Goal: Task Accomplishment & Management: Complete application form

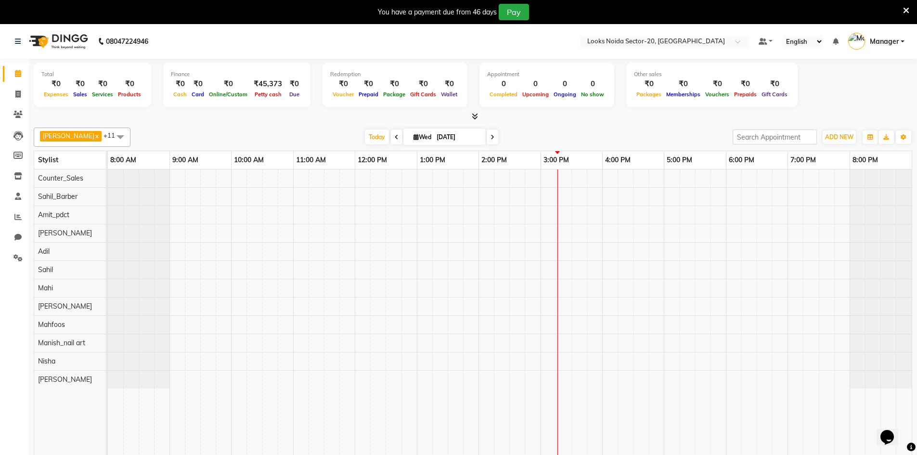
drag, startPoint x: 0, startPoint y: 0, endPoint x: 589, endPoint y: 6, distance: 589.4
click at [589, 6] on div "You have a payment due from 46 days Pay" at bounding box center [453, 12] width 899 height 16
click at [903, 8] on icon at bounding box center [906, 10] width 6 height 9
click at [908, 12] on icon at bounding box center [906, 10] width 6 height 9
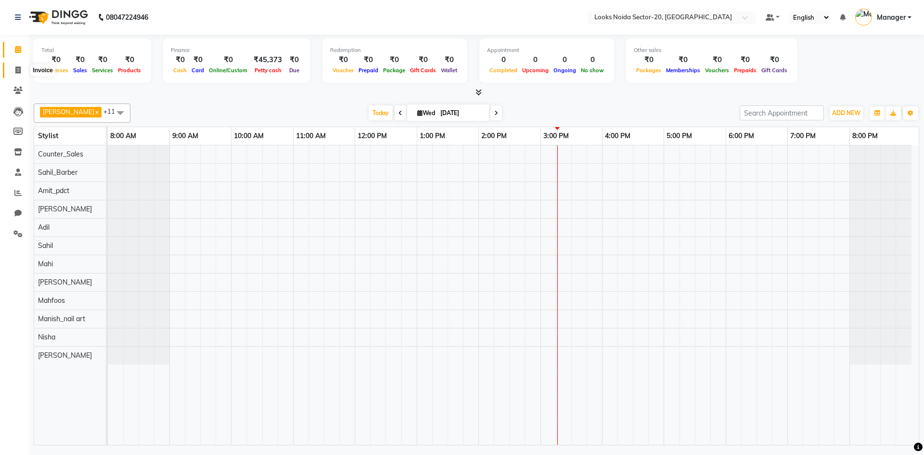
click at [18, 65] on span at bounding box center [18, 70] width 17 height 11
select select "service"
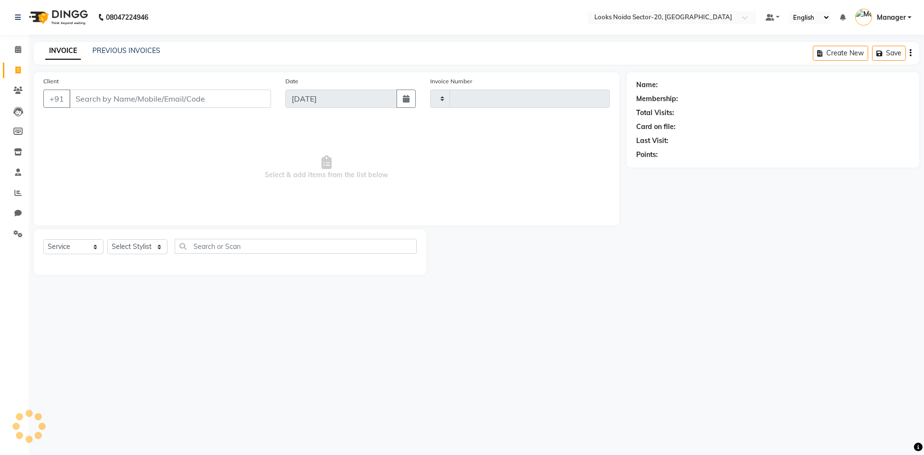
type input "0436"
select select "8646"
click at [153, 53] on link "PREVIOUS INVOICES" at bounding box center [126, 50] width 68 height 9
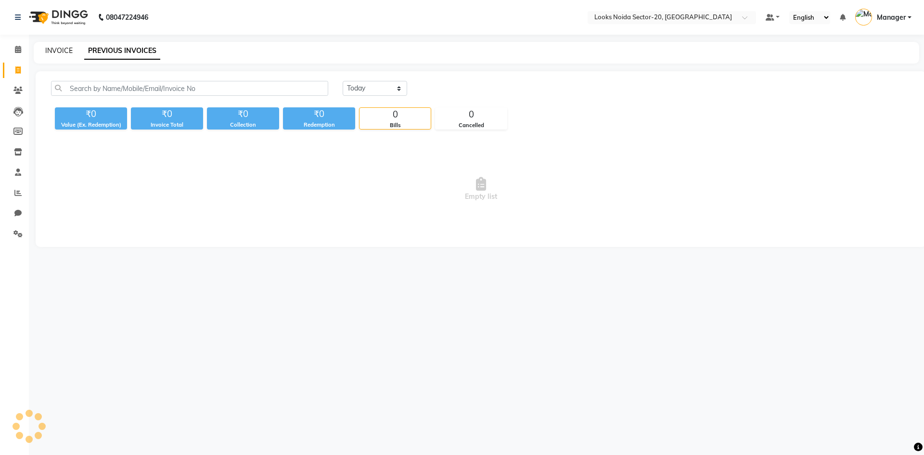
click at [71, 51] on link "INVOICE" at bounding box center [58, 50] width 27 height 9
select select "service"
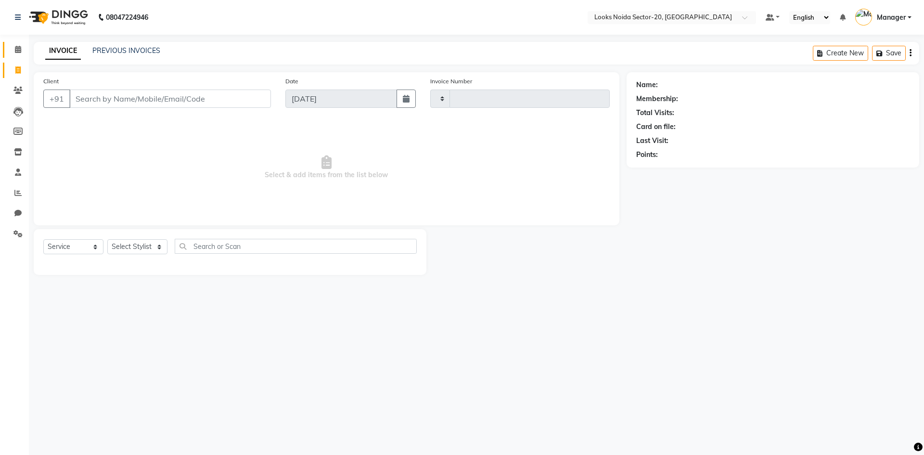
type input "0436"
select select "8646"
click at [13, 52] on span at bounding box center [18, 49] width 17 height 11
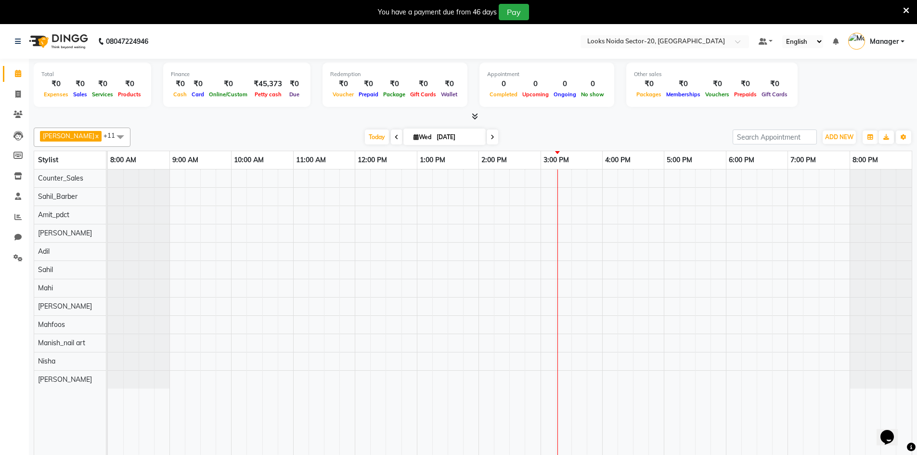
click at [906, 9] on icon at bounding box center [906, 10] width 6 height 9
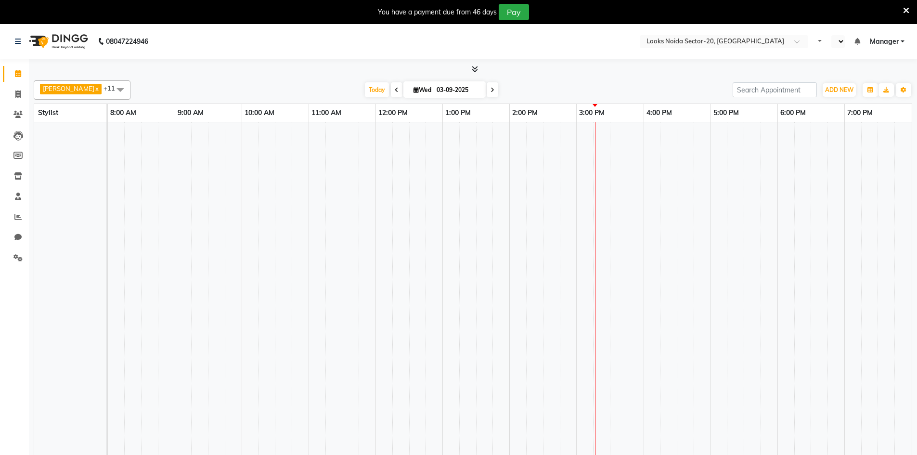
select select "en"
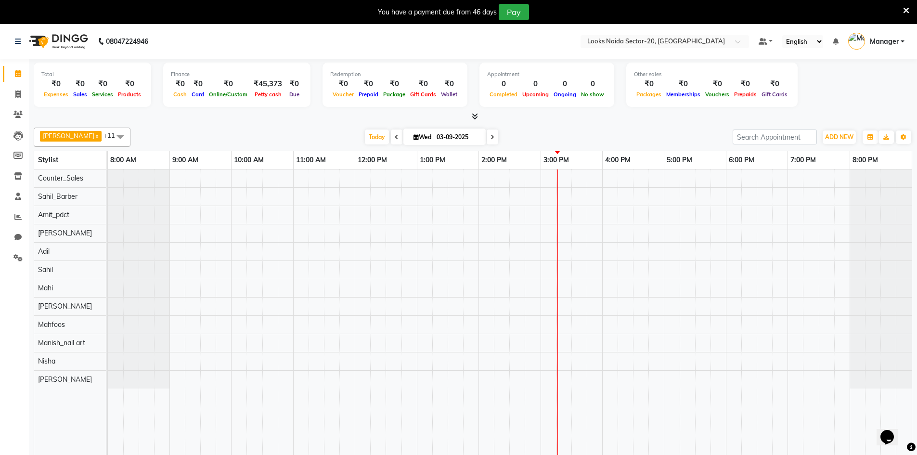
drag, startPoint x: 905, startPoint y: 10, endPoint x: 892, endPoint y: 13, distance: 13.9
click at [901, 11] on div "You have a payment due from 46 days Pay" at bounding box center [458, 12] width 917 height 24
click at [904, 10] on icon at bounding box center [906, 10] width 6 height 9
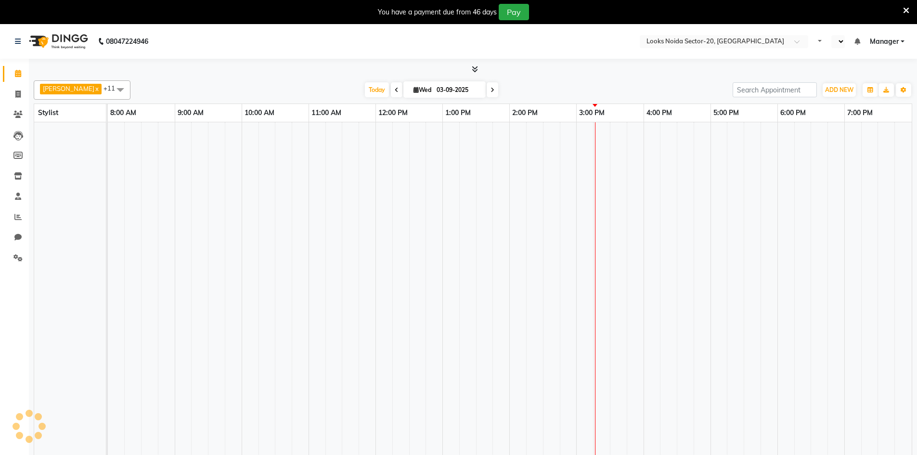
select select "en"
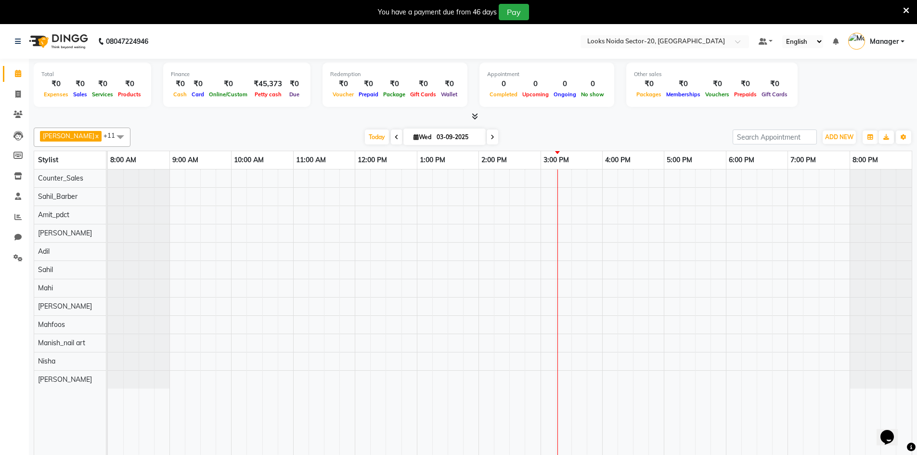
click at [908, 9] on icon at bounding box center [906, 10] width 6 height 9
click at [905, 11] on icon at bounding box center [906, 10] width 6 height 9
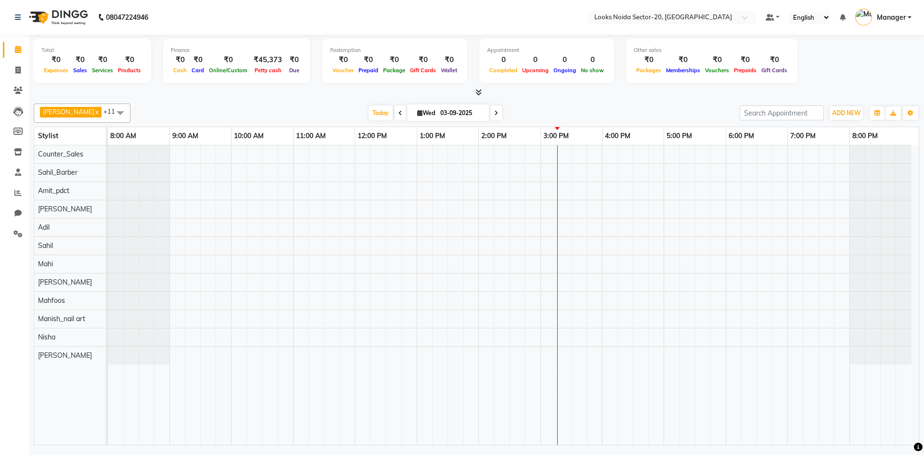
click at [381, 11] on nav "08047224946 Select Location × Looks Noida Sector-20, Noida Default Panel My Pan…" at bounding box center [462, 17] width 924 height 35
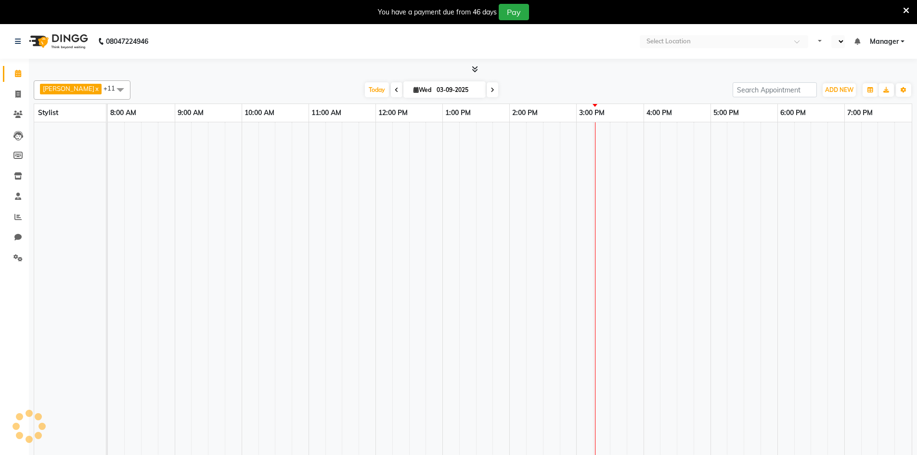
select select "en"
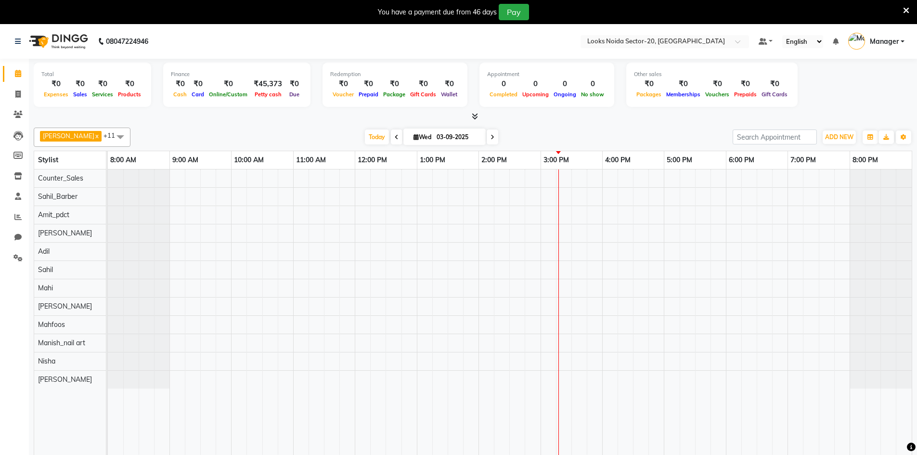
click at [904, 8] on icon at bounding box center [906, 10] width 6 height 9
click at [906, 9] on icon at bounding box center [906, 10] width 6 height 9
click at [908, 8] on icon at bounding box center [906, 10] width 6 height 9
click at [905, 8] on icon at bounding box center [906, 10] width 6 height 9
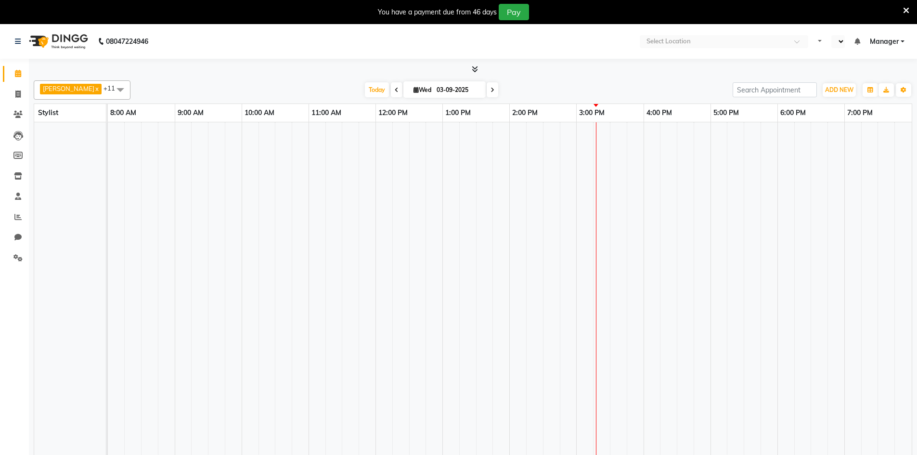
select select "en"
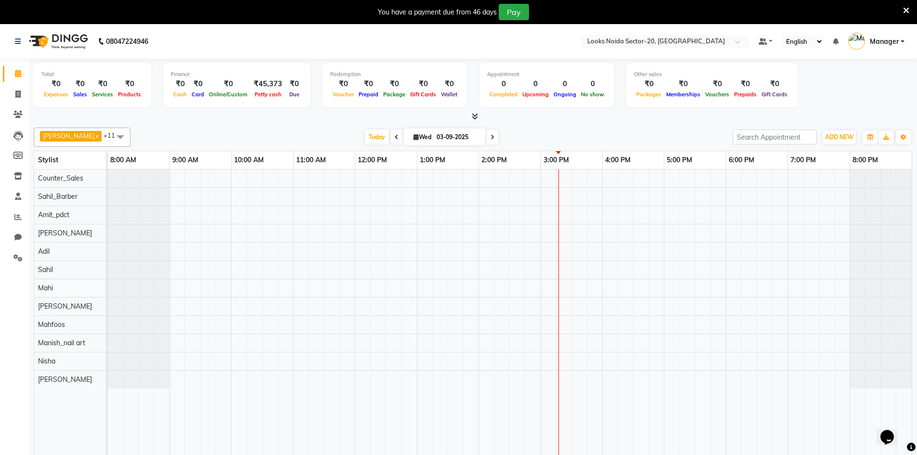
click at [905, 14] on icon at bounding box center [906, 10] width 6 height 9
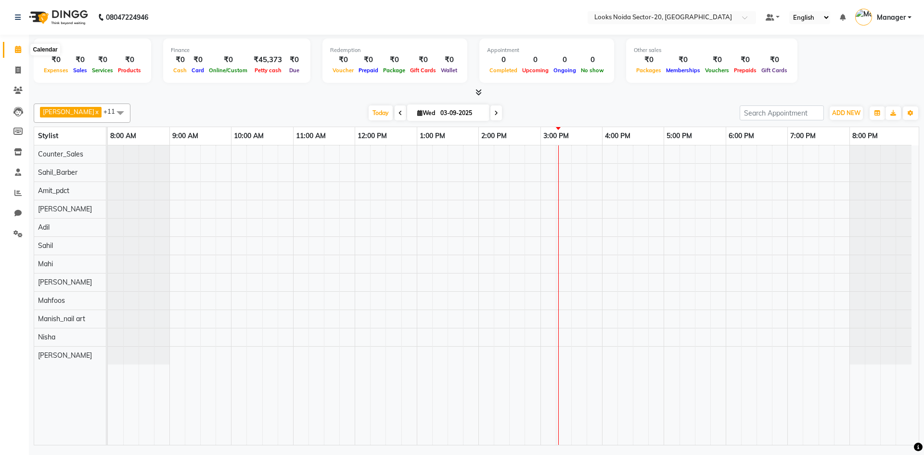
click at [22, 51] on span at bounding box center [18, 49] width 17 height 11
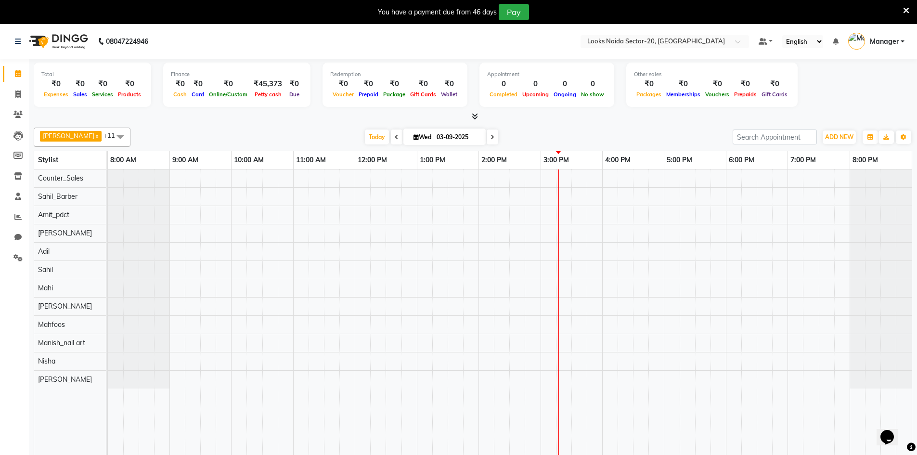
click at [907, 11] on icon at bounding box center [906, 10] width 6 height 9
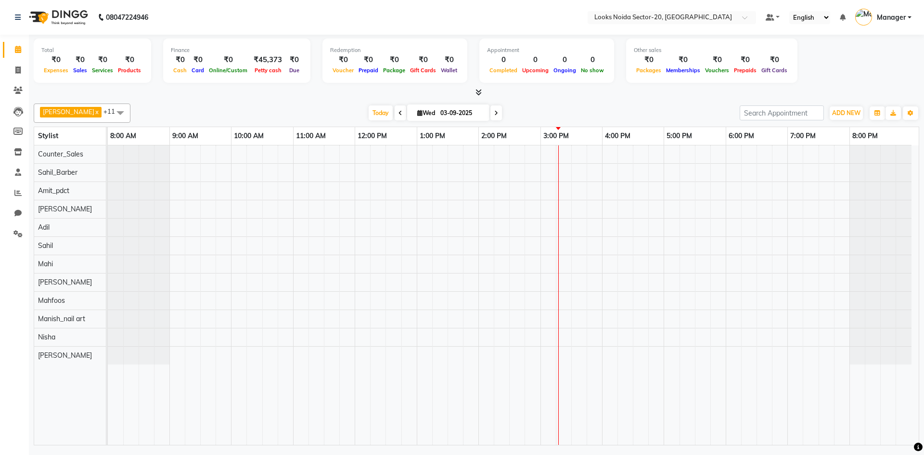
drag, startPoint x: 365, startPoint y: 23, endPoint x: 325, endPoint y: 19, distance: 39.7
click at [325, 19] on nav "08047224946 Select Location × Looks [GEOGRAPHIC_DATA] Sector-20, Noida Default …" at bounding box center [462, 17] width 924 height 35
click at [18, 73] on icon at bounding box center [17, 69] width 5 height 7
select select "service"
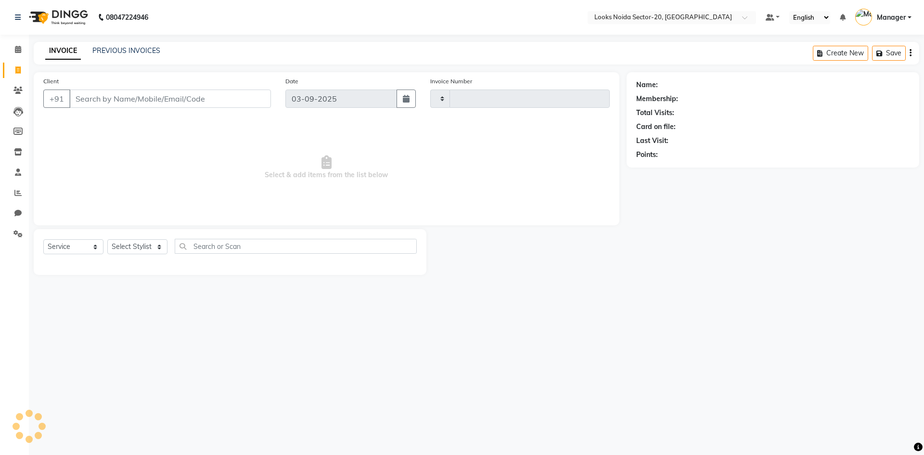
type input "0436"
select select "8646"
click at [154, 251] on select "Select Stylist [PERSON_NAME] [PERSON_NAME] Amit_pdct Counter_Sales [PERSON_NAME…" at bounding box center [137, 246] width 60 height 15
select select "86763"
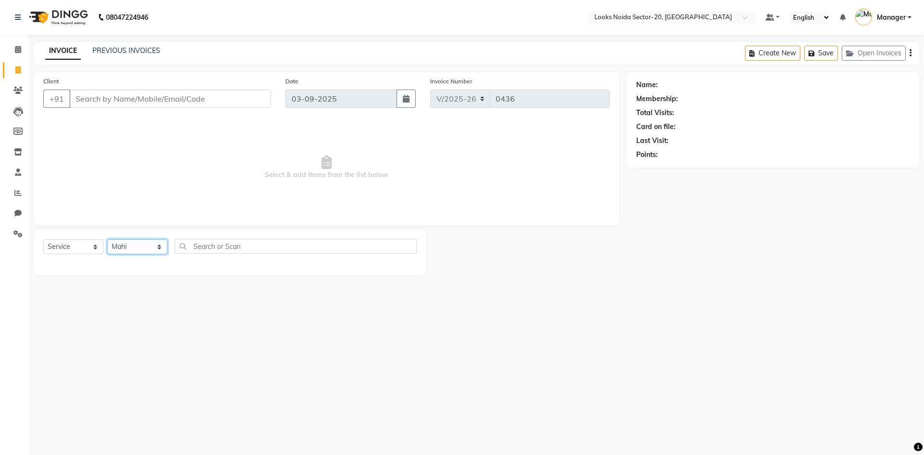
click at [107, 239] on select "Select Stylist [PERSON_NAME] [PERSON_NAME] Amit_pdct Counter_Sales [PERSON_NAME…" at bounding box center [137, 246] width 60 height 15
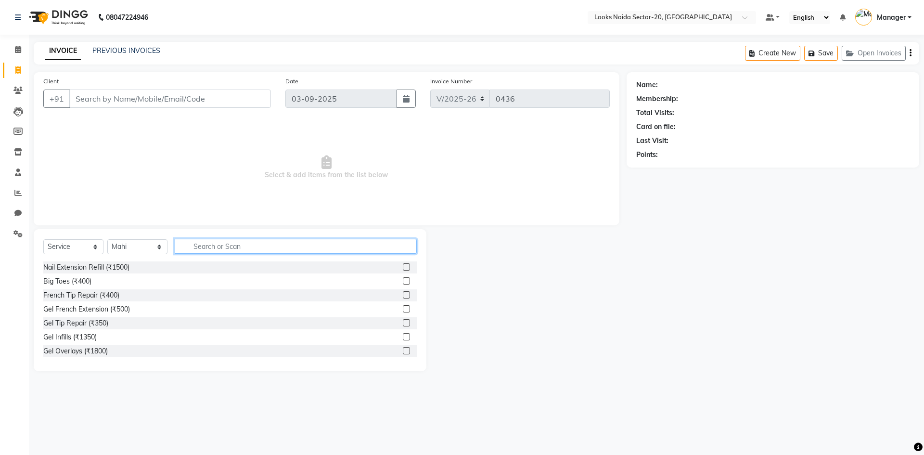
click at [216, 249] on input "text" at bounding box center [296, 246] width 242 height 15
type input "arms"
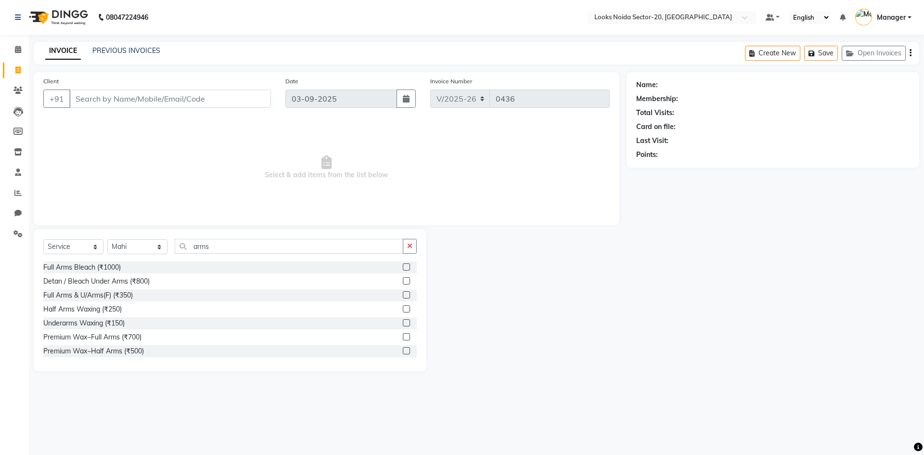
click at [403, 339] on label at bounding box center [406, 336] width 7 height 7
click at [403, 339] on input "checkbox" at bounding box center [406, 337] width 6 height 6
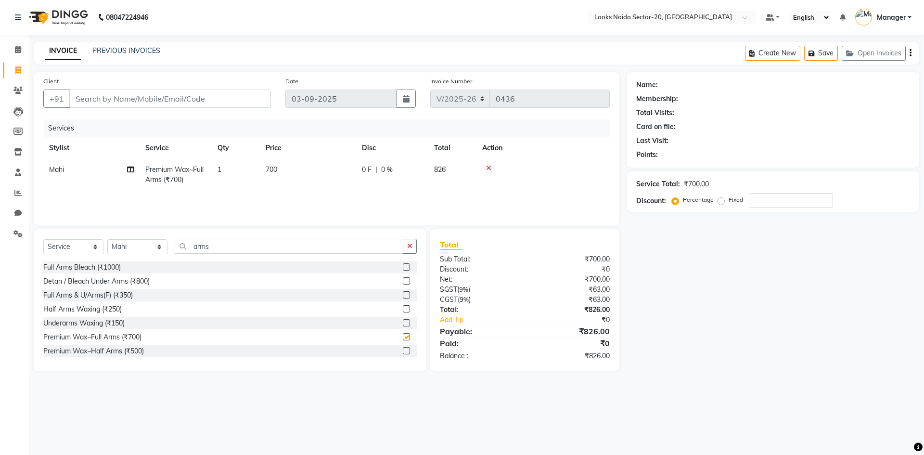
checkbox input "false"
click at [251, 250] on input "arms" at bounding box center [289, 246] width 229 height 15
type input "a"
type input "legs"
click at [403, 321] on label at bounding box center [406, 322] width 7 height 7
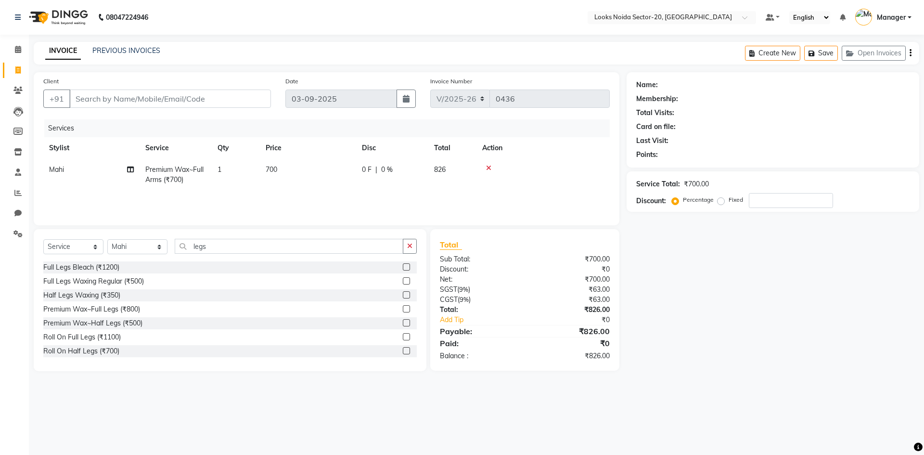
click at [403, 321] on input "checkbox" at bounding box center [406, 323] width 6 height 6
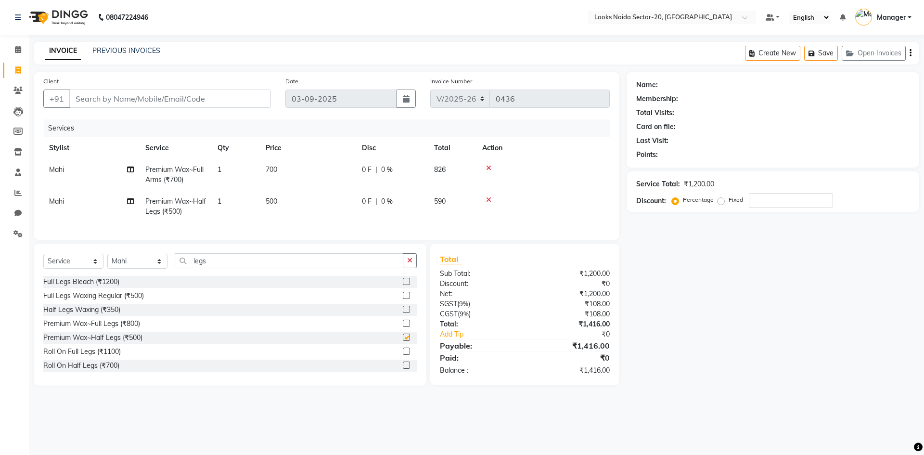
checkbox input "false"
click at [273, 203] on span "500" at bounding box center [272, 201] width 12 height 9
select select "86763"
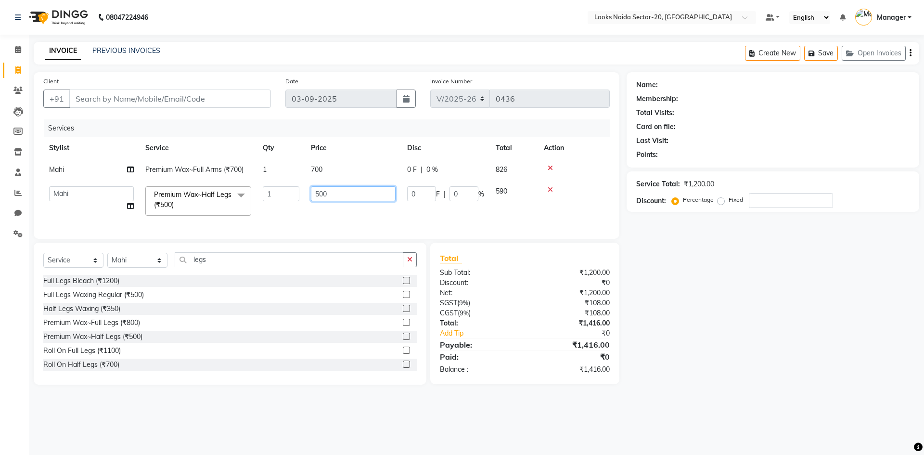
click at [326, 194] on input "500" at bounding box center [353, 193] width 85 height 15
type input "5"
click at [331, 190] on input "number" at bounding box center [353, 193] width 85 height 15
type input "800"
click at [332, 167] on td "700" at bounding box center [353, 170] width 96 height 22
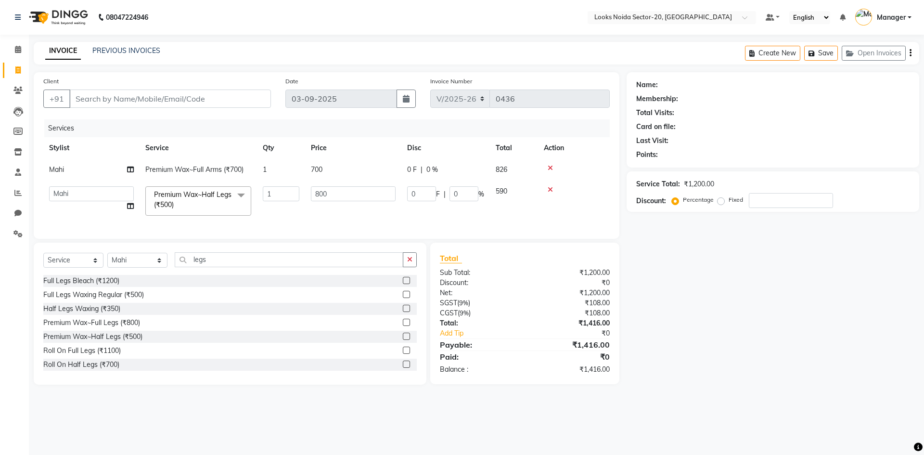
select select "86763"
click at [370, 164] on td "700" at bounding box center [353, 179] width 96 height 41
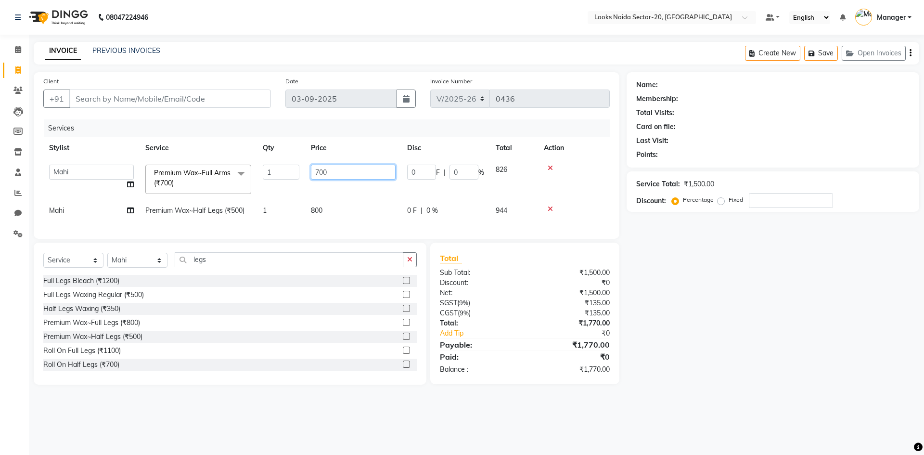
click at [366, 174] on input "700" at bounding box center [353, 172] width 85 height 15
type input "7"
type input "900"
click at [224, 267] on input "legs" at bounding box center [289, 259] width 229 height 15
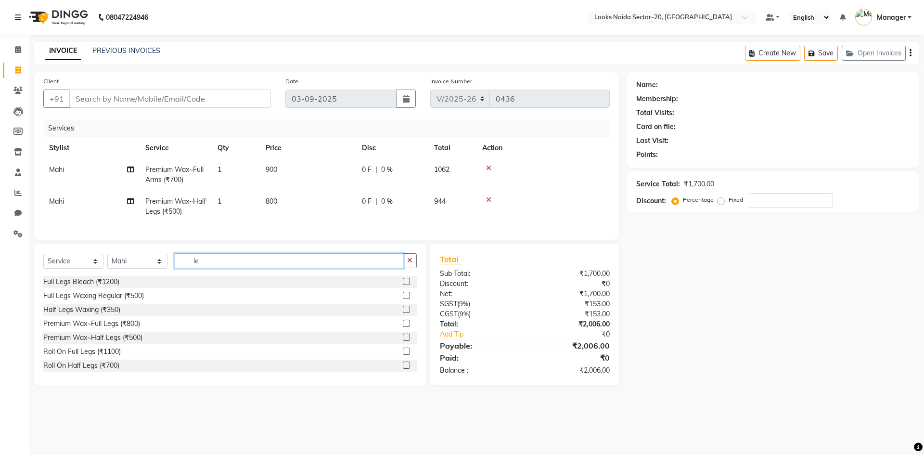
type input "l"
type input "under"
click at [403, 341] on label at bounding box center [406, 336] width 7 height 7
click at [403, 341] on input "checkbox" at bounding box center [406, 337] width 6 height 6
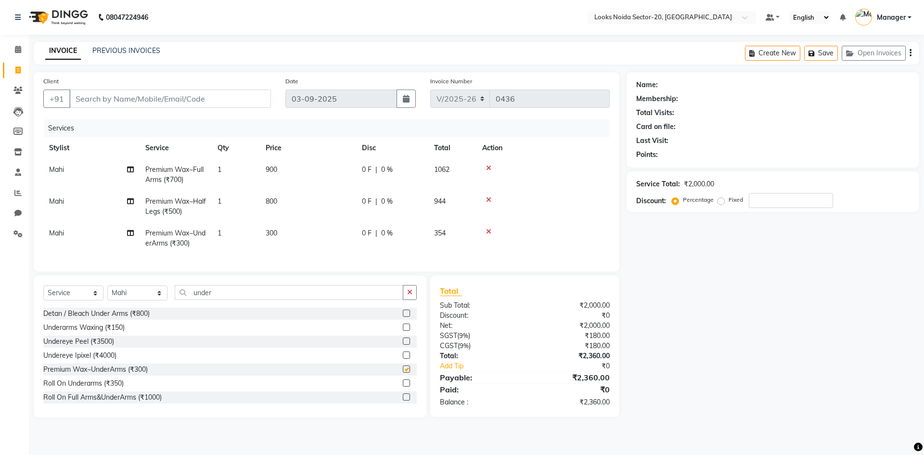
checkbox input "false"
click at [285, 236] on td "300" at bounding box center [308, 238] width 96 height 32
select select "86763"
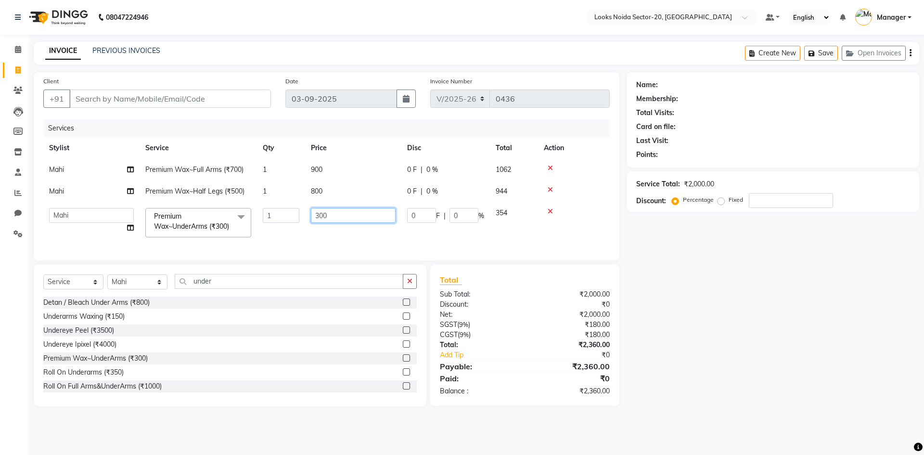
click at [351, 212] on input "300" at bounding box center [353, 215] width 85 height 15
type input "3"
type input "400"
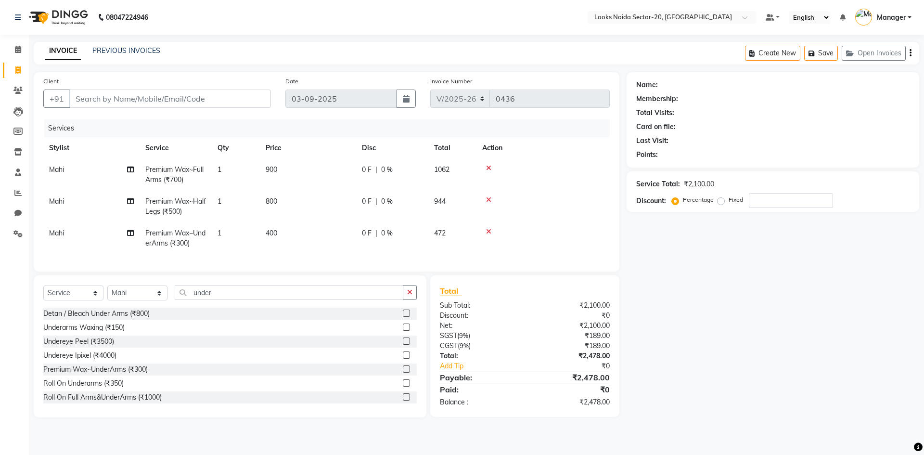
click at [228, 307] on div "Select Service Product Membership Package Voucher Prepaid Gift Card Select Styl…" at bounding box center [229, 296] width 373 height 23
drag, startPoint x: 228, startPoint y: 306, endPoint x: 231, endPoint y: 297, distance: 9.7
click at [228, 300] on input "under" at bounding box center [289, 292] width 229 height 15
type input "u"
type input "face"
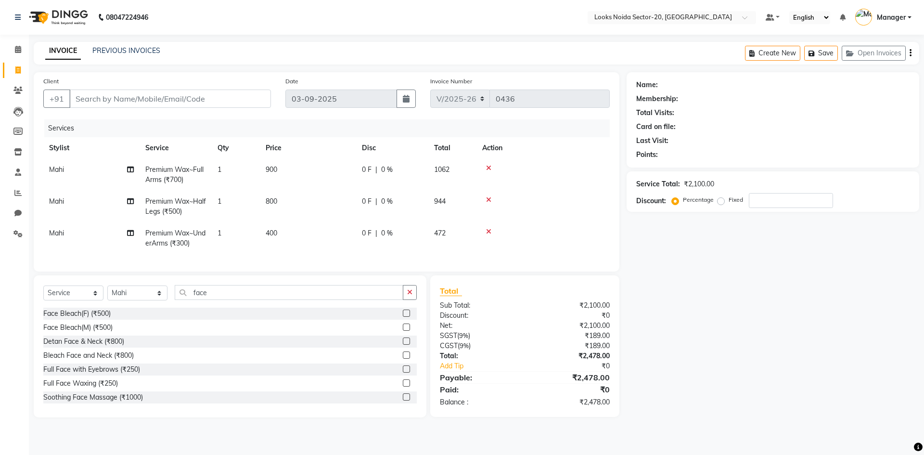
click at [403, 386] on label at bounding box center [406, 382] width 7 height 7
click at [403, 386] on input "checkbox" at bounding box center [406, 383] width 6 height 6
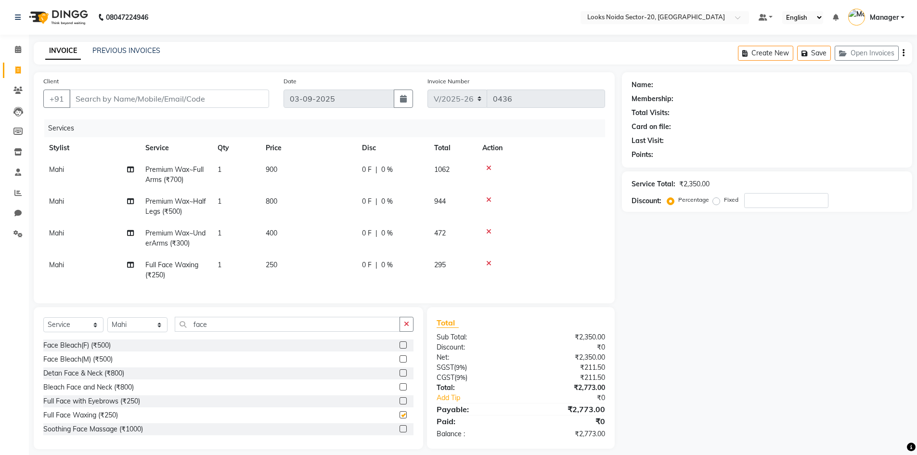
checkbox input "false"
click at [297, 265] on td "250" at bounding box center [308, 270] width 96 height 32
select select "86763"
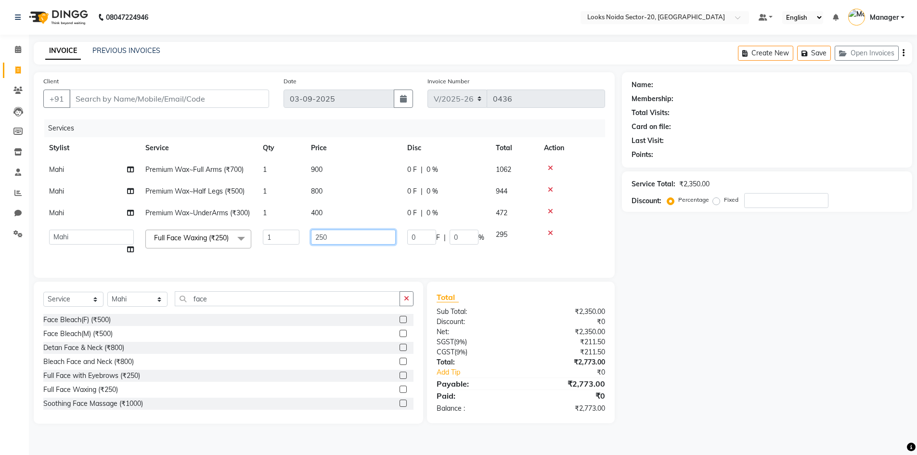
click at [356, 244] on input "250" at bounding box center [353, 236] width 85 height 15
type input "2"
type input "600"
click at [673, 286] on div "Name: Membership: Total Visits: Card on file: Last Visit: Points: Service Total…" at bounding box center [770, 247] width 297 height 351
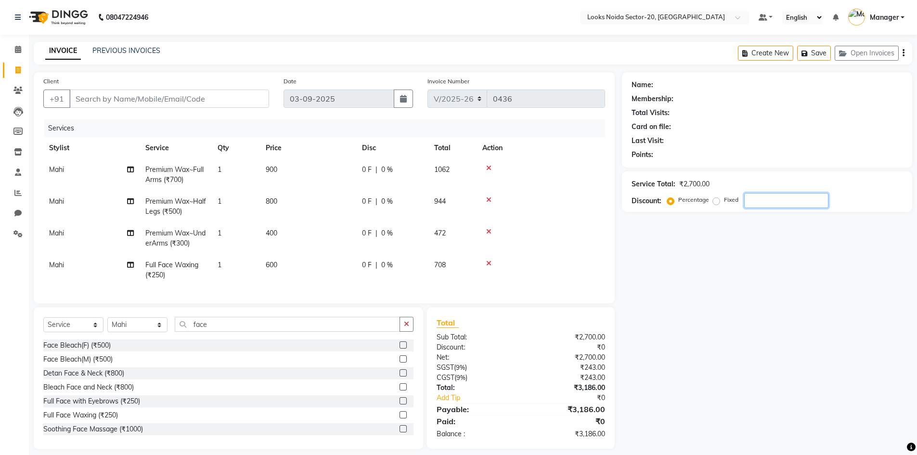
click at [785, 202] on input "number" at bounding box center [786, 200] width 84 height 15
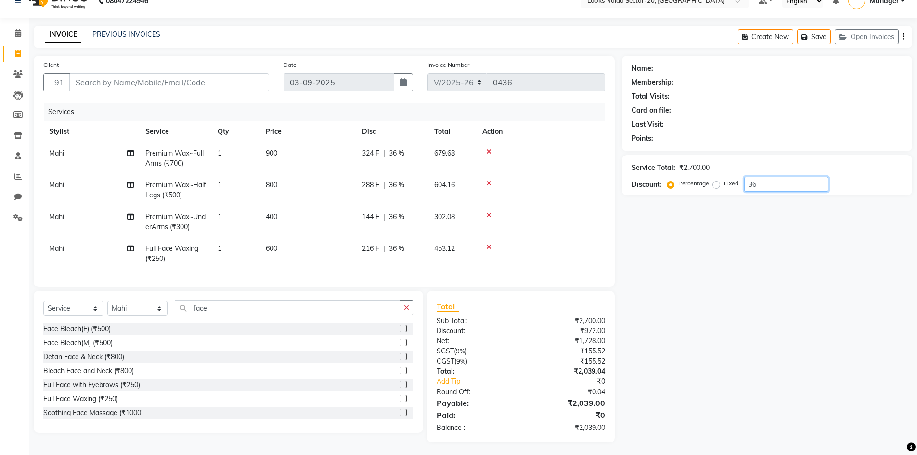
scroll to position [25, 0]
click at [783, 181] on input "36" at bounding box center [786, 182] width 84 height 15
type input "3"
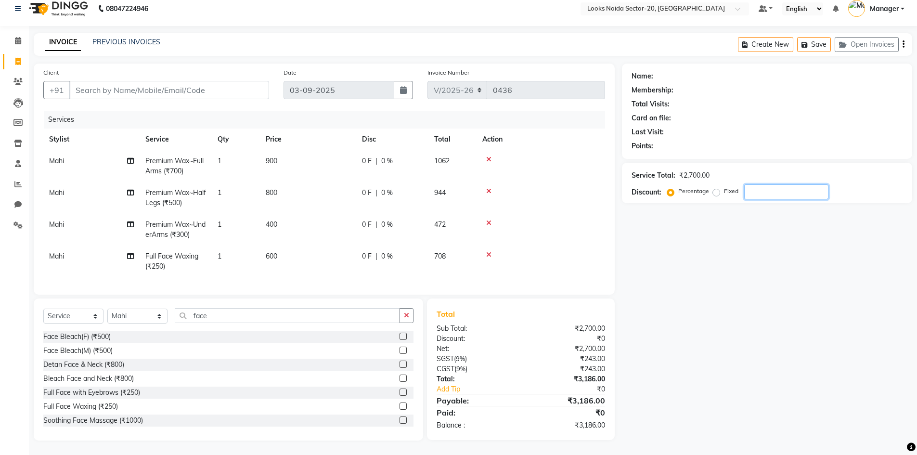
click at [784, 188] on input "number" at bounding box center [786, 191] width 84 height 15
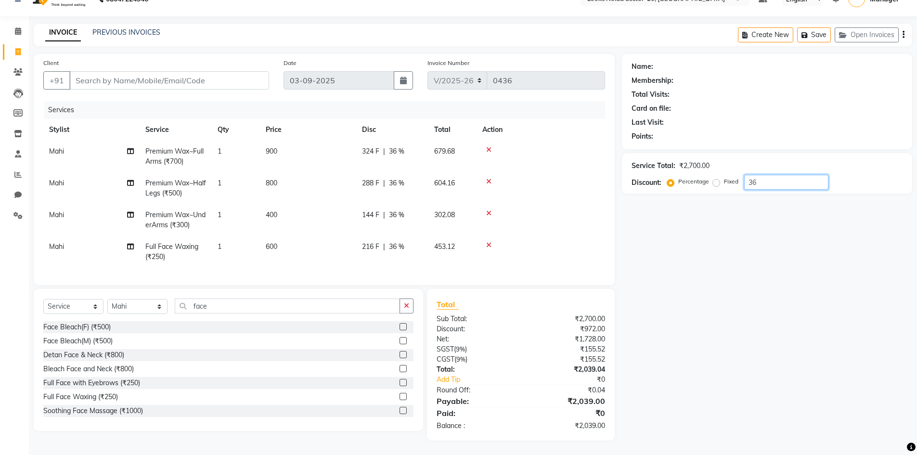
type input "36"
click at [693, 273] on div "Name: Membership: Total Visits: Card on file: Last Visit: Points: Service Total…" at bounding box center [770, 247] width 297 height 386
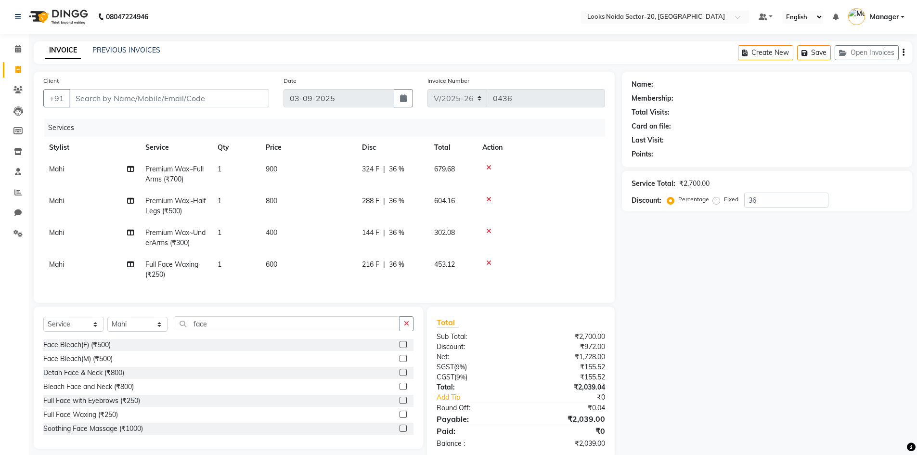
scroll to position [0, 0]
click at [794, 190] on div "Service Total: ₹2,700.00 Discount: Percentage Fixed 36" at bounding box center [766, 191] width 271 height 33
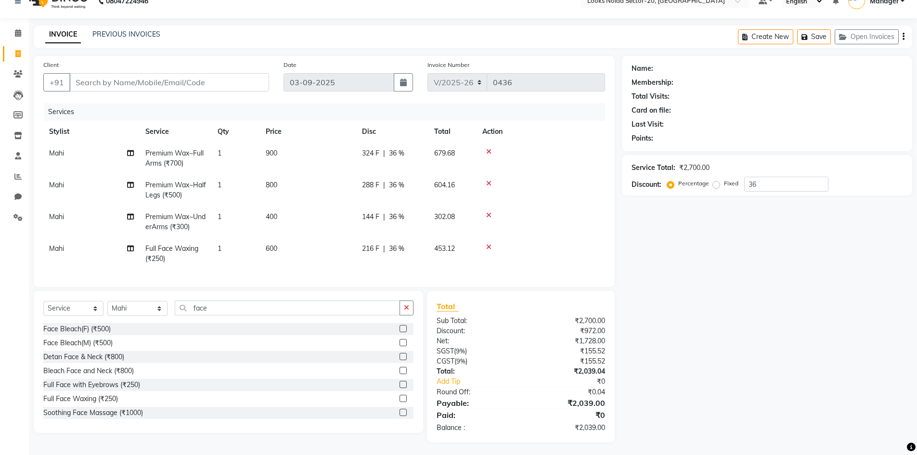
scroll to position [25, 0]
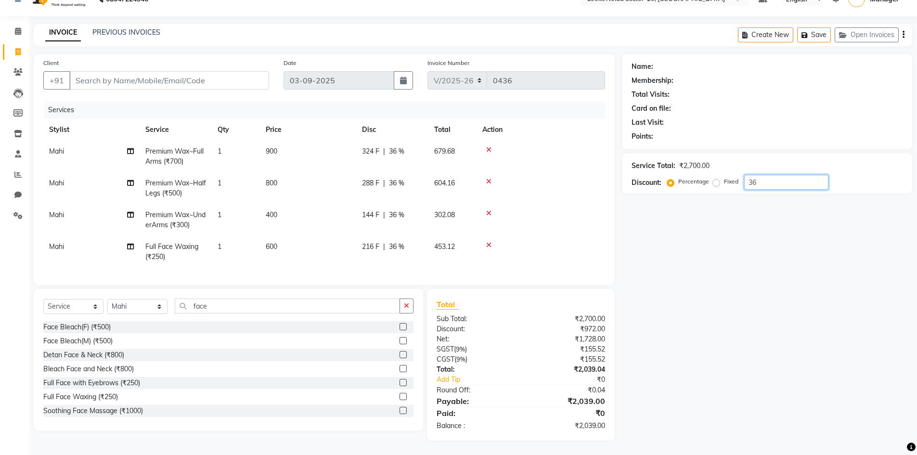
click at [776, 177] on input "36" at bounding box center [786, 182] width 84 height 15
drag, startPoint x: 644, startPoint y: 360, endPoint x: 594, endPoint y: 26, distance: 337.1
click at [594, 26] on div "INVOICE PREVIOUS INVOICES Create New Save Open Invoices" at bounding box center [473, 35] width 878 height 23
click at [609, 24] on div "INVOICE PREVIOUS INVOICES Create New Save Open Invoices" at bounding box center [473, 35] width 878 height 23
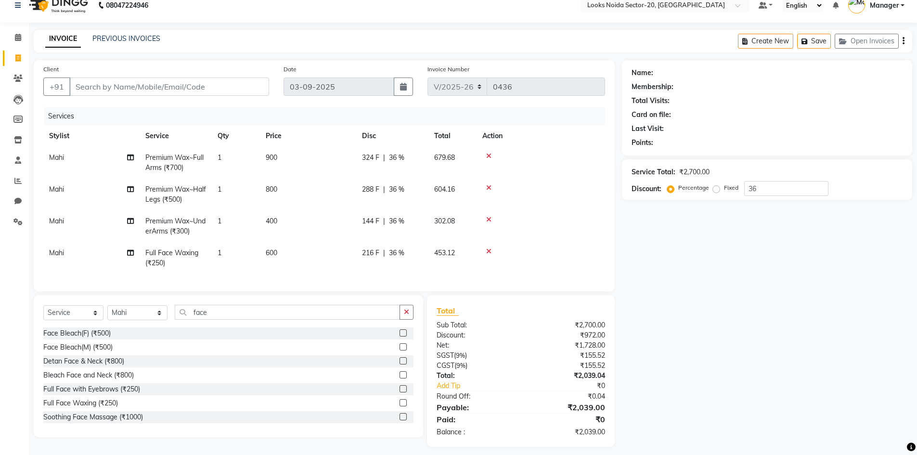
scroll to position [0, 0]
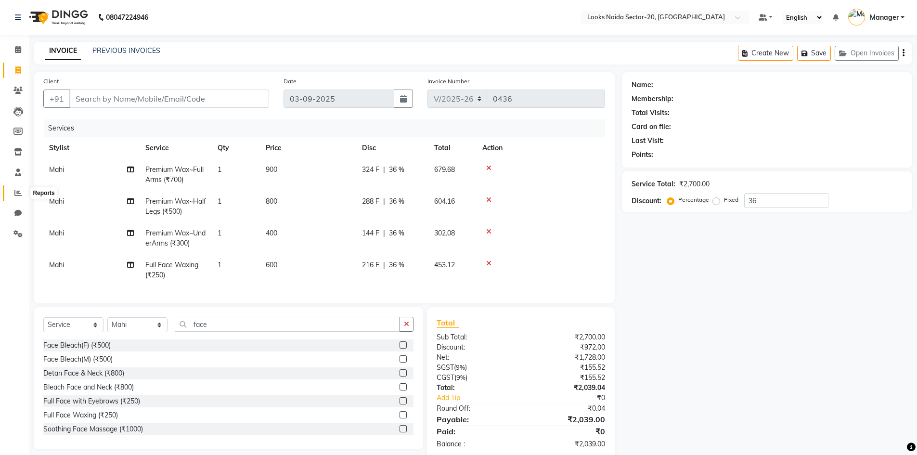
click at [16, 195] on icon at bounding box center [17, 192] width 7 height 7
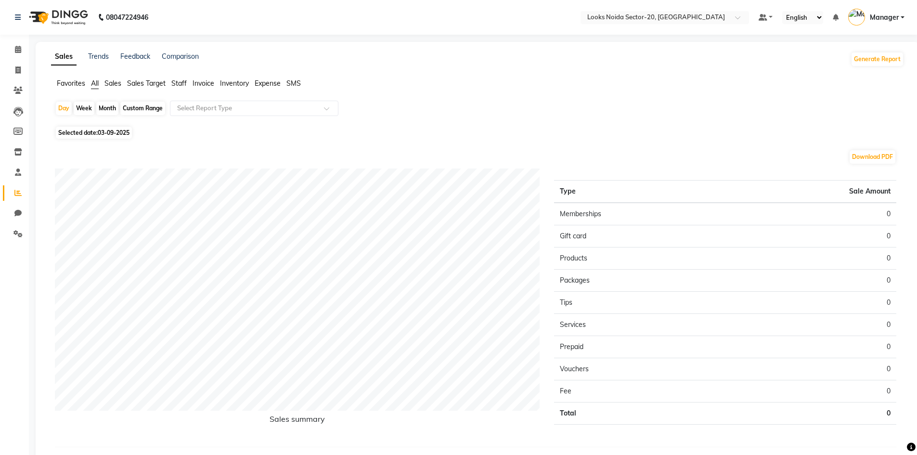
click at [181, 84] on span "Staff" at bounding box center [178, 83] width 15 height 9
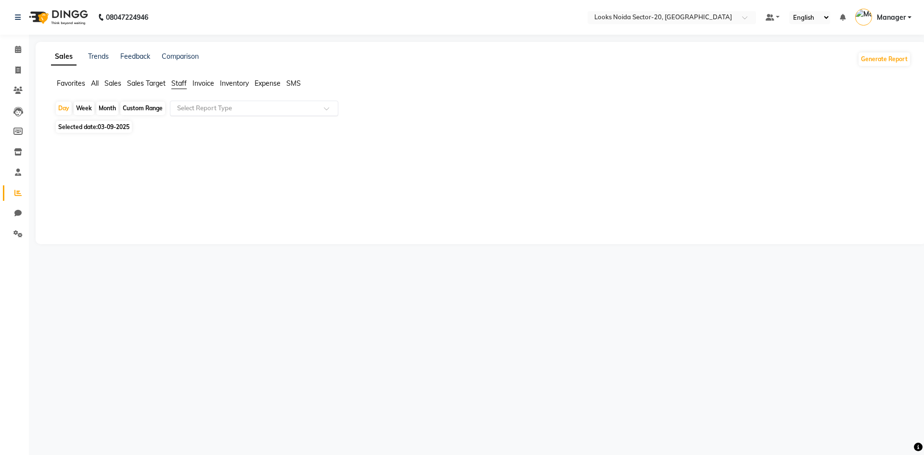
click at [247, 108] on input "text" at bounding box center [244, 108] width 139 height 10
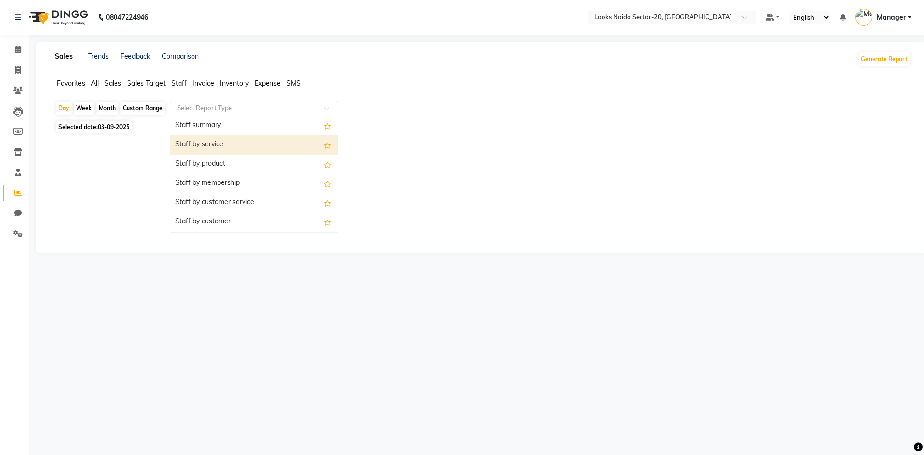
click at [106, 107] on div "Month" at bounding box center [107, 108] width 22 height 13
select select "9"
select select "2025"
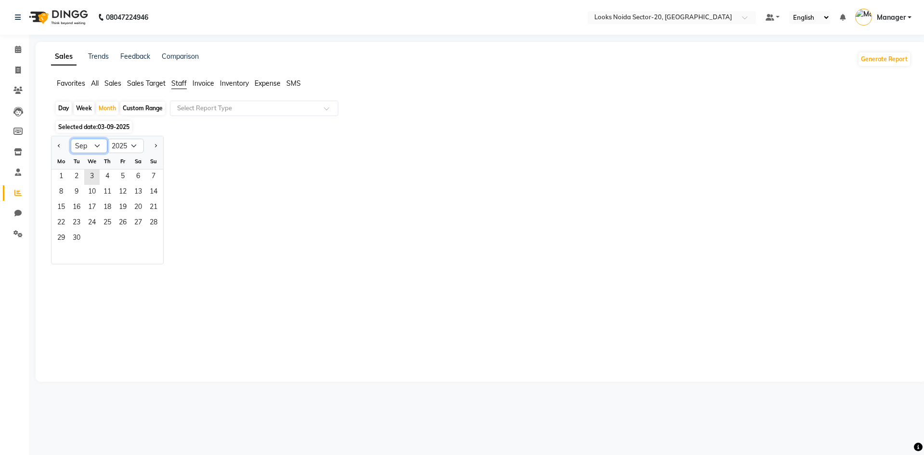
click at [100, 146] on select "Jan Feb Mar Apr May Jun Jul Aug Sep Oct Nov Dec" at bounding box center [89, 146] width 37 height 14
select select "8"
click at [71, 139] on select "Jan Feb Mar Apr May Jun Jul Aug Sep Oct Nov Dec" at bounding box center [89, 146] width 37 height 14
drag, startPoint x: 116, startPoint y: 173, endPoint x: 120, endPoint y: 177, distance: 5.4
click at [118, 175] on span "1" at bounding box center [122, 176] width 15 height 15
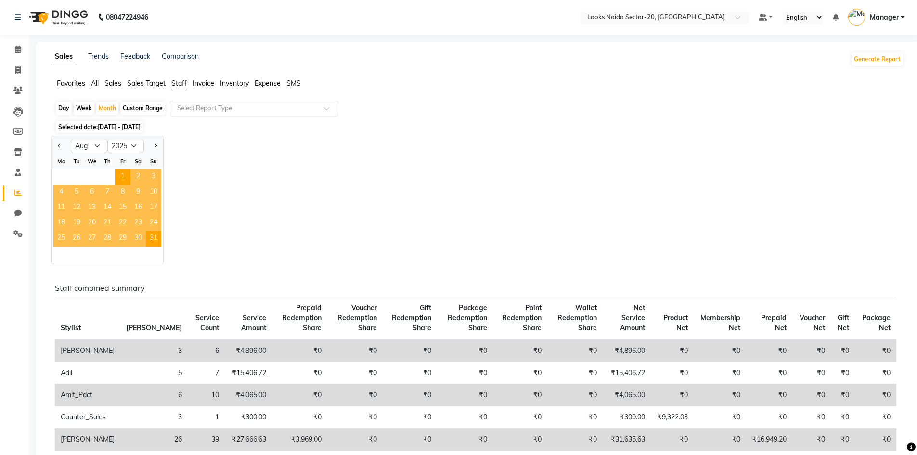
click at [215, 106] on input "text" at bounding box center [244, 108] width 139 height 10
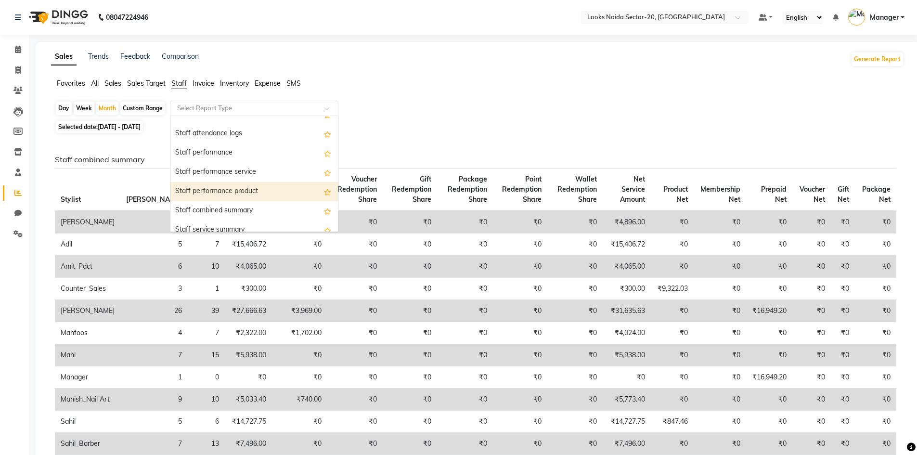
scroll to position [128, 0]
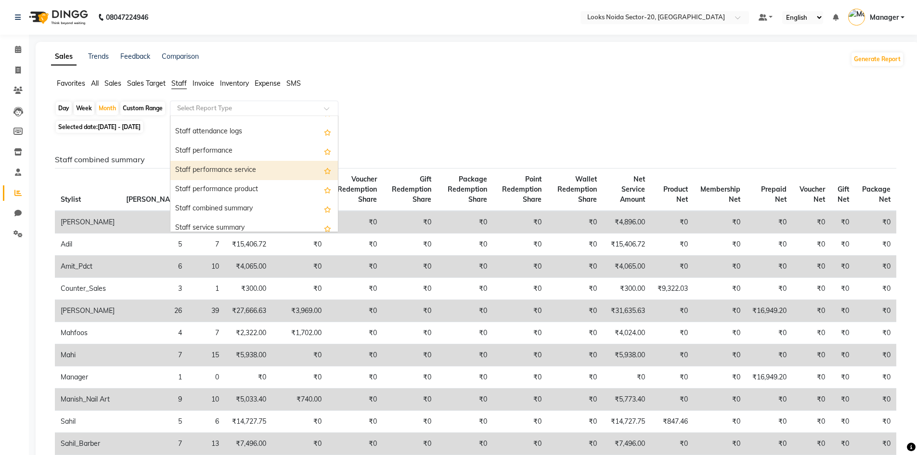
click at [234, 176] on div "Staff performance service" at bounding box center [253, 170] width 167 height 19
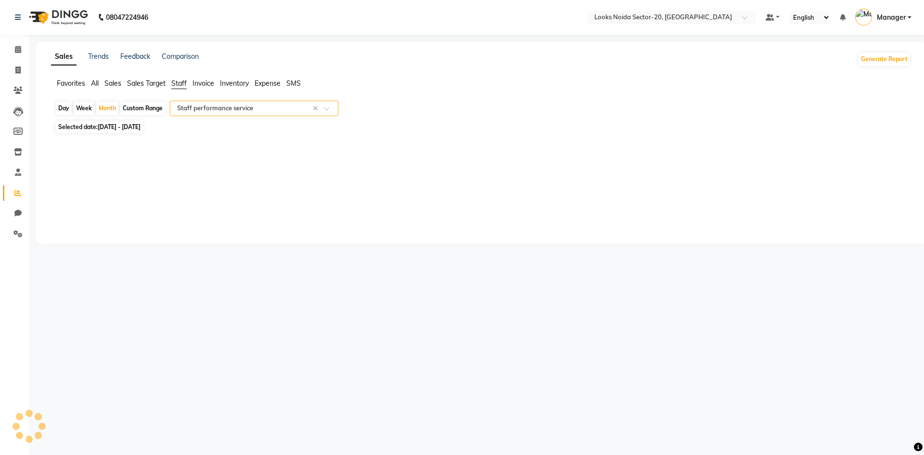
select select "full_report"
select select "csv"
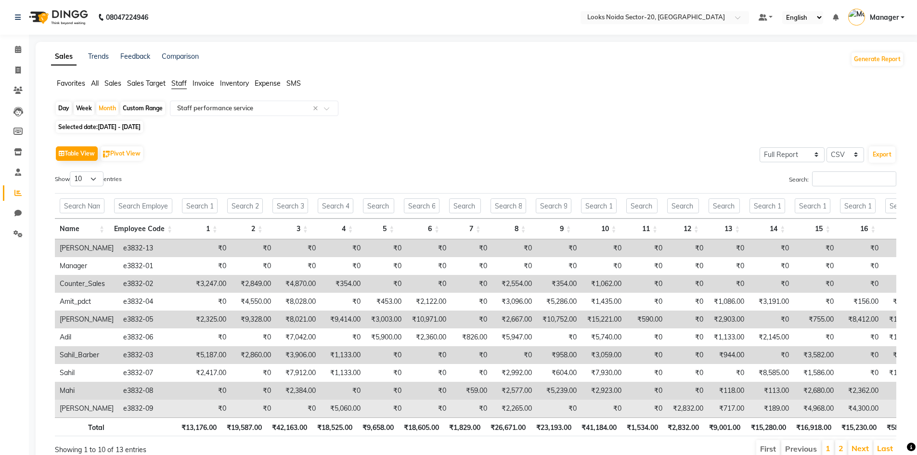
click at [423, 416] on td "₹0" at bounding box center [428, 408] width 45 height 18
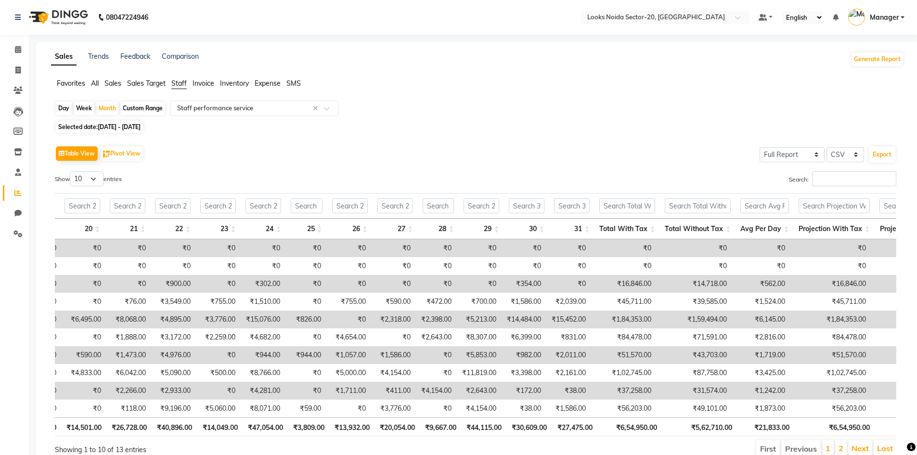
scroll to position [0, 1026]
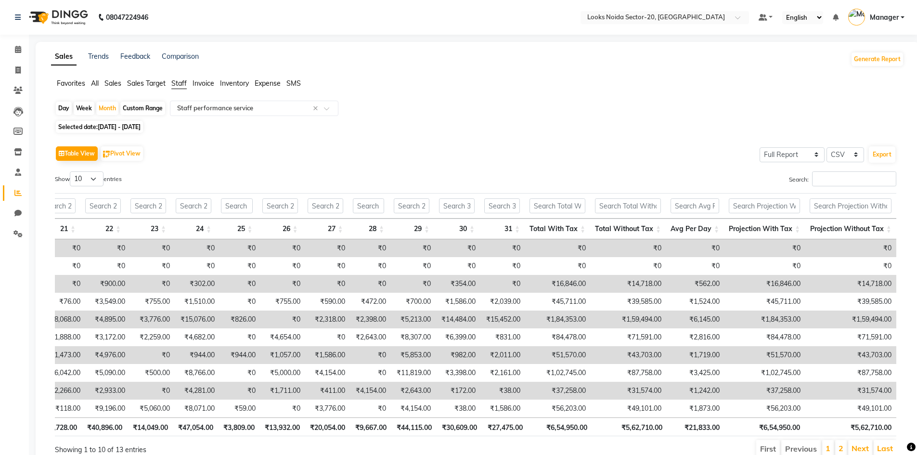
click at [777, 319] on td "₹1,84,353.00" at bounding box center [764, 319] width 81 height 18
drag, startPoint x: 753, startPoint y: 319, endPoint x: 812, endPoint y: 319, distance: 58.7
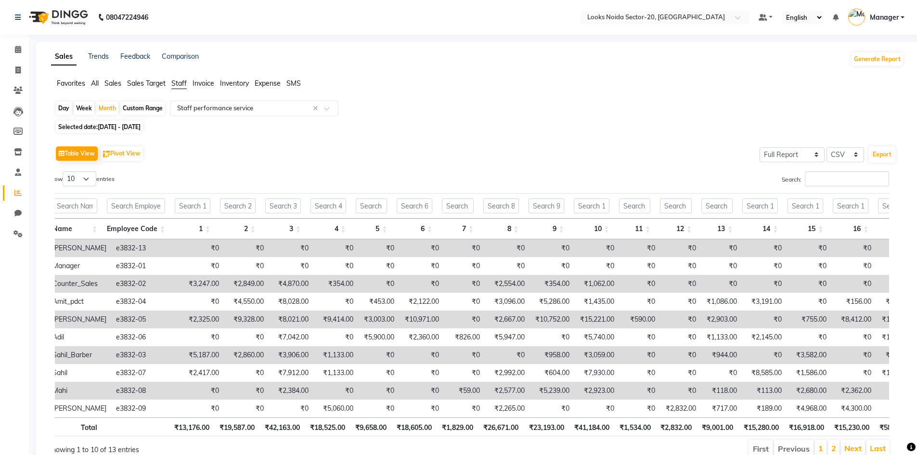
scroll to position [0, 98]
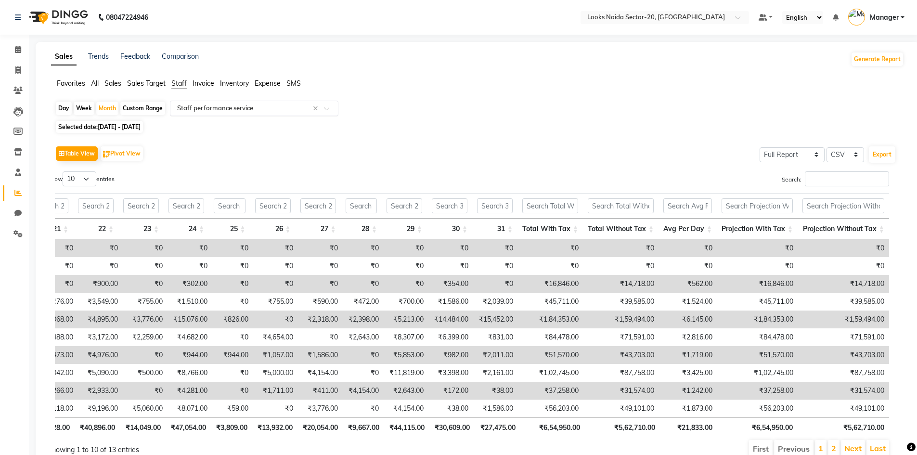
click at [249, 111] on input "text" at bounding box center [244, 108] width 139 height 10
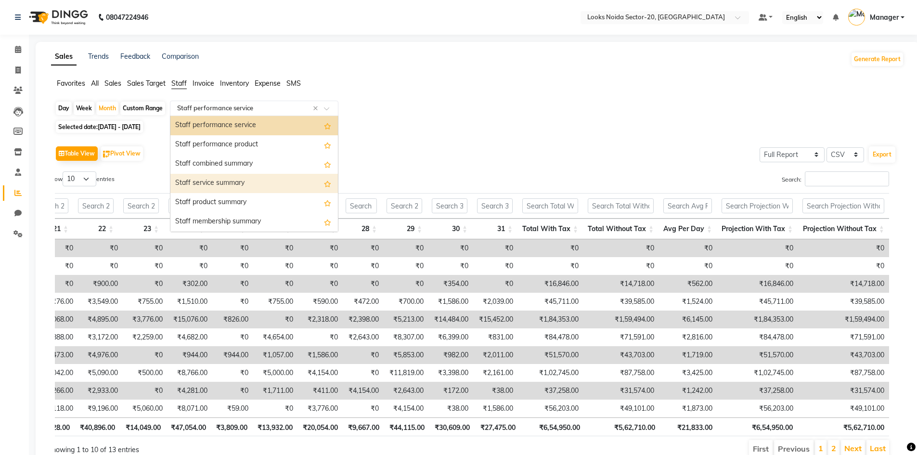
click at [239, 182] on div "Staff service summary" at bounding box center [253, 183] width 167 height 19
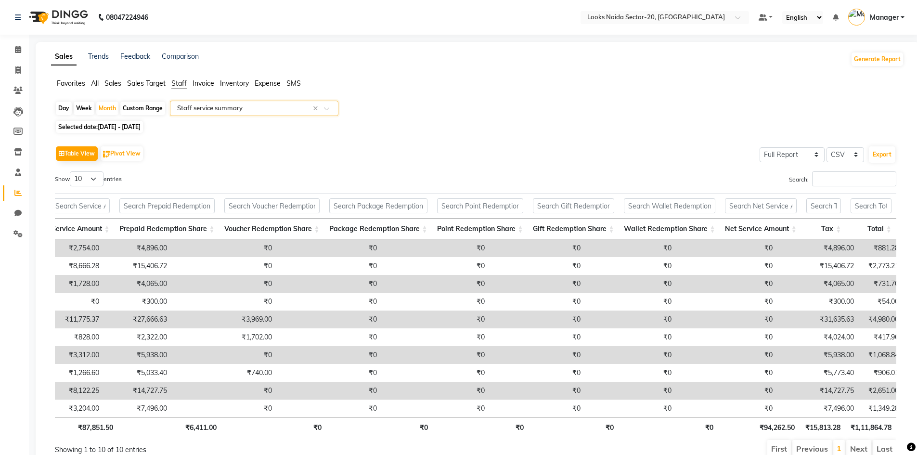
click at [730, 133] on div "Day Week Month Custom Range Select Report Type × Staff service summary × Select…" at bounding box center [477, 283] width 853 height 365
click at [225, 112] on input "text" at bounding box center [244, 108] width 139 height 10
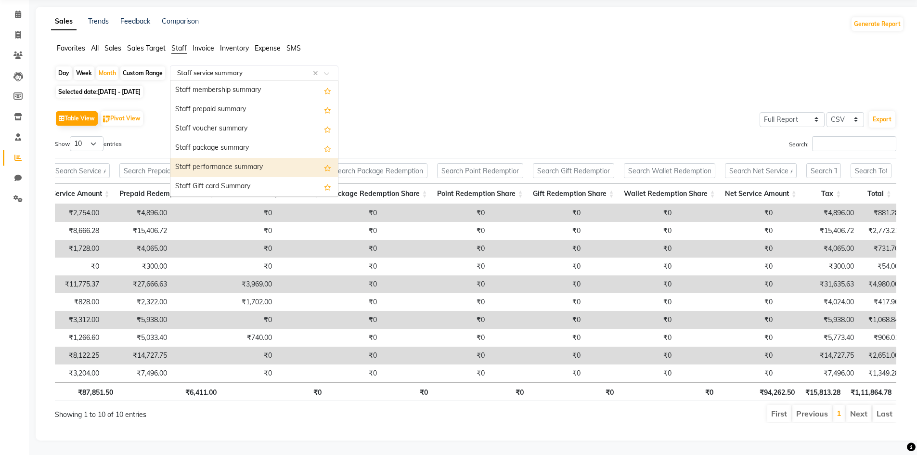
click at [227, 158] on div "Staff performance summary" at bounding box center [253, 167] width 167 height 19
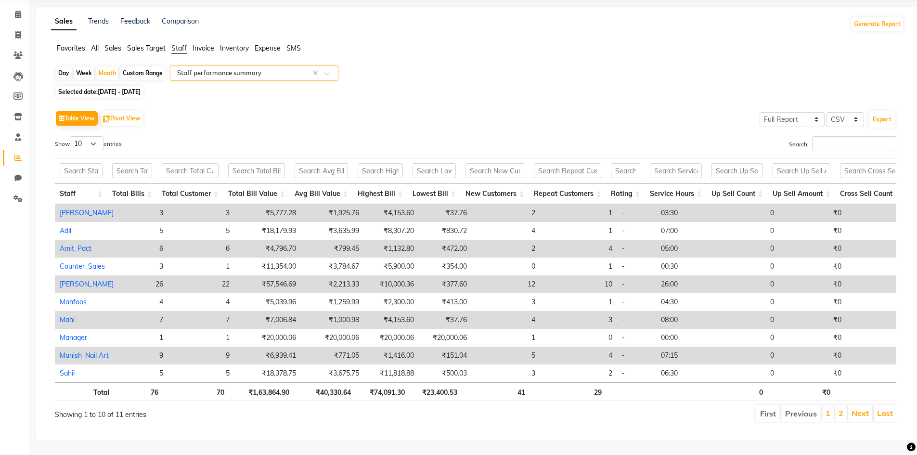
scroll to position [0, 0]
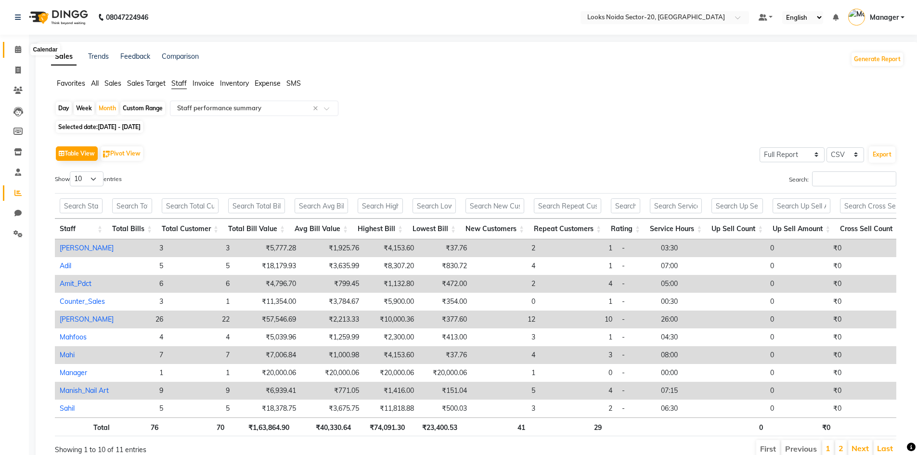
click at [14, 47] on span at bounding box center [18, 49] width 17 height 11
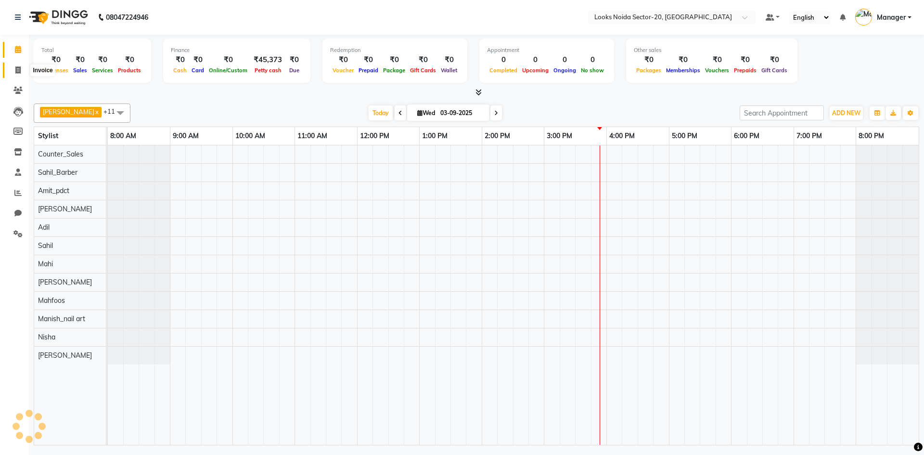
click at [19, 69] on icon at bounding box center [17, 69] width 5 height 7
select select "service"
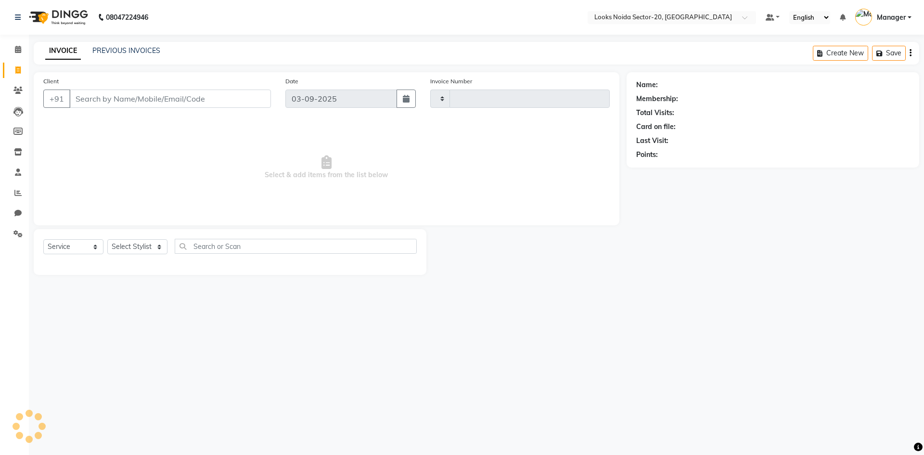
type input "0436"
select select "8646"
click at [143, 244] on select "Select Stylist Aarti Sharma Adil Amit_pdct Counter_Sales Fardeen Mahfoos Mahi M…" at bounding box center [137, 246] width 60 height 15
select select "86763"
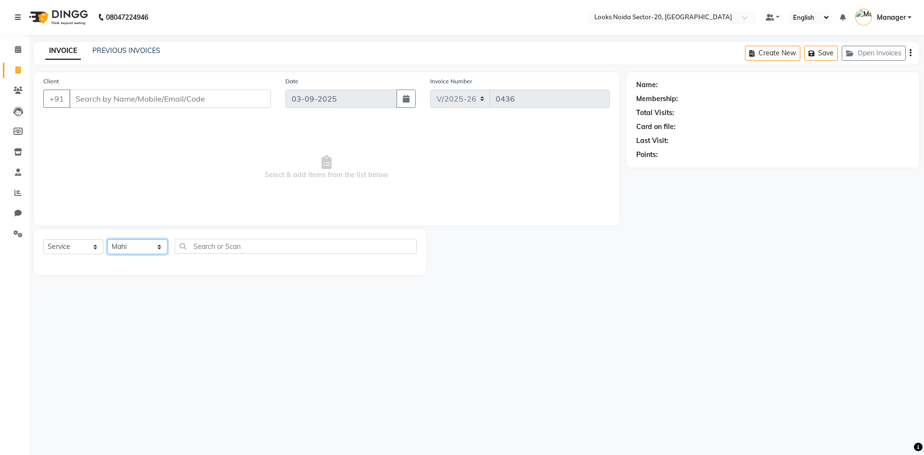
click at [107, 239] on select "Select Stylist Aarti Sharma Adil Amit_pdct Counter_Sales Fardeen Mahfoos Mahi M…" at bounding box center [137, 246] width 60 height 15
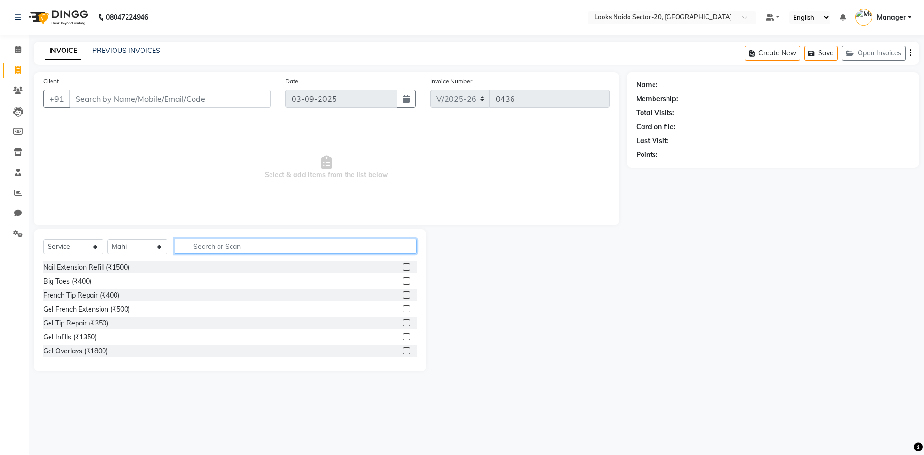
drag, startPoint x: 220, startPoint y: 243, endPoint x: 219, endPoint y: 248, distance: 5.3
click at [219, 248] on input "text" at bounding box center [296, 246] width 242 height 15
type input "arms"
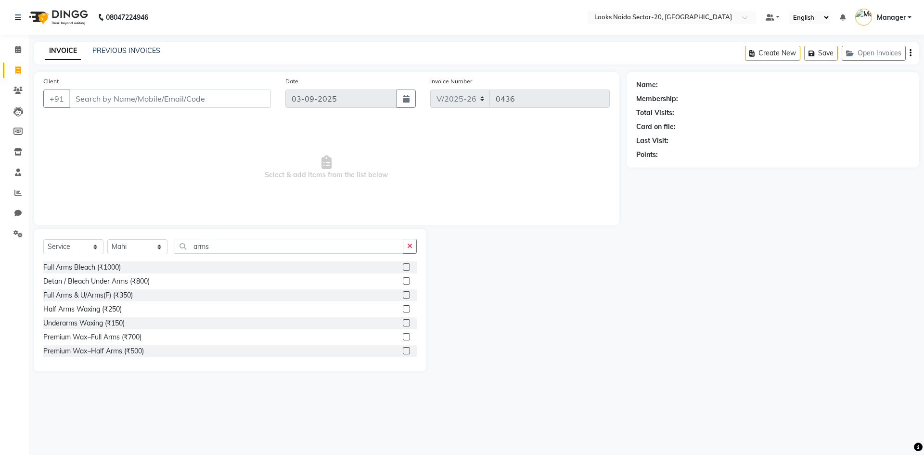
click at [403, 337] on label at bounding box center [406, 336] width 7 height 7
click at [403, 337] on input "checkbox" at bounding box center [406, 337] width 6 height 6
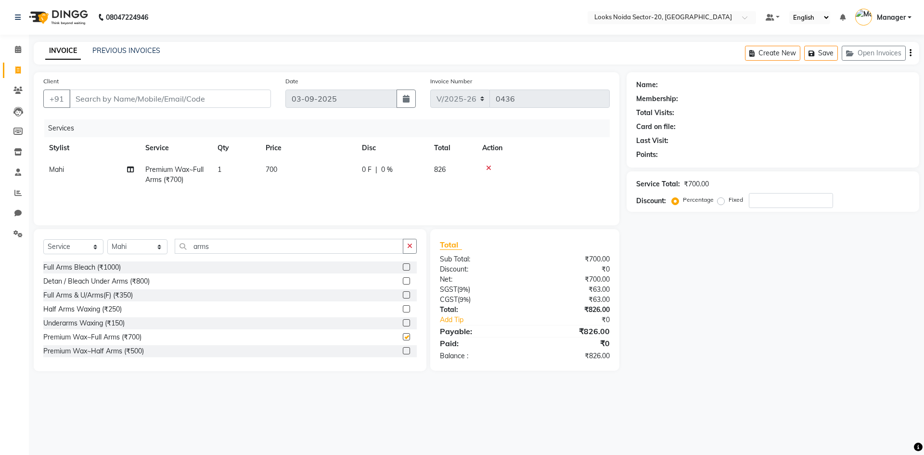
checkbox input "false"
click at [294, 251] on input "arms" at bounding box center [289, 246] width 229 height 15
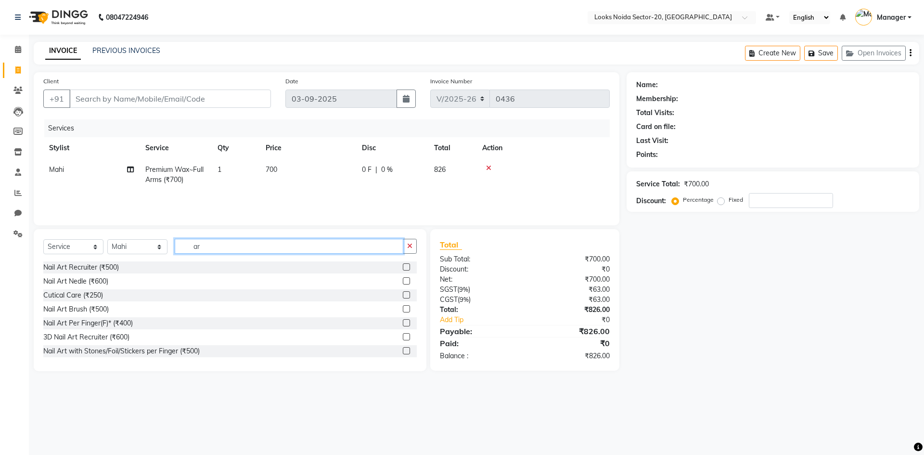
type input "a"
type input "legs"
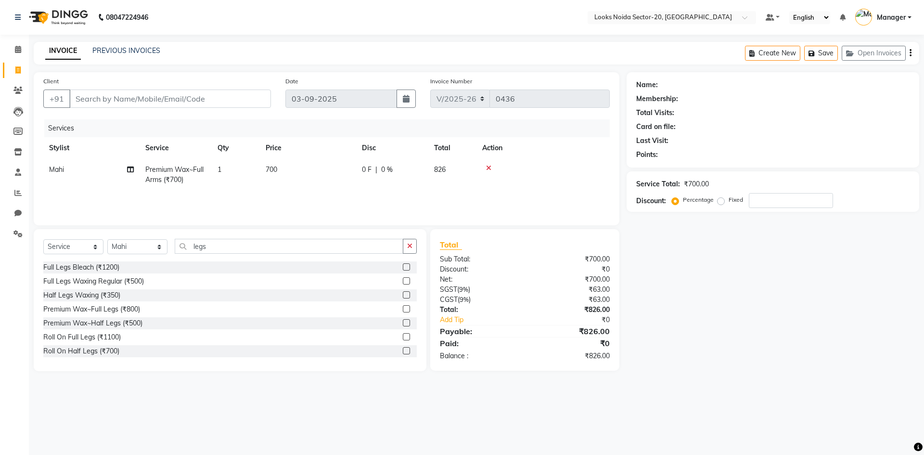
click at [403, 320] on label at bounding box center [406, 322] width 7 height 7
click at [403, 320] on input "checkbox" at bounding box center [406, 323] width 6 height 6
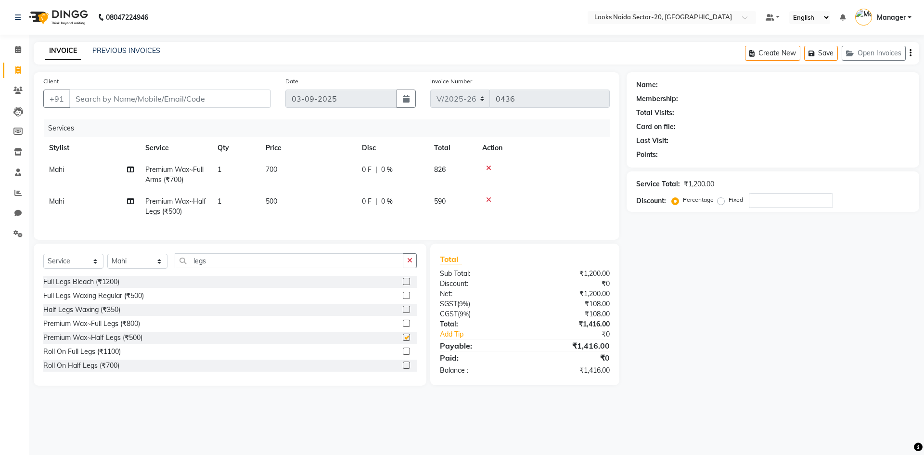
checkbox input "false"
click at [344, 267] on input "legs" at bounding box center [289, 260] width 229 height 15
type input "l"
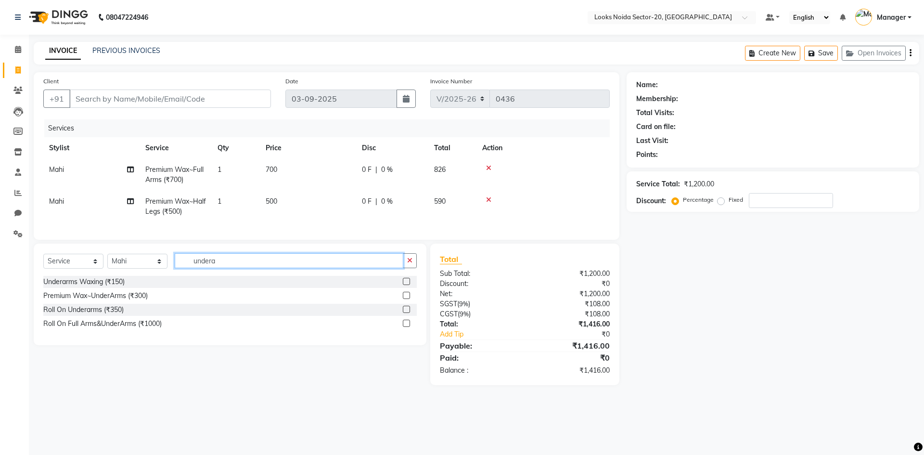
type input "undera"
click at [406, 299] on label at bounding box center [406, 295] width 7 height 7
click at [406, 299] on input "checkbox" at bounding box center [406, 296] width 6 height 6
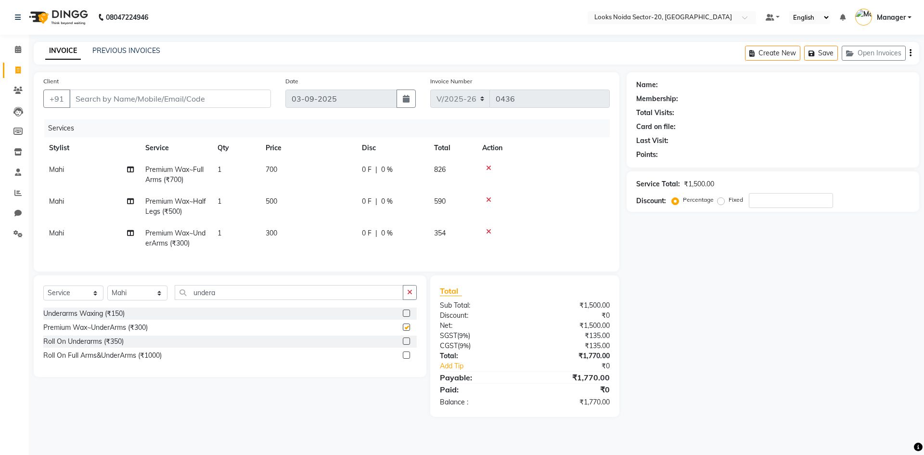
checkbox input "false"
click at [283, 196] on td "500" at bounding box center [308, 207] width 96 height 32
select select "86763"
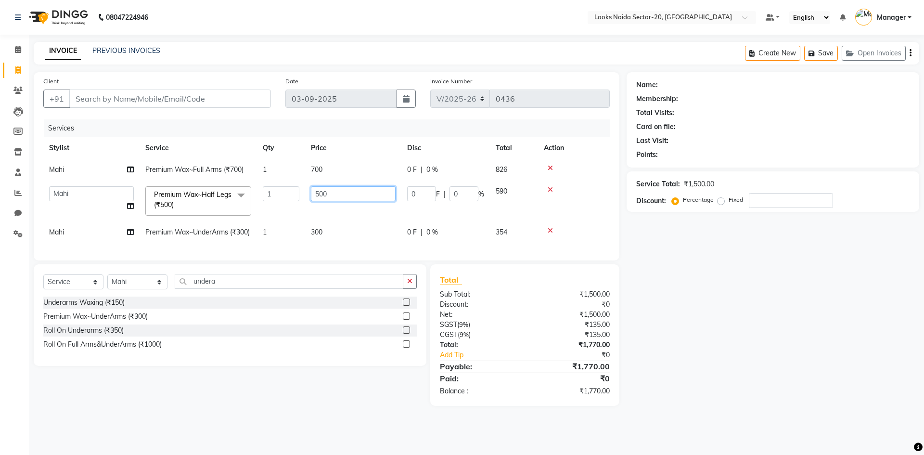
click at [334, 189] on input "500" at bounding box center [353, 193] width 85 height 15
type input "5"
type input "800"
click at [343, 166] on td "700" at bounding box center [353, 170] width 96 height 22
select select "86763"
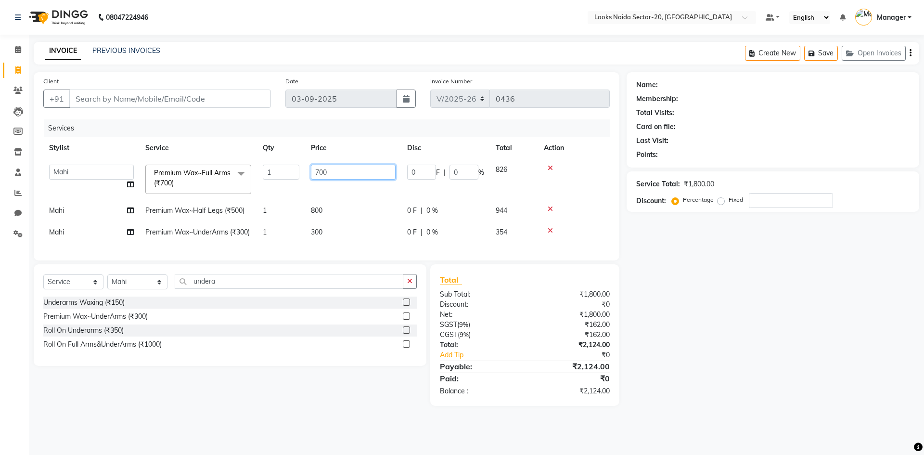
click at [343, 166] on input "700" at bounding box center [353, 172] width 85 height 15
type input "7"
type input "900"
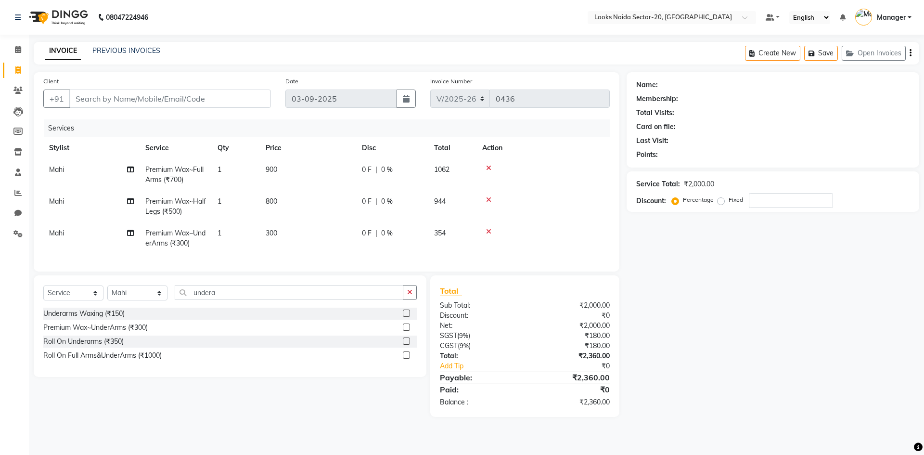
click at [319, 234] on td "300" at bounding box center [308, 238] width 96 height 32
select select "86763"
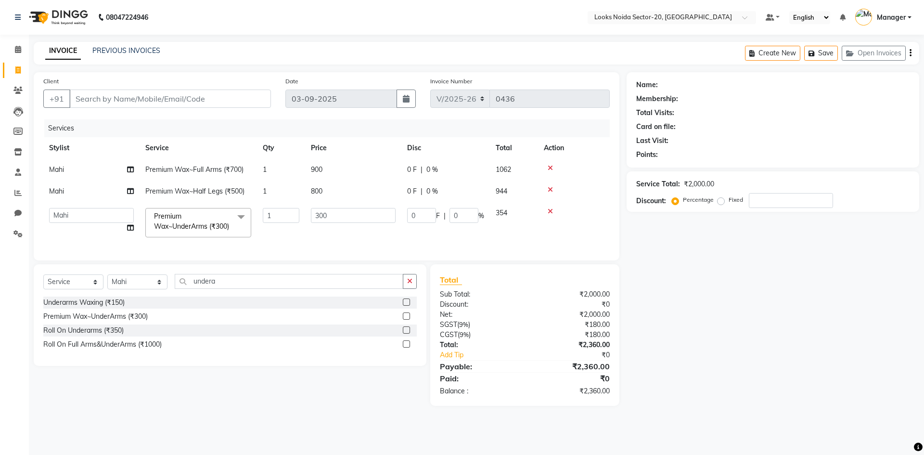
click at [332, 231] on td "300" at bounding box center [353, 222] width 96 height 41
drag, startPoint x: 324, startPoint y: 299, endPoint x: 197, endPoint y: 298, distance: 127.5
click at [324, 289] on input "undera" at bounding box center [289, 281] width 229 height 15
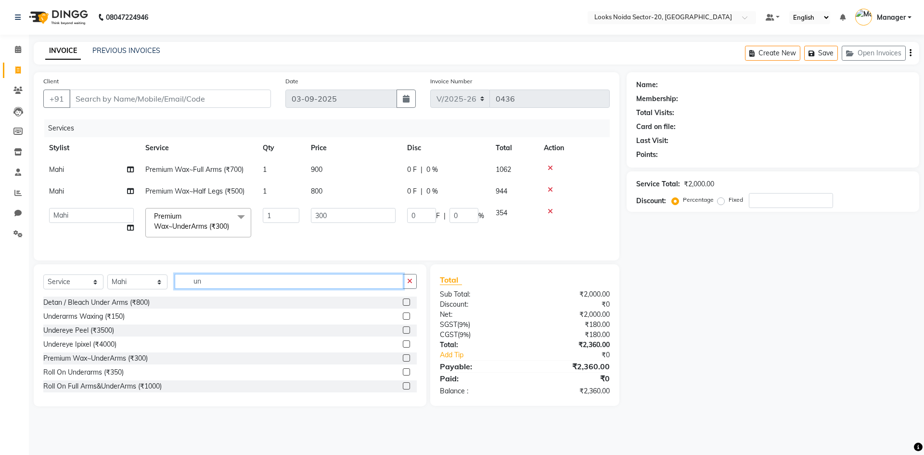
type input "u"
type input "face"
click at [403, 375] on label at bounding box center [406, 371] width 7 height 7
click at [403, 375] on input "checkbox" at bounding box center [406, 372] width 6 height 6
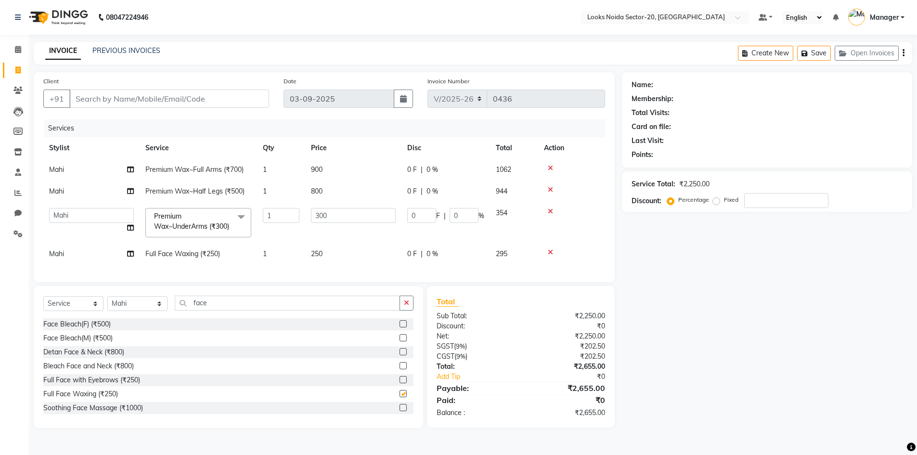
checkbox input "false"
click at [349, 265] on td "250" at bounding box center [353, 254] width 96 height 22
select select "86763"
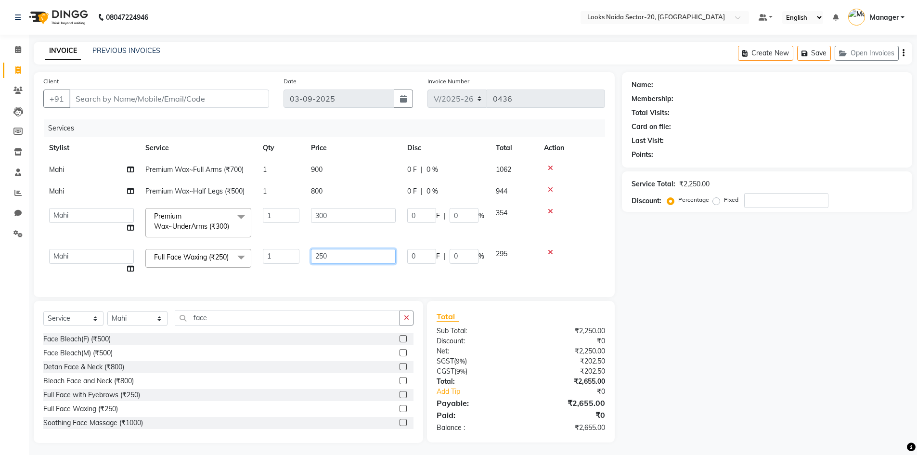
click at [354, 260] on input "250" at bounding box center [353, 256] width 85 height 15
type input "2"
type input "600"
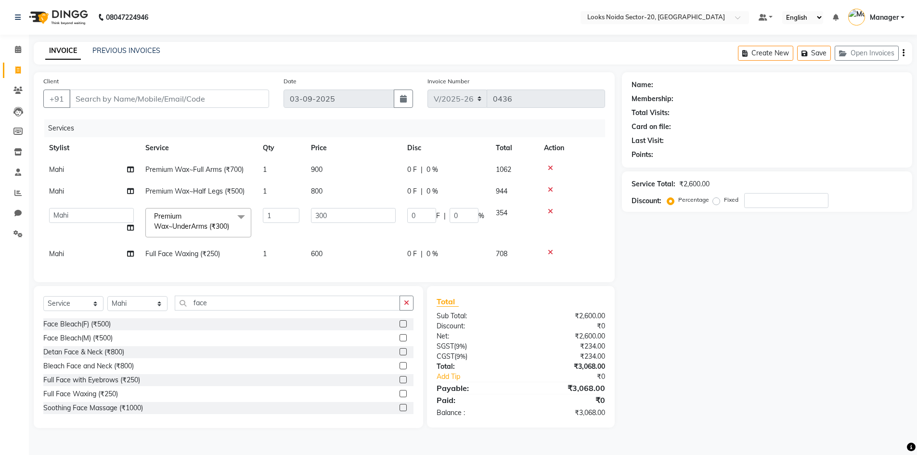
click at [684, 278] on div "Name: Membership: Total Visits: Card on file: Last Visit: Points: Service Total…" at bounding box center [770, 250] width 297 height 356
click at [820, 57] on button "Save" at bounding box center [814, 53] width 34 height 15
click at [178, 102] on input "Client" at bounding box center [169, 98] width 200 height 18
type input "1"
type input "0"
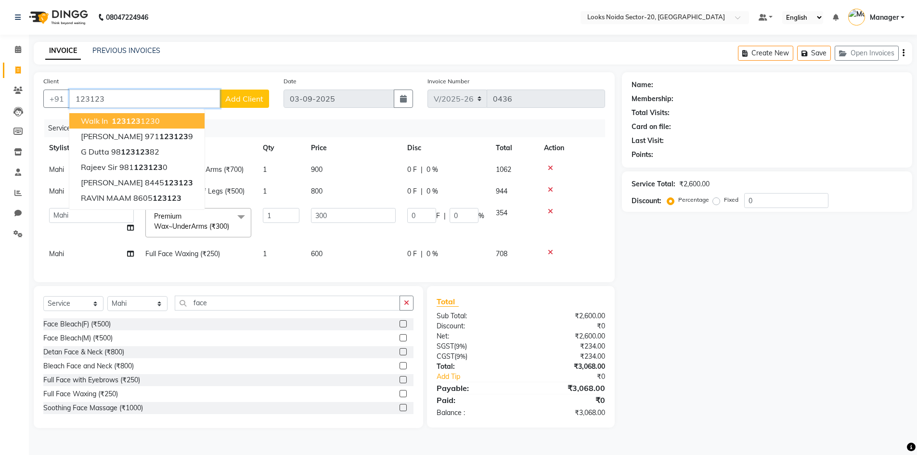
click at [145, 124] on ngb-highlight "123123 1230" at bounding box center [135, 121] width 50 height 10
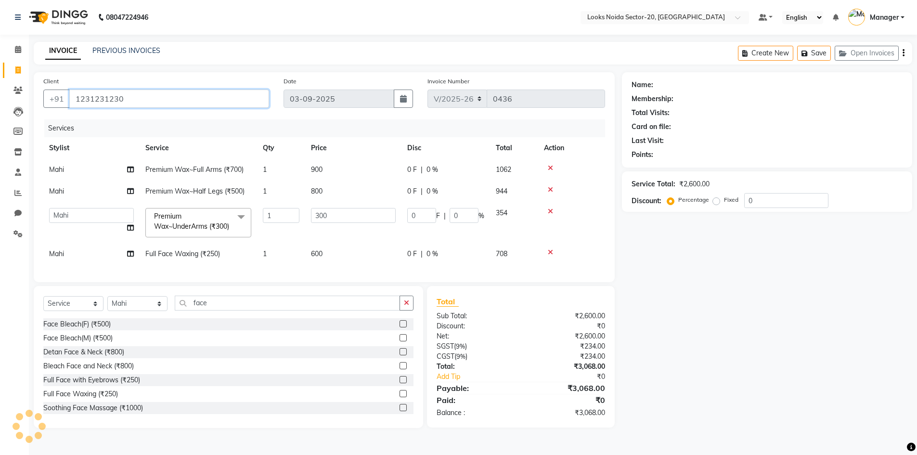
type input "1231231230"
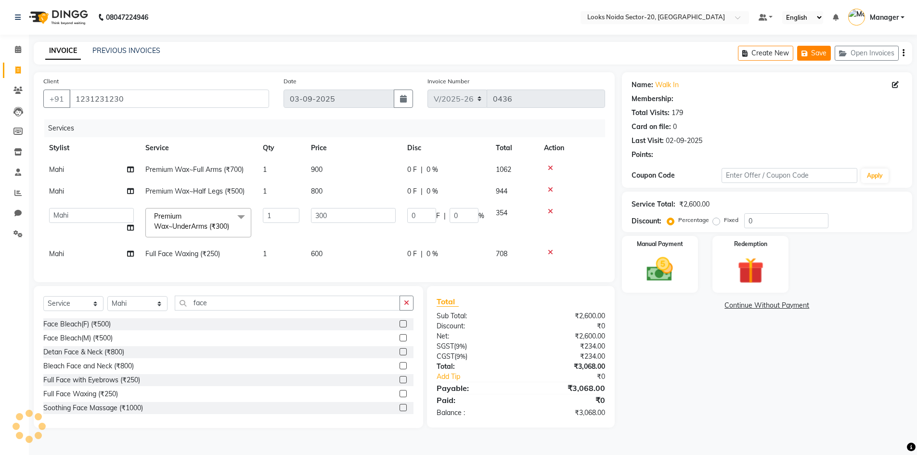
click at [807, 53] on icon "button" at bounding box center [806, 53] width 10 height 7
select select "1: Object"
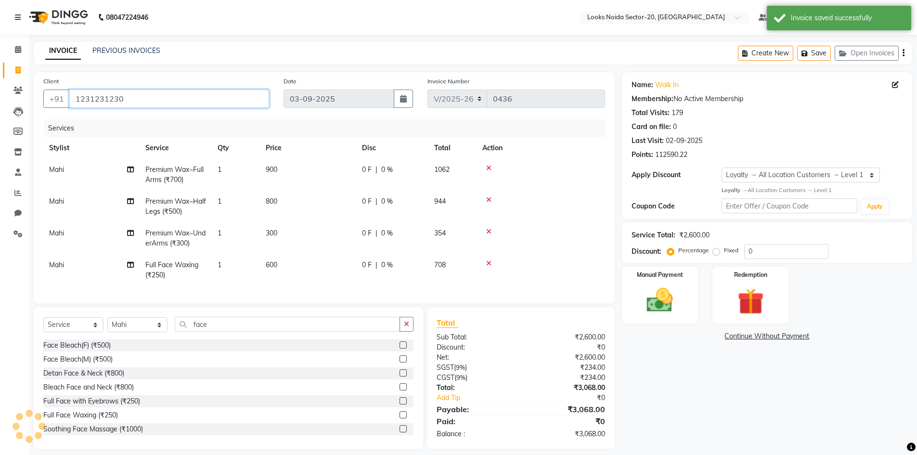
click at [152, 97] on input "1231231230" at bounding box center [169, 98] width 200 height 18
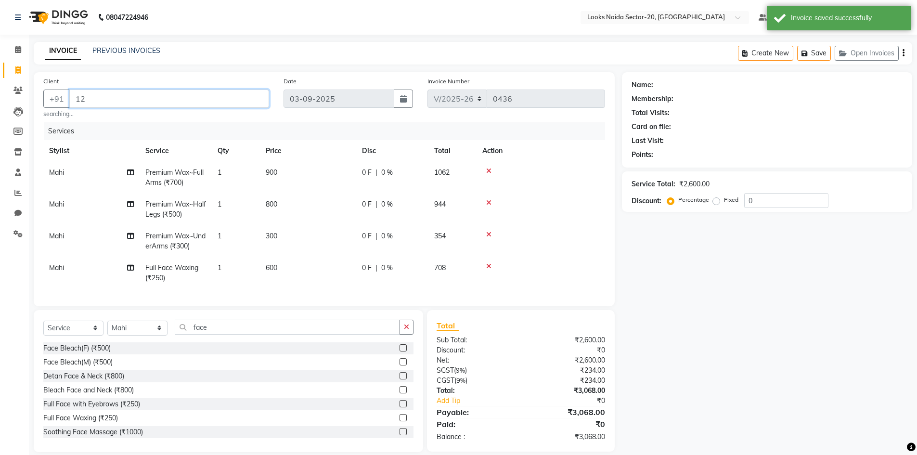
type input "1"
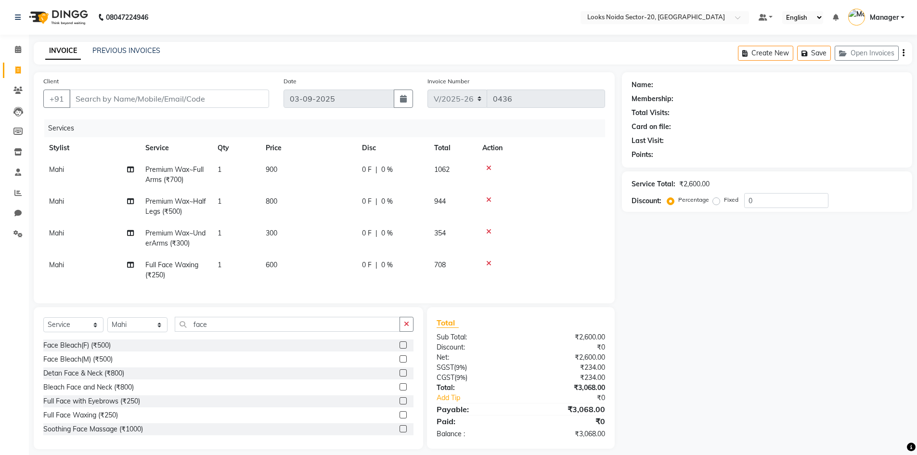
click at [266, 16] on nav "08047224946 Select Location × Looks Noida Sector-20, Noida Default Panel My Pan…" at bounding box center [458, 17] width 917 height 35
click at [175, 100] on input "Client" at bounding box center [169, 98] width 200 height 18
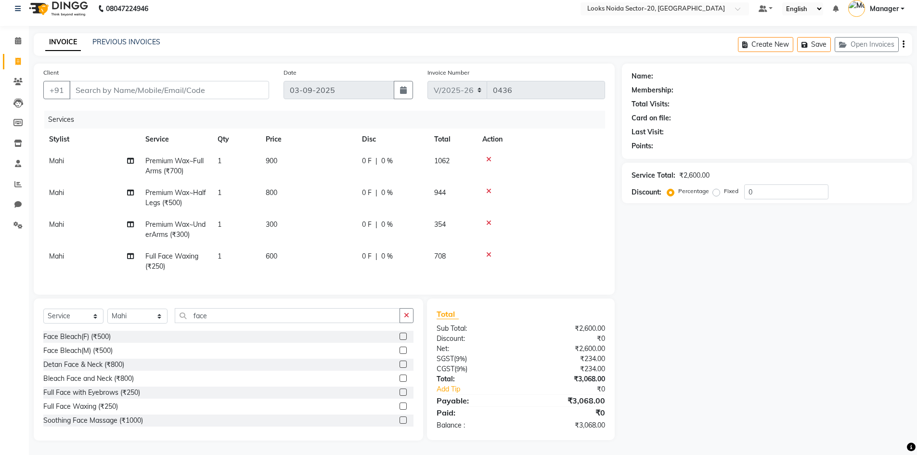
click at [539, 251] on div at bounding box center [540, 254] width 117 height 7
click at [528, 270] on div "Services Stylist Service Qty Price Disc Total Action Mahi Premium Wax~Full Arms…" at bounding box center [323, 198] width 561 height 174
click at [213, 81] on input "Client" at bounding box center [169, 90] width 200 height 18
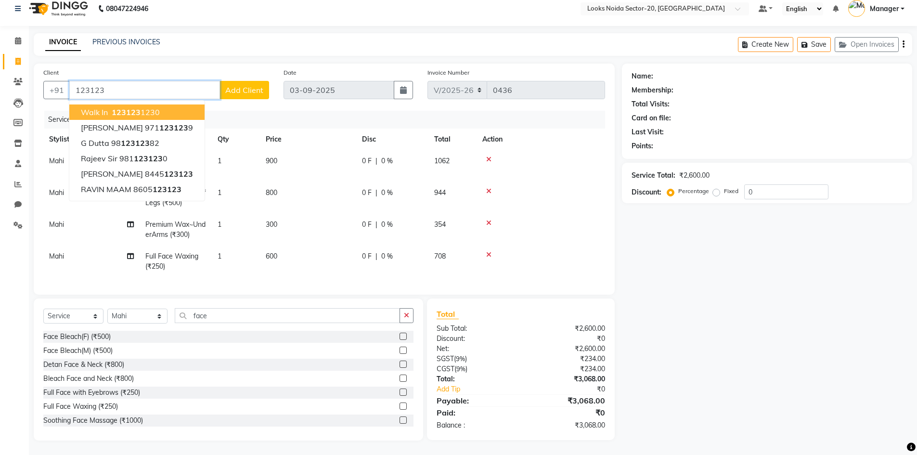
click at [186, 108] on button "walk in 123123 1230" at bounding box center [136, 111] width 135 height 15
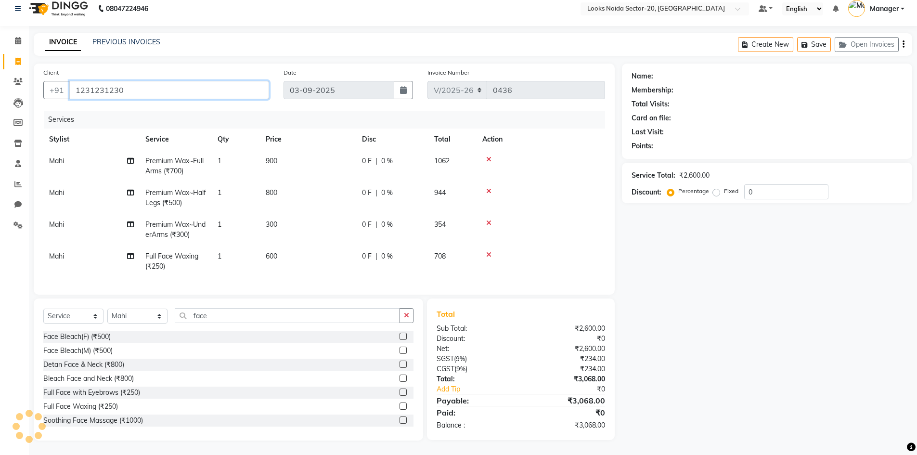
type input "1231231230"
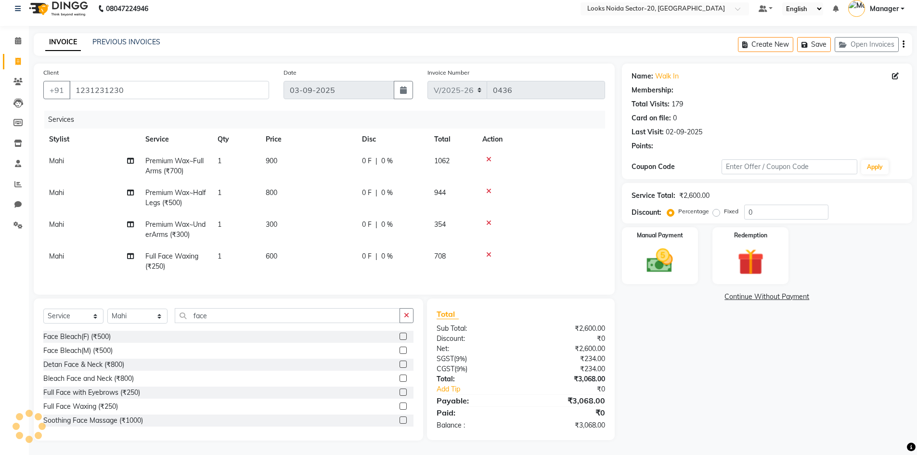
select select "1: Object"
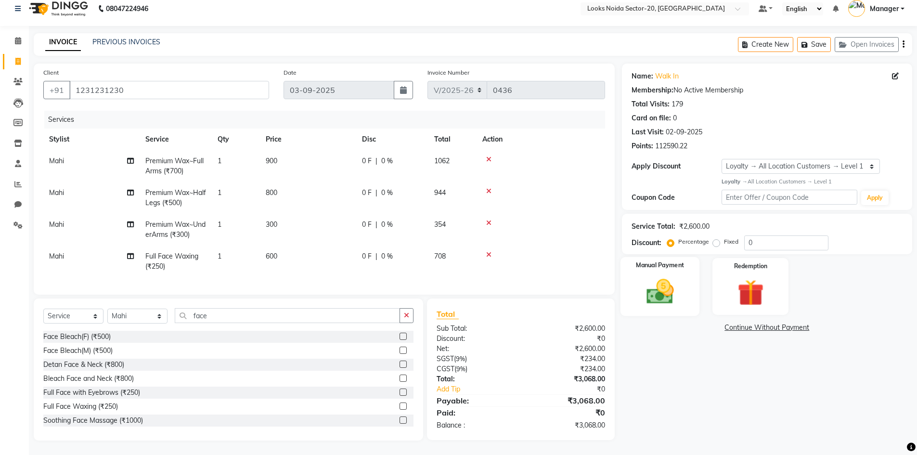
click at [659, 287] on img at bounding box center [659, 291] width 44 height 31
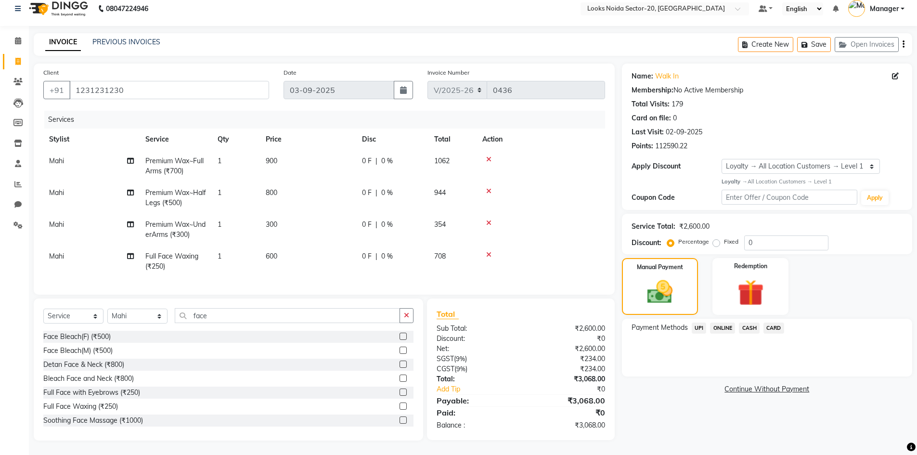
click at [748, 322] on span "CASH" at bounding box center [748, 327] width 21 height 11
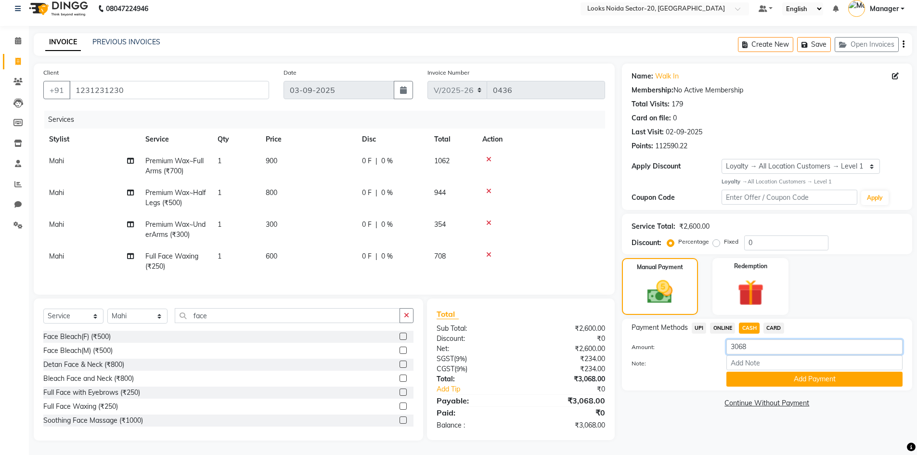
click at [756, 342] on input "3068" at bounding box center [814, 346] width 176 height 15
type input "3"
type input "2000"
click at [794, 372] on button "Add Payment" at bounding box center [814, 378] width 176 height 15
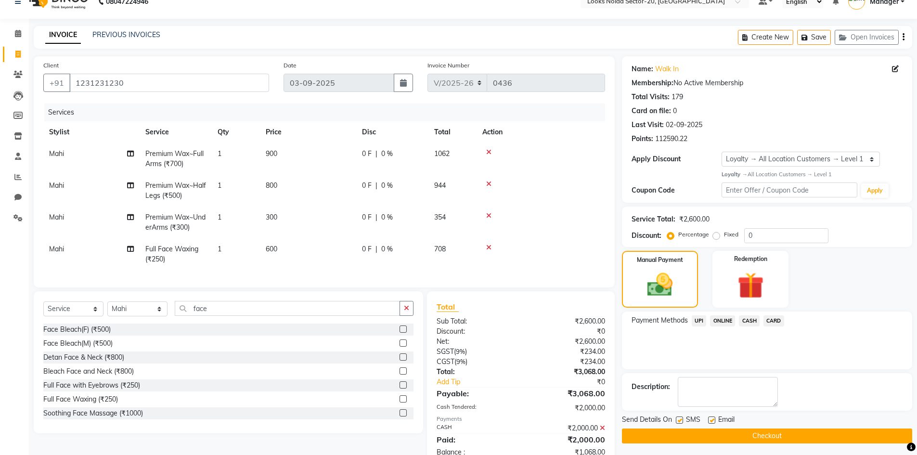
click at [693, 318] on span "UPI" at bounding box center [698, 320] width 15 height 11
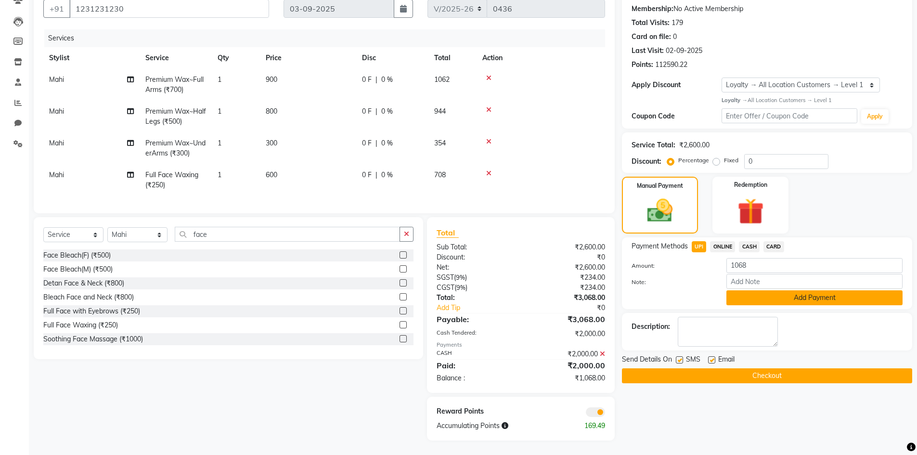
scroll to position [97, 0]
click at [782, 140] on div "Service Total: ₹2,600.00" at bounding box center [766, 145] width 271 height 10
click at [395, 180] on td "0 F | 0 %" at bounding box center [392, 180] width 72 height 32
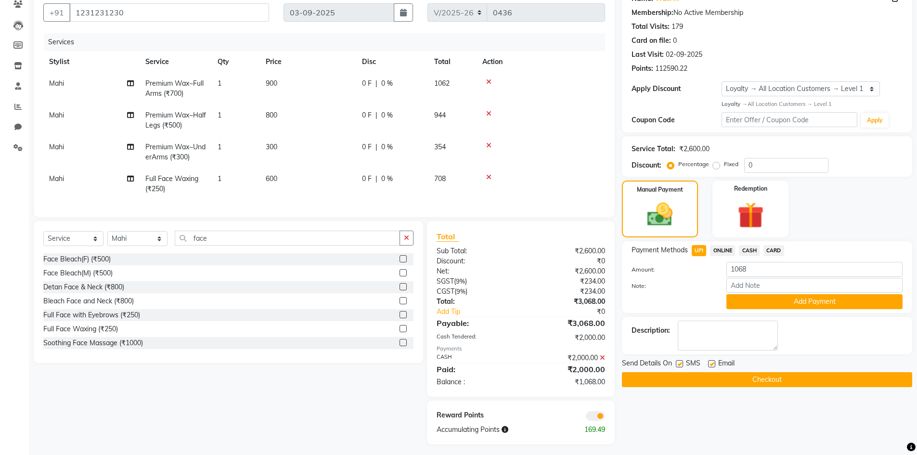
select select "86763"
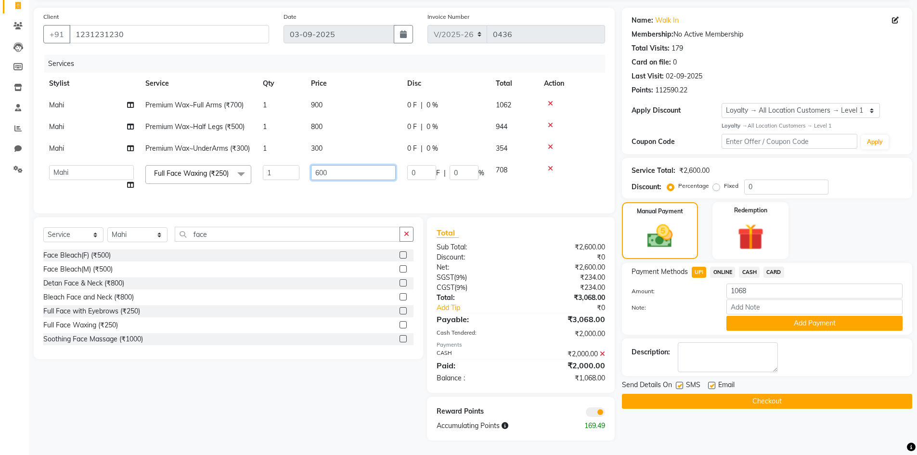
click at [337, 165] on input "600" at bounding box center [353, 172] width 85 height 15
type input "6"
type input "600"
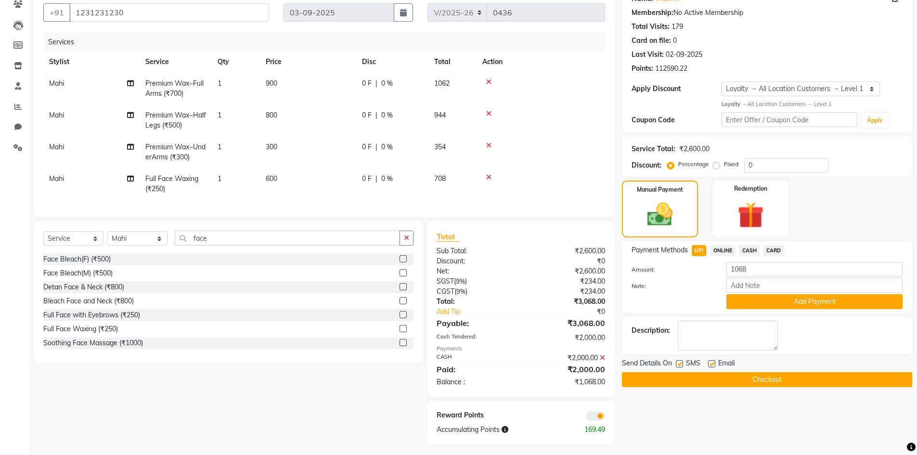
click at [853, 197] on div "Manual Payment Redemption" at bounding box center [766, 208] width 305 height 57
click at [807, 166] on input "0" at bounding box center [786, 165] width 84 height 15
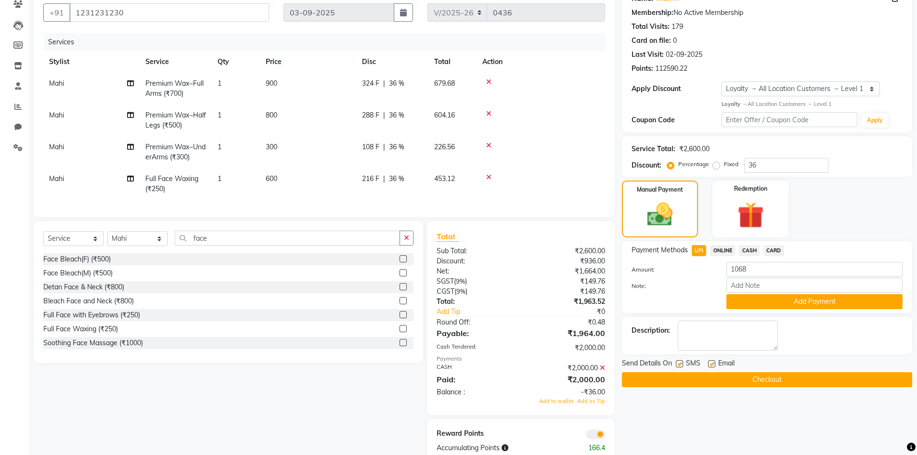
click at [897, 160] on div "Discount: Percentage Fixed 36" at bounding box center [766, 165] width 271 height 15
click at [794, 167] on input "36" at bounding box center [786, 165] width 84 height 15
type input "3"
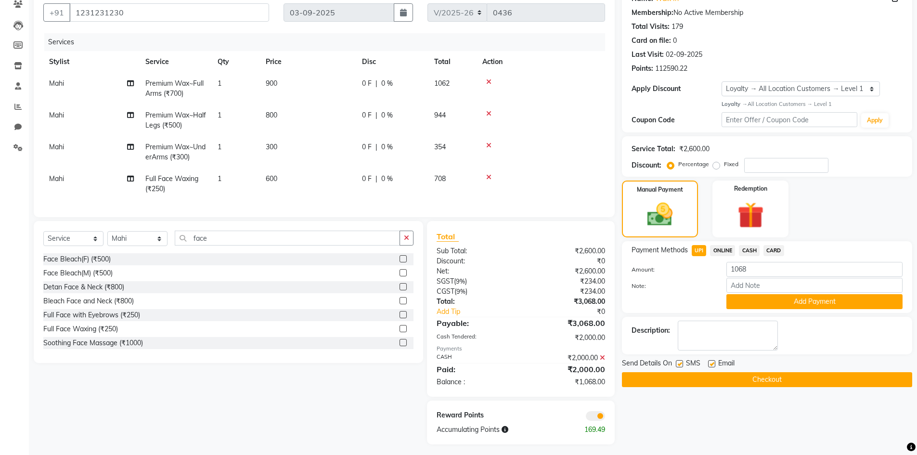
click at [602, 361] on icon at bounding box center [601, 357] width 5 height 7
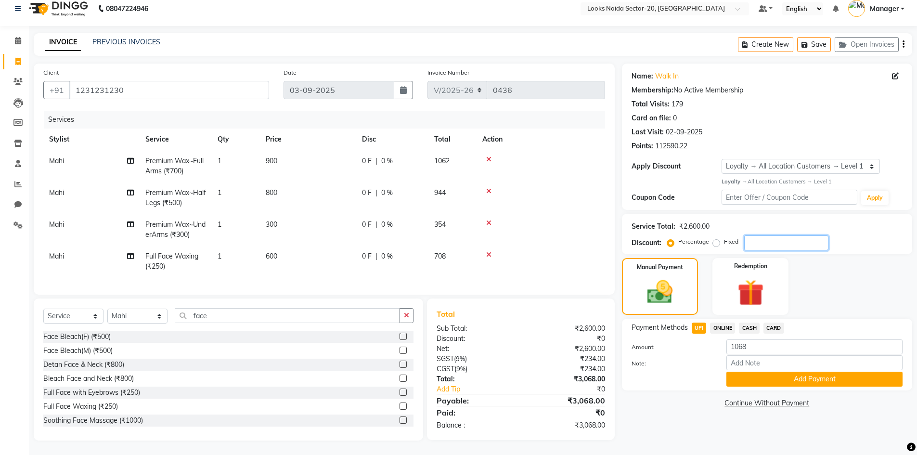
click at [763, 236] on input "number" at bounding box center [786, 242] width 84 height 15
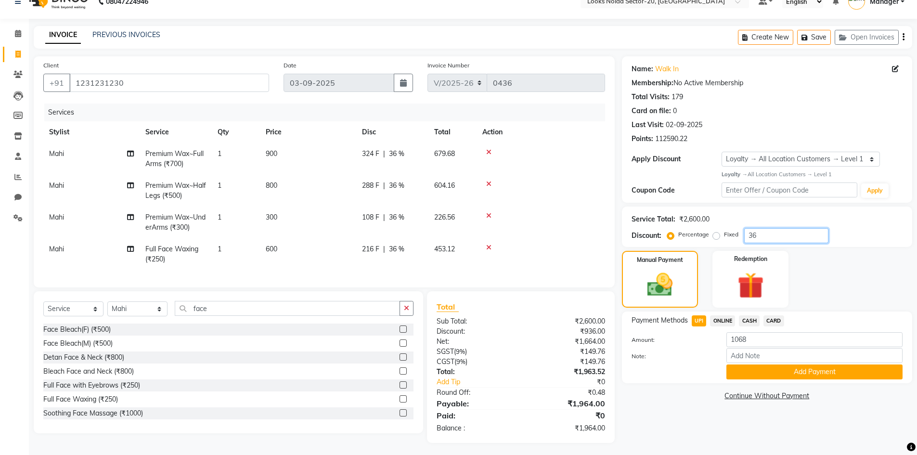
type input "3"
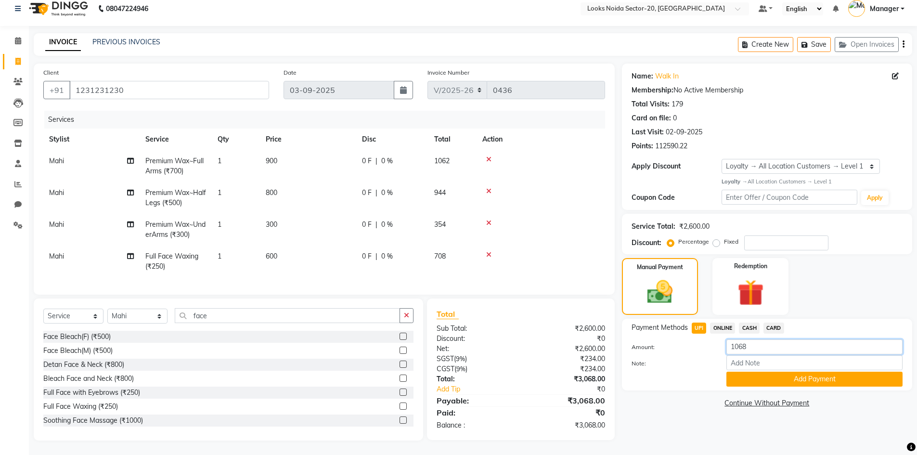
click at [791, 339] on input "1068" at bounding box center [814, 346] width 176 height 15
type input "1"
click at [782, 235] on input "number" at bounding box center [786, 242] width 84 height 15
click at [650, 416] on div "Name: Walk In Membership: No Active Membership Total Visits: 179 Card on file: …" at bounding box center [770, 252] width 297 height 377
click at [795, 235] on input "number" at bounding box center [786, 242] width 84 height 15
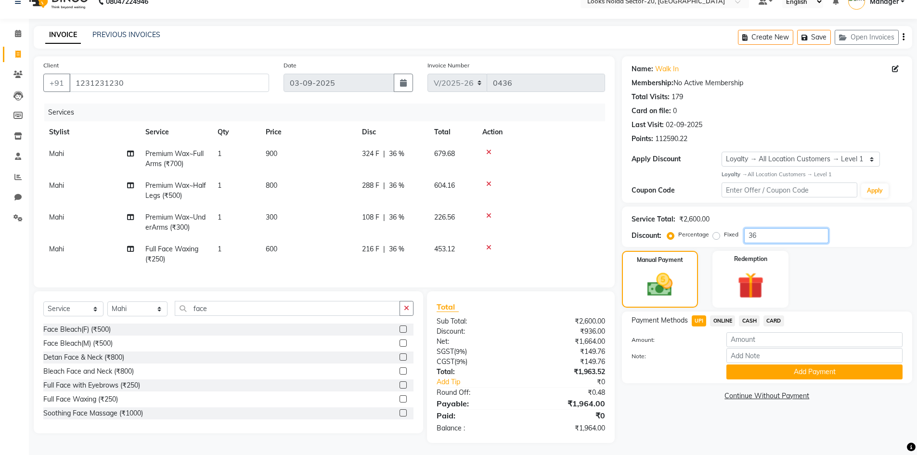
type input "3"
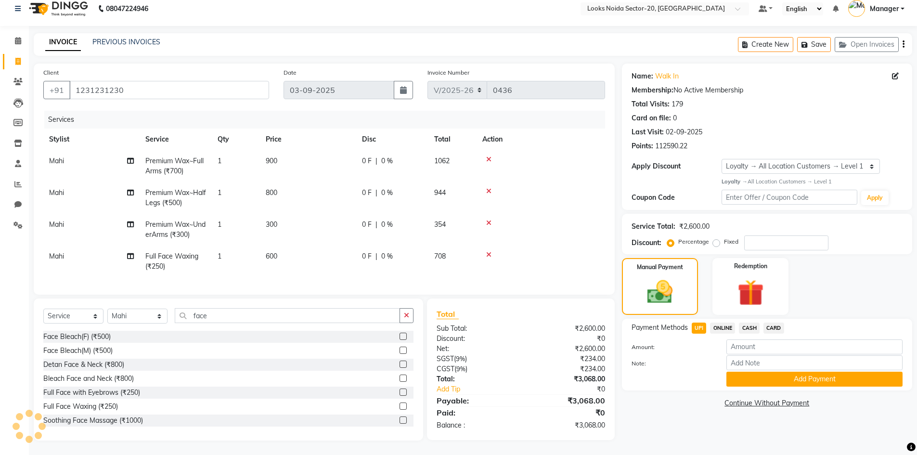
click at [280, 246] on td "600" at bounding box center [308, 261] width 96 height 32
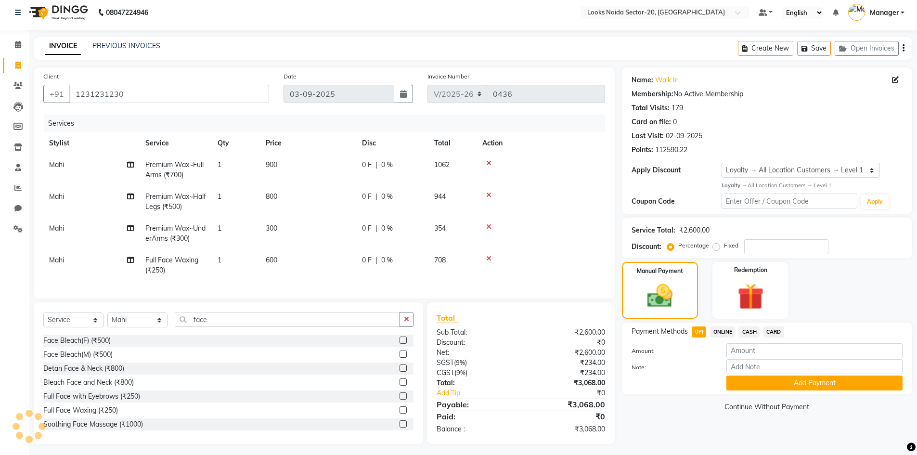
select select "86763"
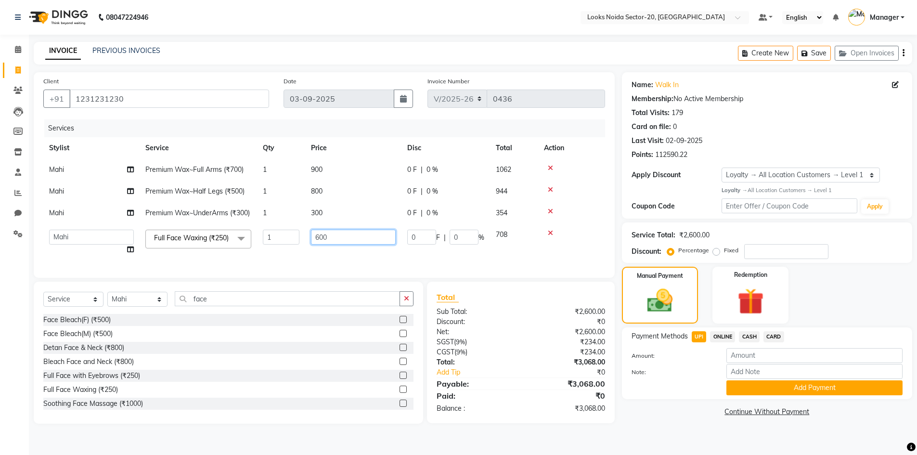
click at [337, 244] on input "600" at bounding box center [353, 236] width 85 height 15
click at [338, 244] on input "600" at bounding box center [353, 236] width 85 height 15
type input "6"
type input "1000"
click at [369, 260] on tr "Aarti Sharma Adil Amit_pdct Counter_Sales Fardeen Mahfoos Mahi Manager Manish_n…" at bounding box center [323, 242] width 561 height 37
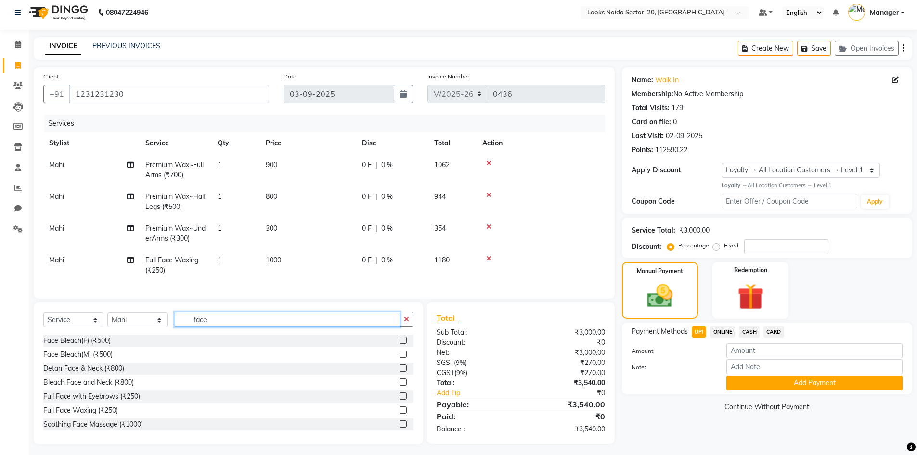
click at [216, 325] on input "face" at bounding box center [287, 319] width 225 height 15
click at [217, 325] on input "face" at bounding box center [287, 319] width 225 height 15
type input "f"
type input "eye"
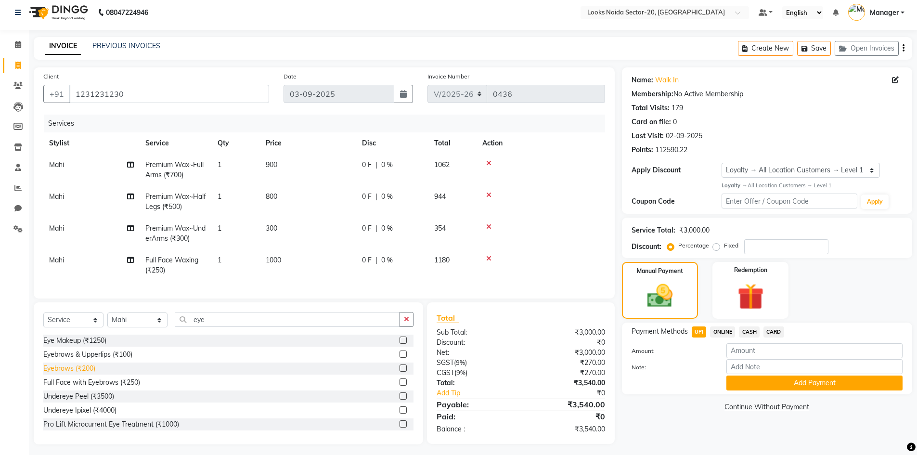
click at [76, 373] on div "Eyebrows (₹200)" at bounding box center [69, 368] width 52 height 10
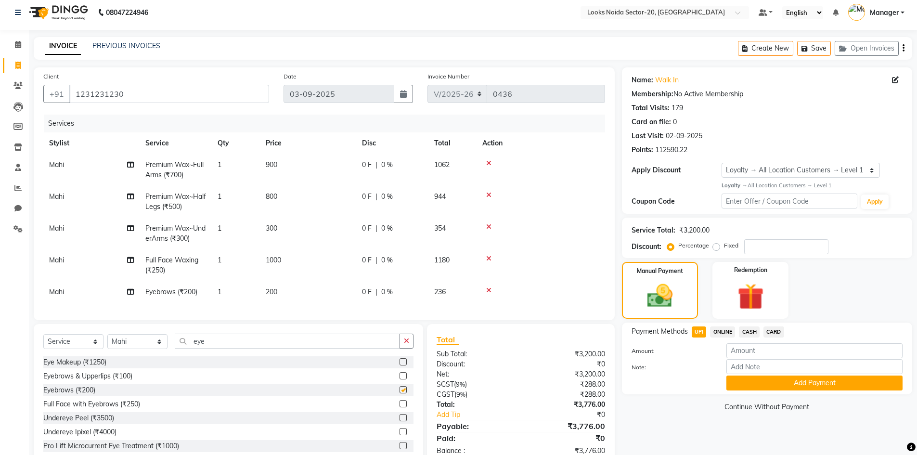
checkbox input "false"
click at [291, 289] on td "200" at bounding box center [308, 292] width 96 height 22
select select "86763"
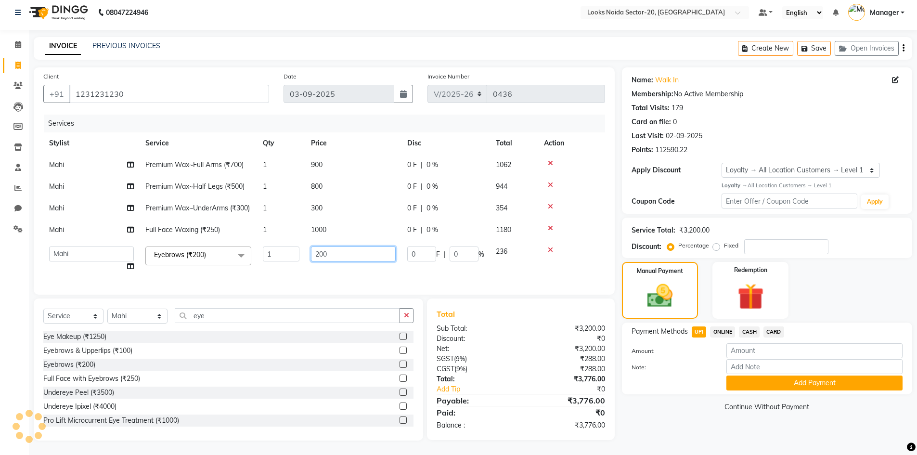
click at [337, 257] on input "200" at bounding box center [353, 253] width 85 height 15
click at [341, 261] on input "200" at bounding box center [353, 253] width 85 height 15
type input "2"
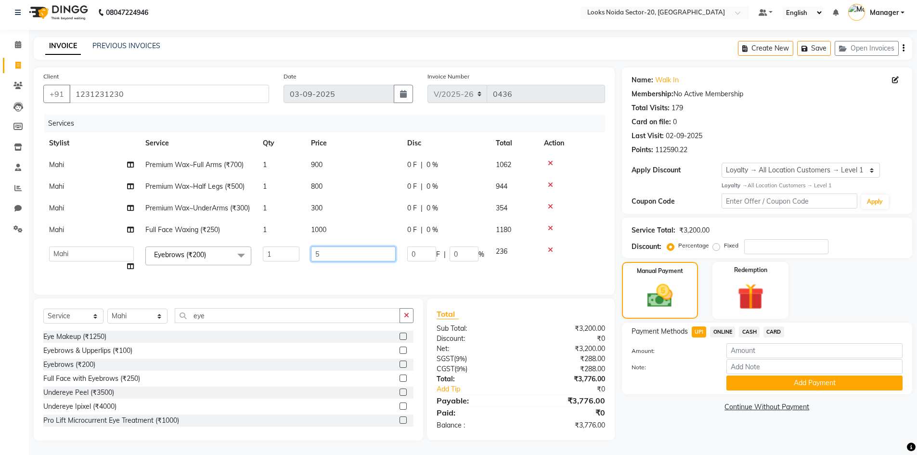
type input "50"
click at [431, 277] on tr "Aarti Sharma Adil Amit_pdct Counter_Sales Fardeen Mahfoos Mahi Manager Manish_n…" at bounding box center [323, 259] width 561 height 37
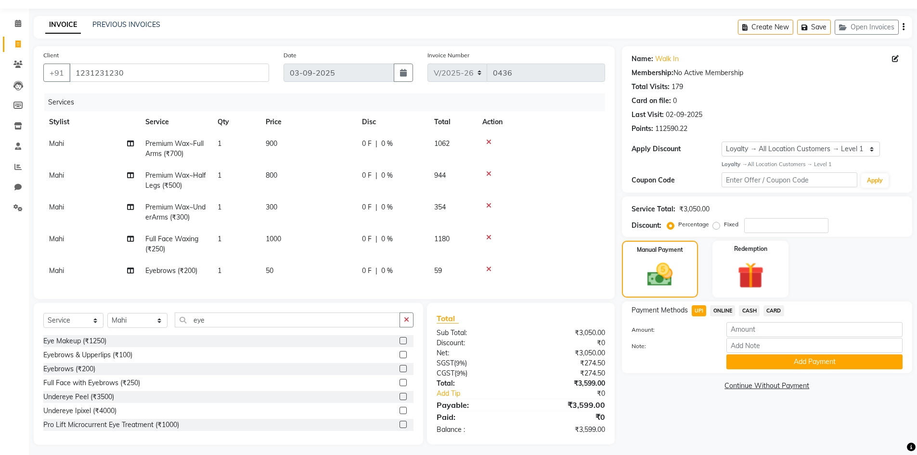
scroll to position [38, 0]
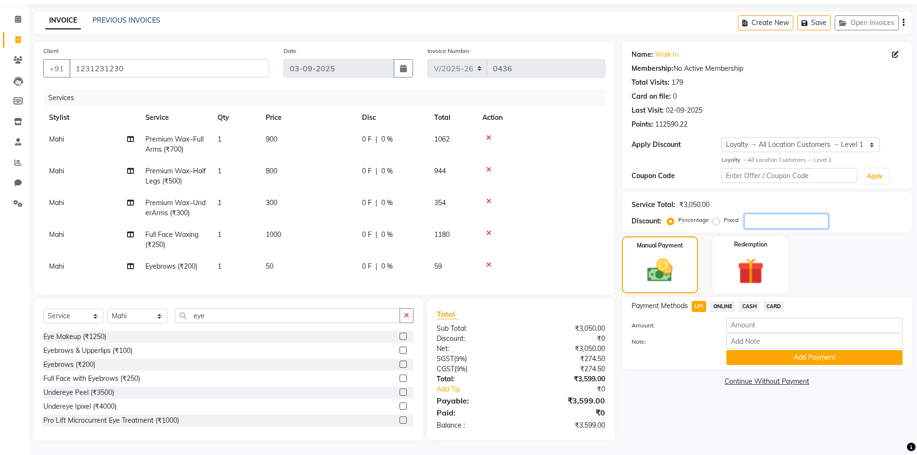
click at [756, 214] on input "number" at bounding box center [786, 221] width 84 height 15
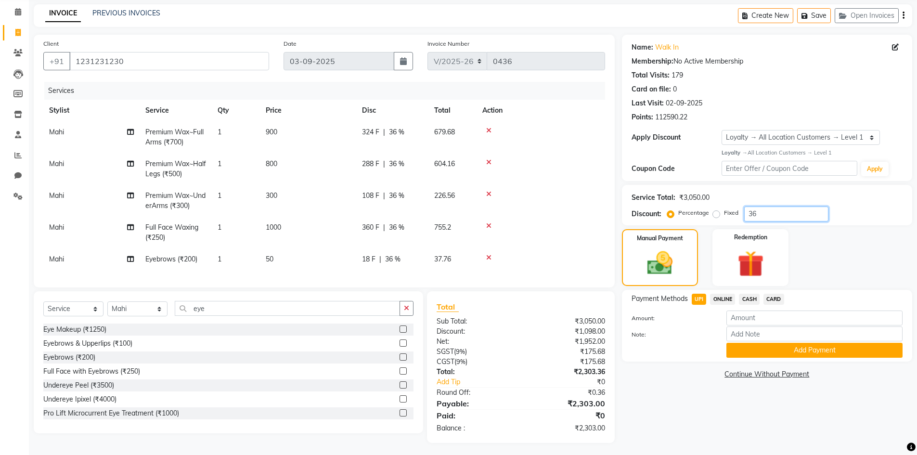
type input "36"
click at [851, 245] on div "Manual Payment Redemption" at bounding box center [766, 257] width 305 height 57
click at [150, 60] on input "1231231230" at bounding box center [169, 61] width 200 height 18
type input "9"
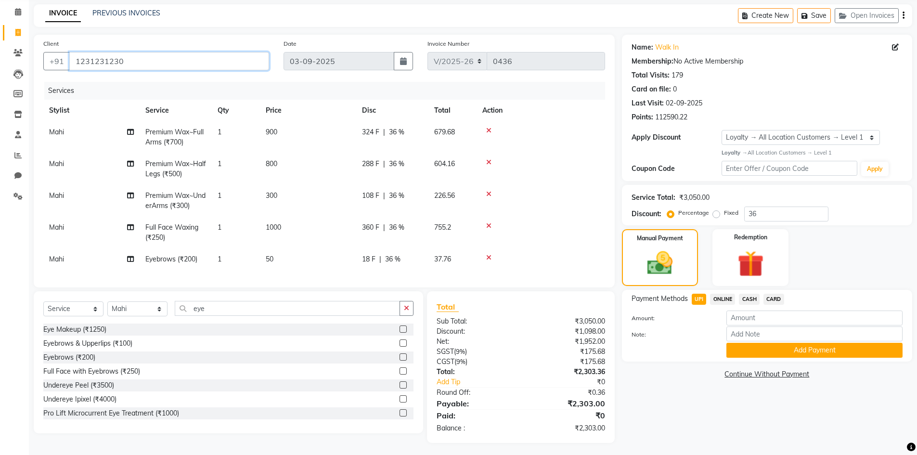
type input "0"
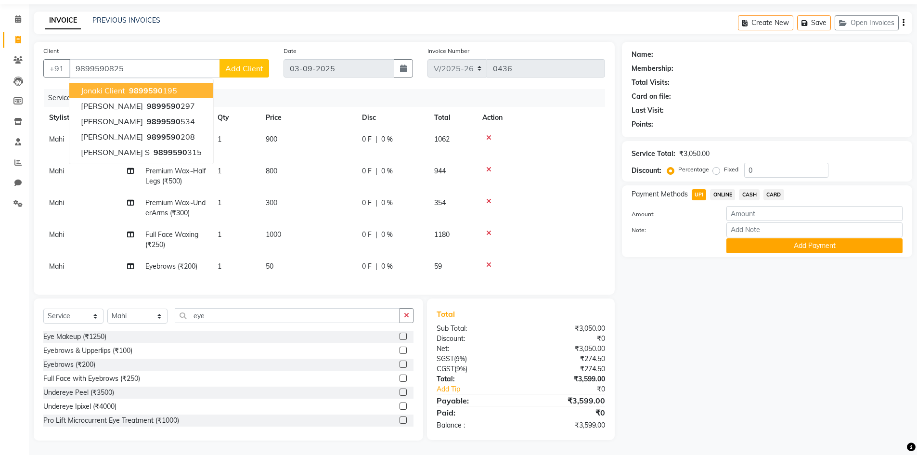
drag, startPoint x: 0, startPoint y: 193, endPoint x: 488, endPoint y: 191, distance: 488.3
click at [488, 198] on icon at bounding box center [488, 201] width 5 height 7
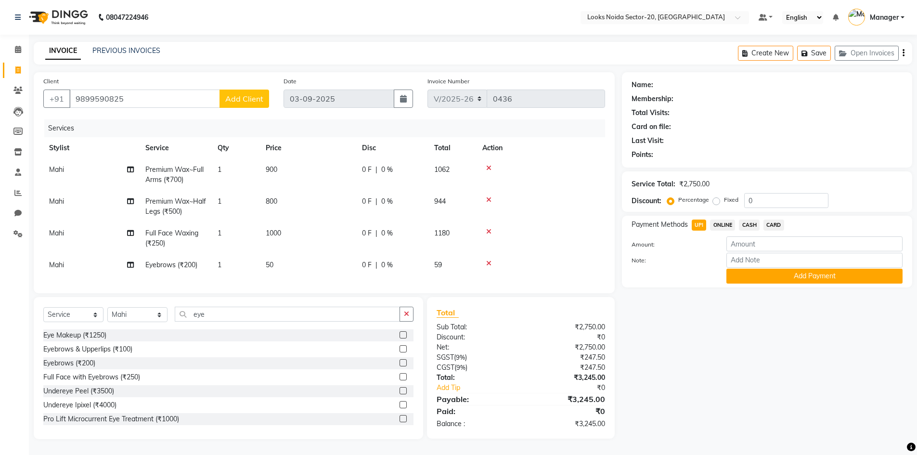
scroll to position [6, 0]
click at [157, 92] on input "9899590825" at bounding box center [144, 98] width 151 height 18
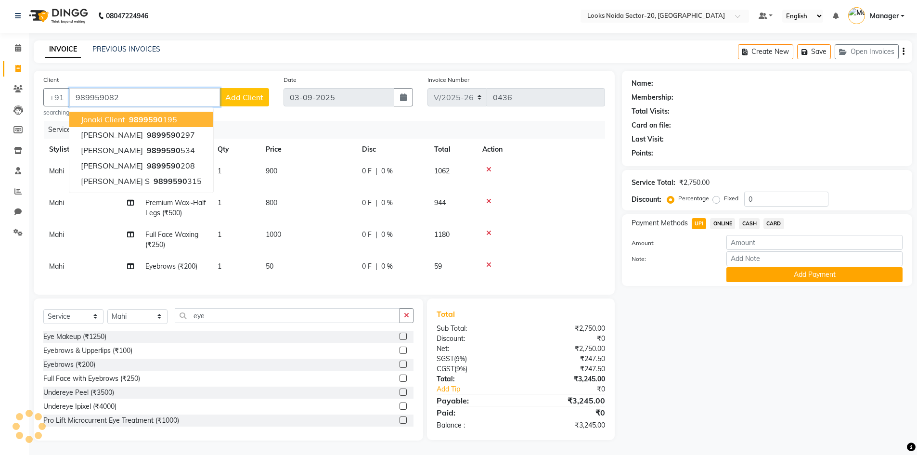
type input "9899590825"
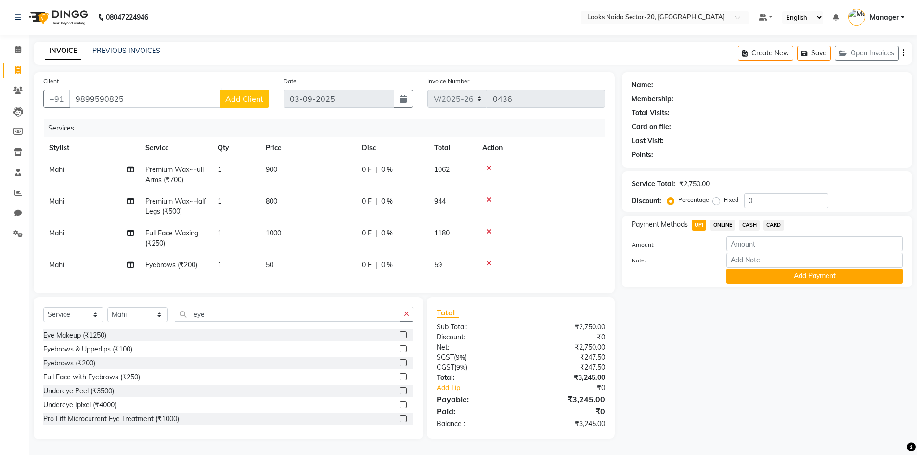
click at [240, 89] on button "Add Client" at bounding box center [244, 98] width 50 height 18
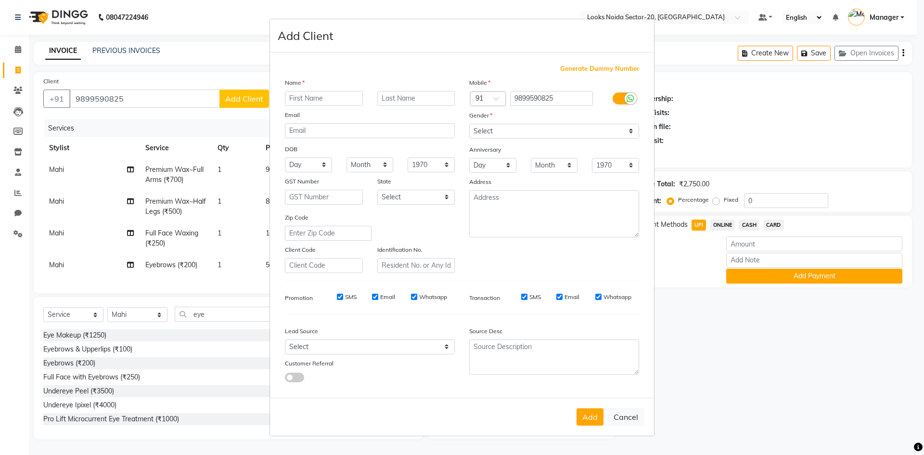
click at [314, 93] on input "text" at bounding box center [324, 98] width 78 height 15
type input "Nistha"
click at [515, 131] on select "Select Male Female Other Prefer Not To Say" at bounding box center [554, 131] width 170 height 15
select select "female"
click at [469, 124] on select "Select Male Female Other Prefer Not To Say" at bounding box center [554, 131] width 170 height 15
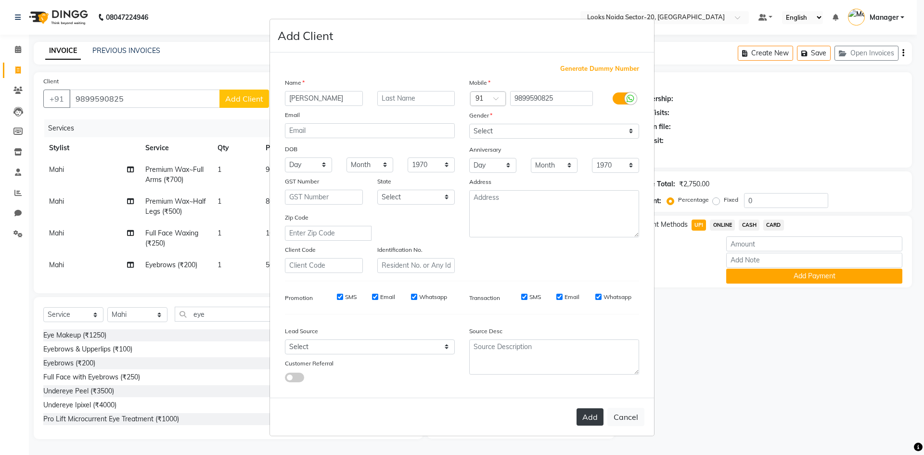
click at [597, 417] on button "Add" at bounding box center [589, 416] width 27 height 17
select select
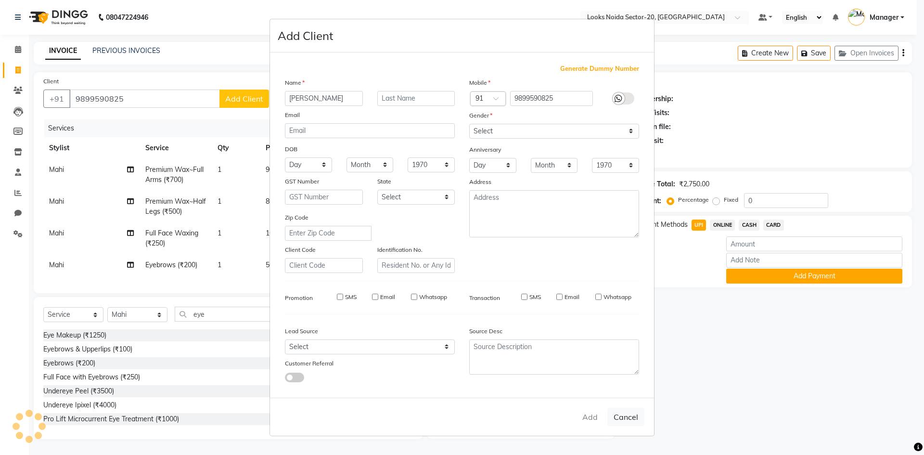
select select
checkbox input "false"
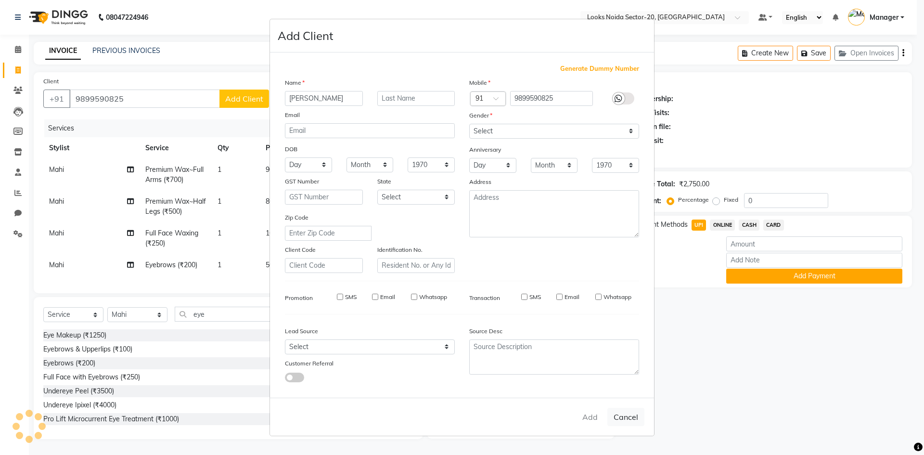
checkbox input "false"
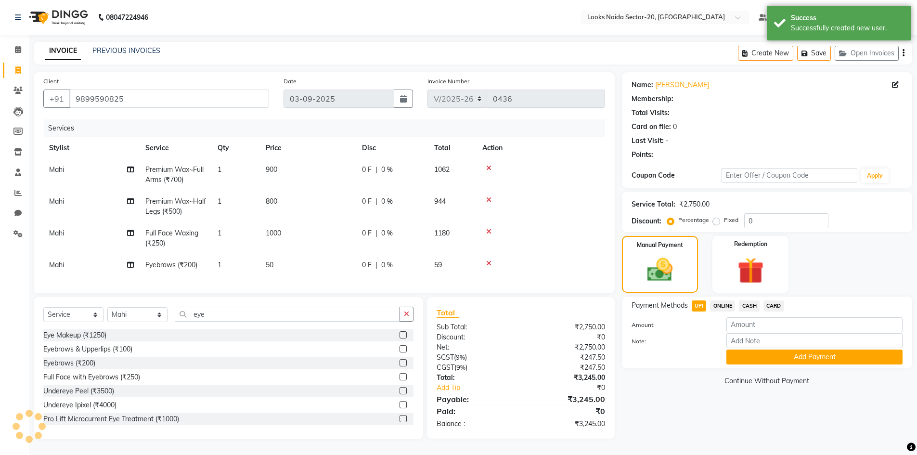
select select "1: Object"
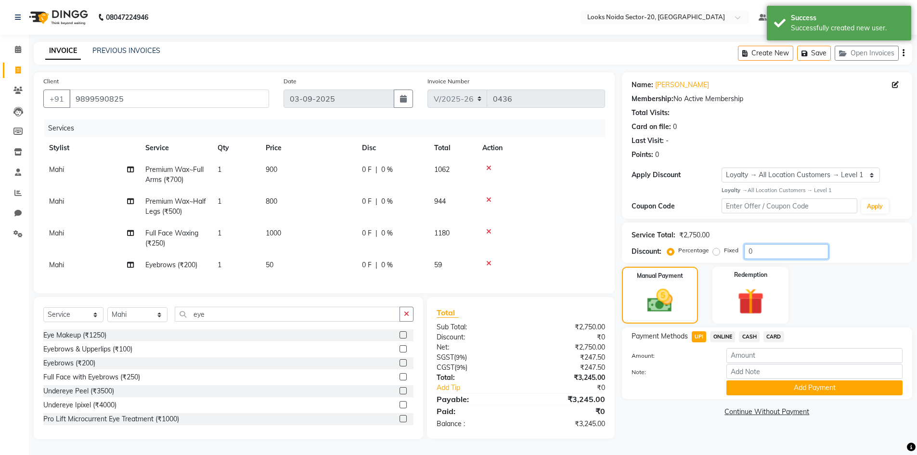
click at [767, 246] on input "0" at bounding box center [786, 251] width 84 height 15
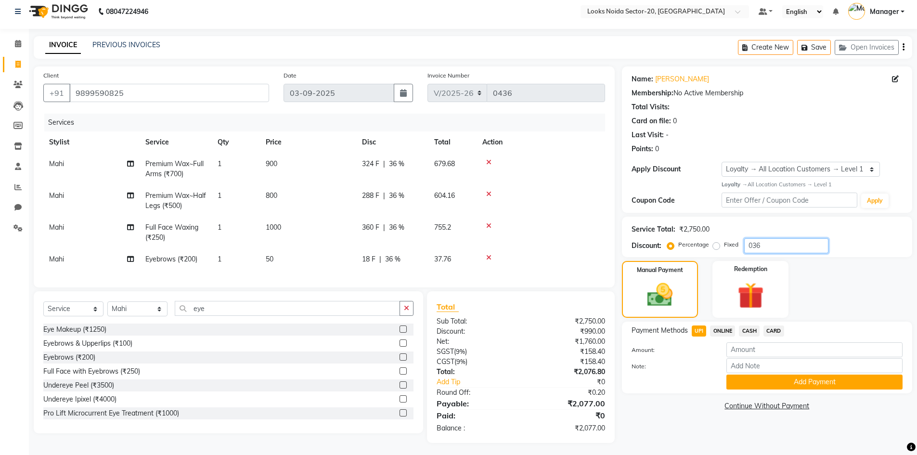
click at [752, 247] on input "036" at bounding box center [786, 245] width 84 height 15
type input "36"
click at [812, 290] on div "Manual Payment Redemption" at bounding box center [766, 289] width 305 height 57
click at [774, 349] on input "number" at bounding box center [814, 349] width 176 height 15
type input "2077"
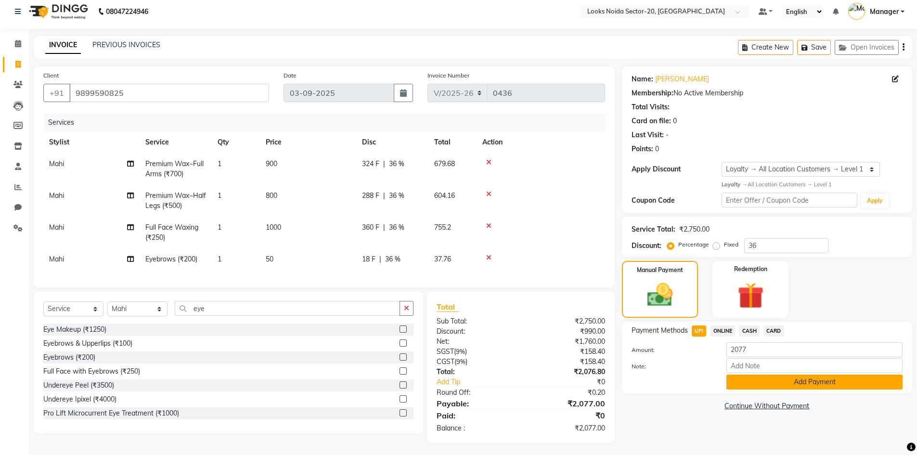
click at [796, 382] on button "Add Payment" at bounding box center [814, 381] width 176 height 15
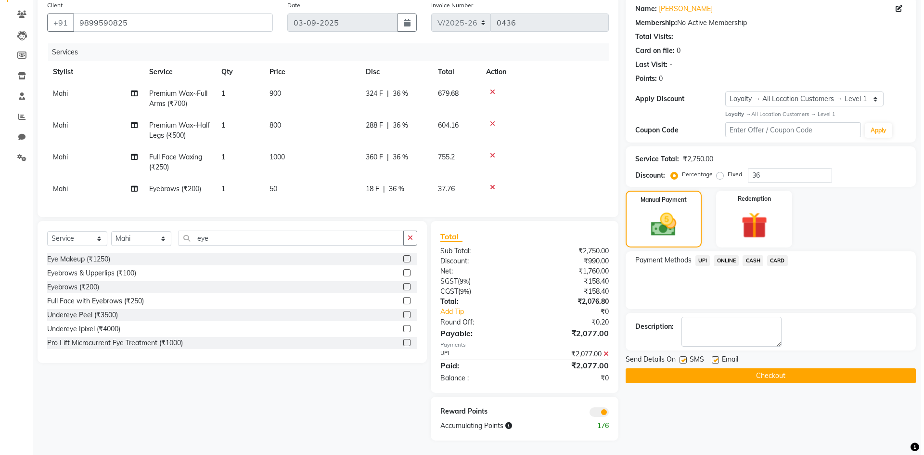
scroll to position [83, 0]
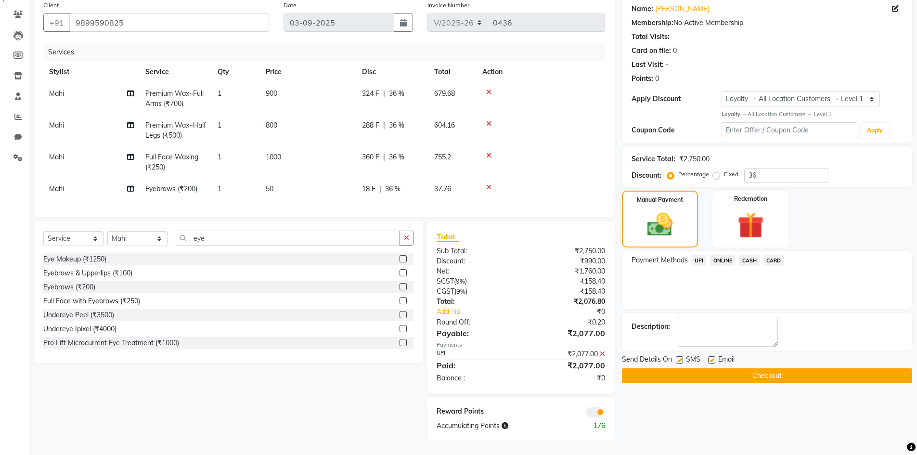
click at [586, 415] on span at bounding box center [595, 412] width 19 height 10
click at [605, 413] on input "checkbox" at bounding box center [605, 413] width 0 height 0
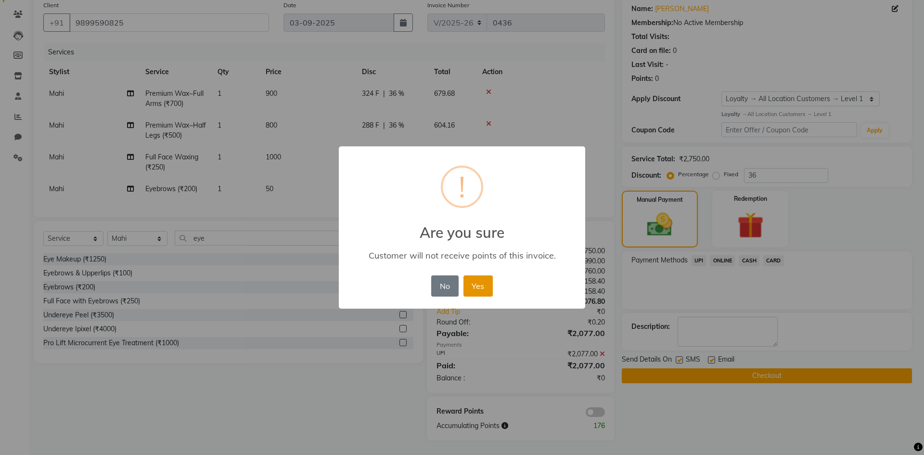
click at [480, 292] on button "Yes" at bounding box center [477, 285] width 29 height 21
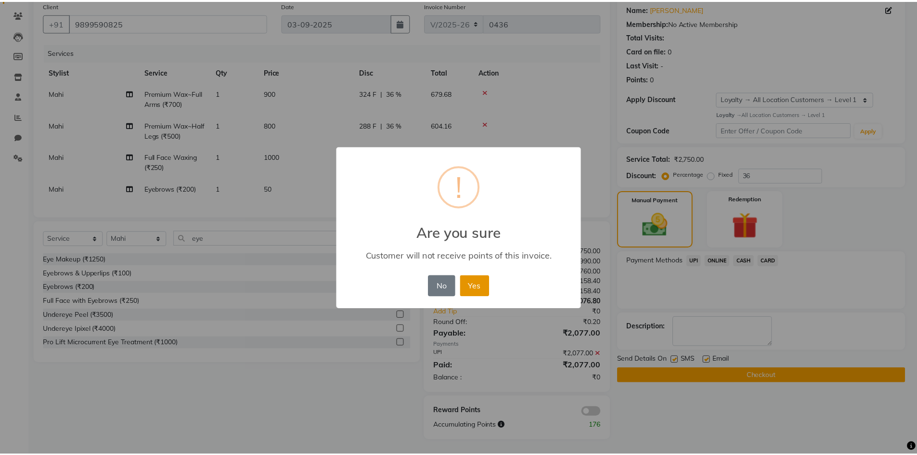
scroll to position [69, 0]
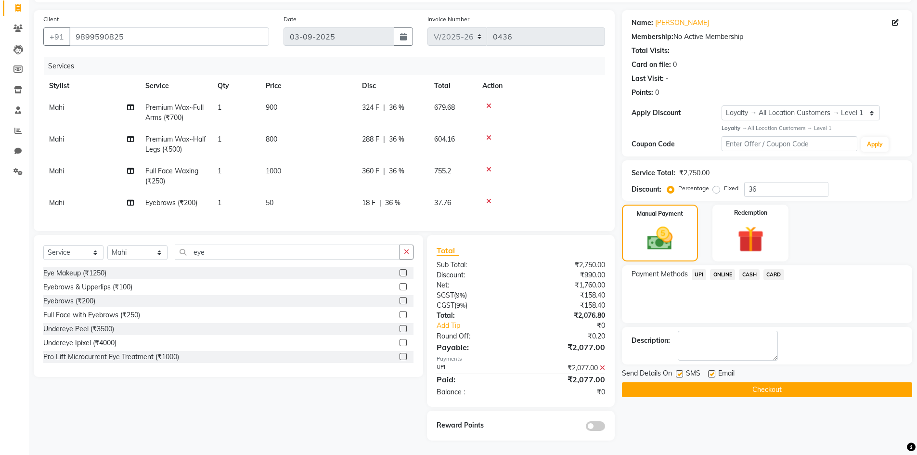
click at [715, 385] on button "Checkout" at bounding box center [767, 389] width 290 height 15
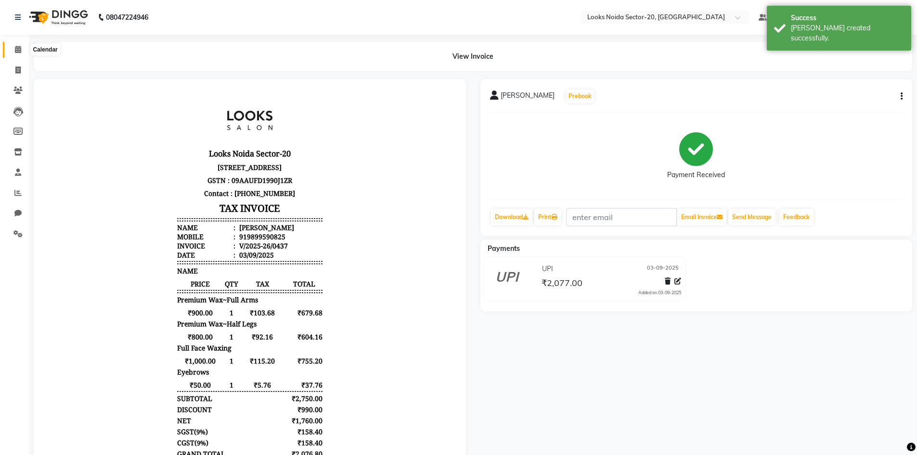
click at [16, 49] on icon at bounding box center [18, 49] width 6 height 7
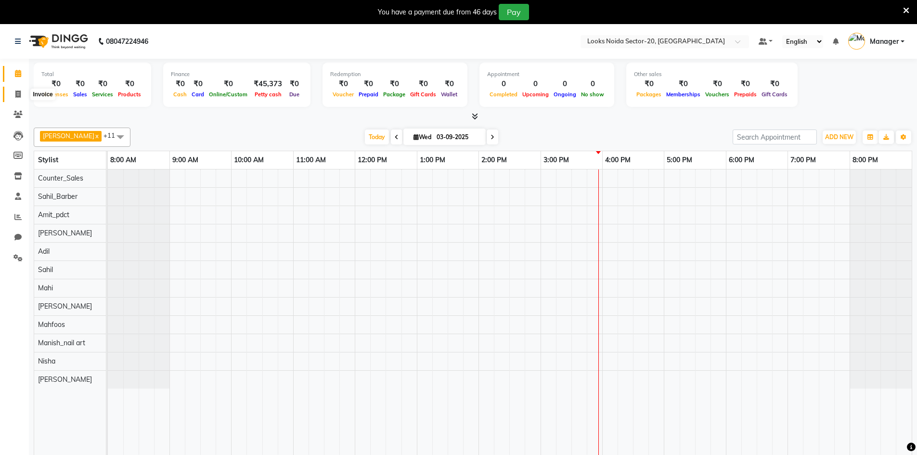
click at [16, 91] on icon at bounding box center [17, 93] width 5 height 7
select select "service"
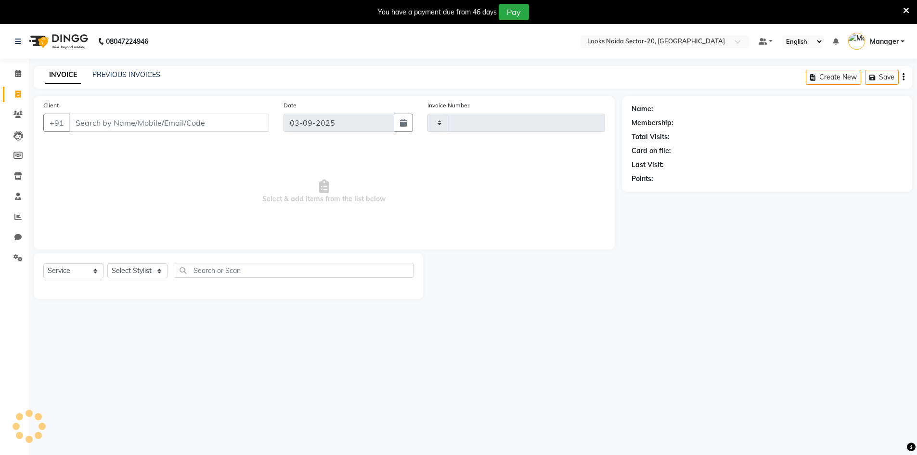
type input "0436"
select select "8646"
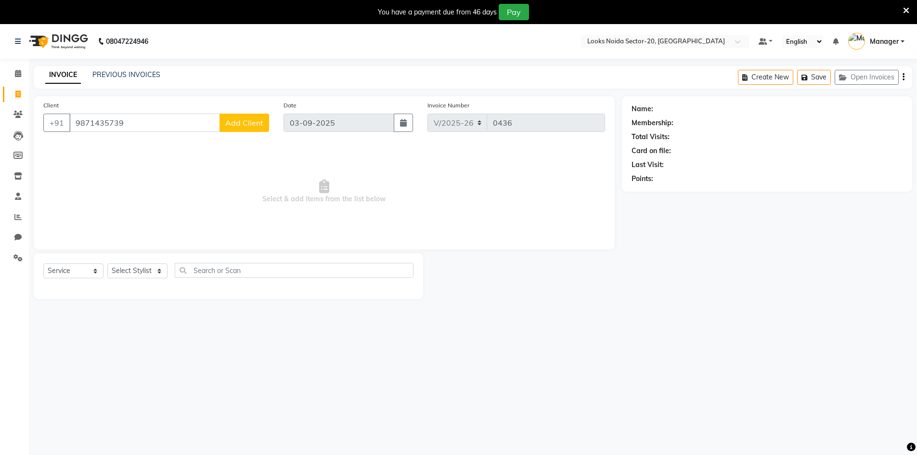
type input "9871435739"
click at [140, 269] on select "Select Stylist Aarti Sharma Adil Amit_pdct Counter_Sales Fardeen Mahfoos Mahi M…" at bounding box center [137, 270] width 60 height 15
select select "88102"
click at [107, 263] on select "Select Stylist Aarti Sharma Adil Amit_pdct Counter_Sales Fardeen Mahfoos Mahi M…" at bounding box center [137, 270] width 60 height 15
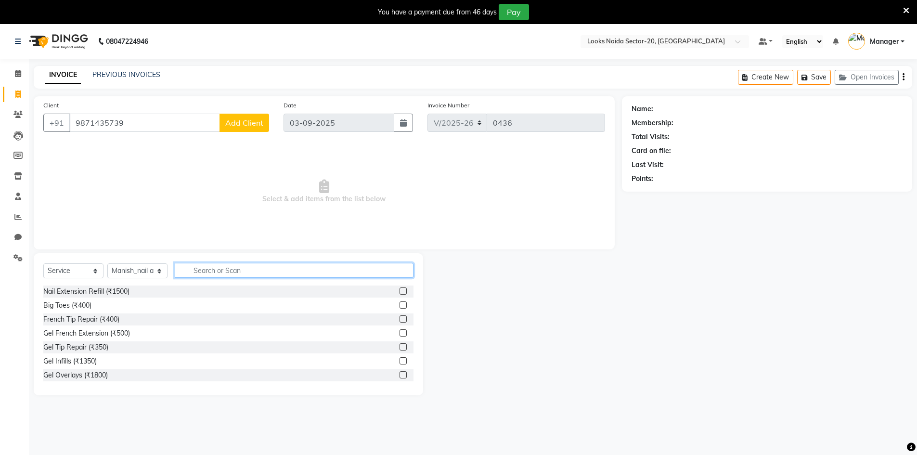
click at [229, 268] on input "text" at bounding box center [294, 270] width 239 height 15
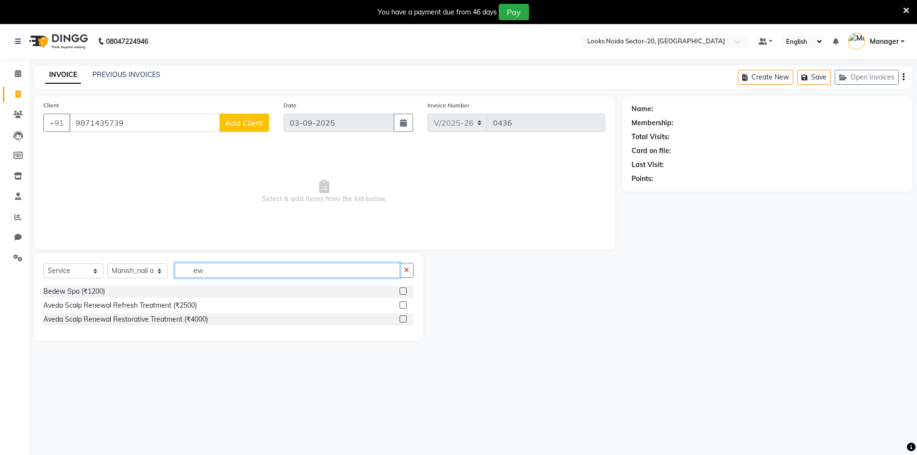
type input "e"
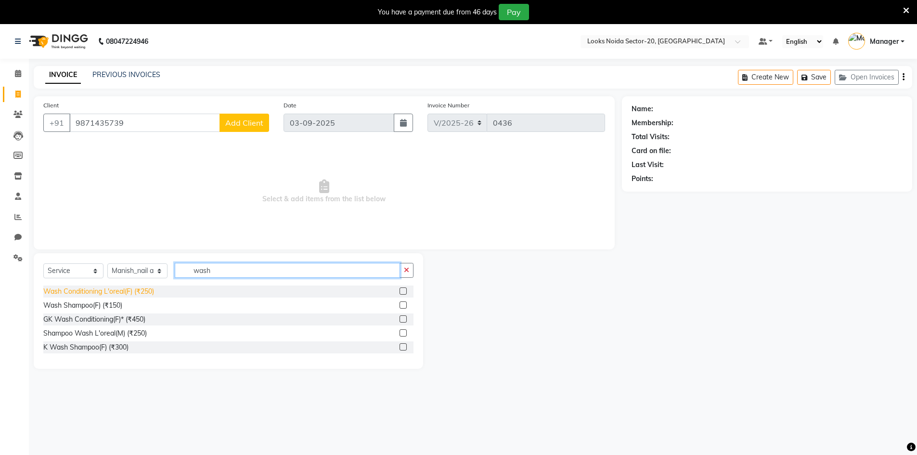
type input "wash"
click at [86, 289] on div "Wash Conditioning L'oreal(F) (₹250)" at bounding box center [98, 291] width 111 height 10
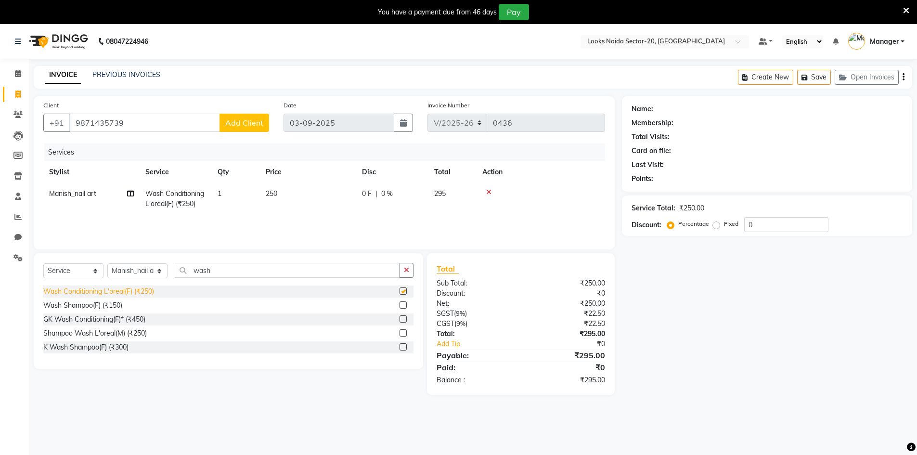
checkbox input "false"
click at [281, 186] on td "250" at bounding box center [308, 199] width 96 height 32
select select "88102"
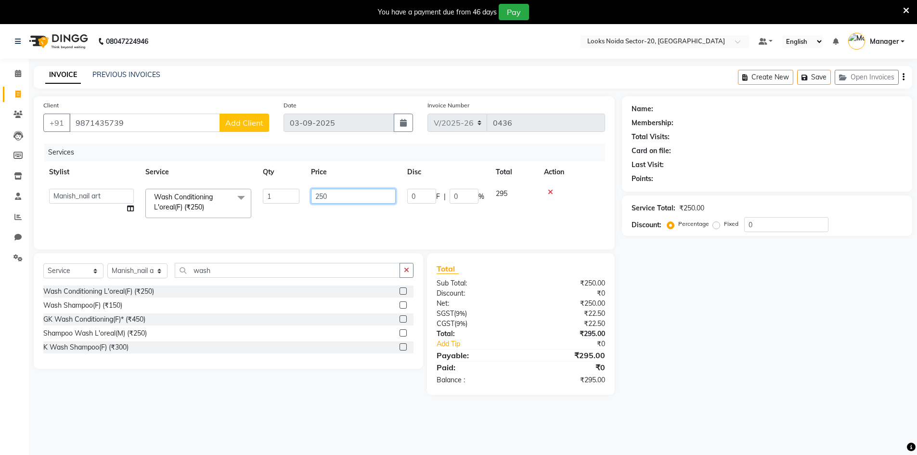
click at [356, 194] on input "250" at bounding box center [353, 196] width 85 height 15
type input "2"
type input "400"
click at [380, 216] on div "Services Stylist Service Qty Price Disc Total Action Aarti Sharma Adil Amit_pdc…" at bounding box center [323, 191] width 561 height 96
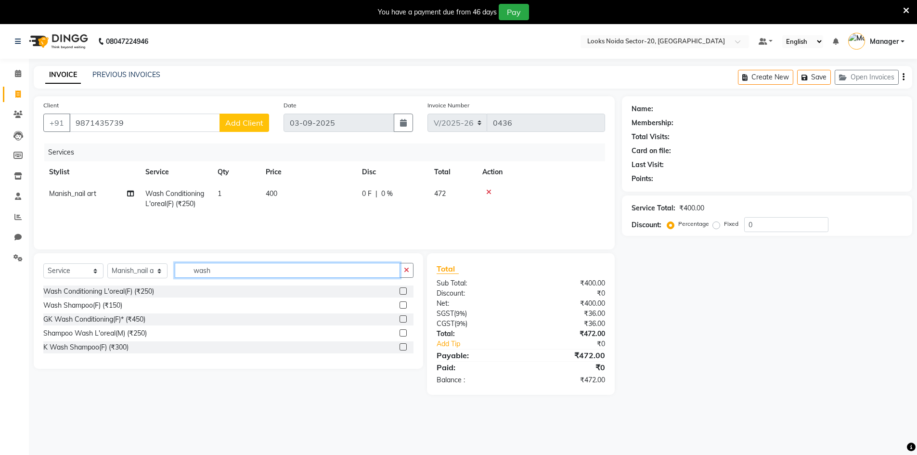
click at [216, 268] on input "wash" at bounding box center [287, 270] width 225 height 15
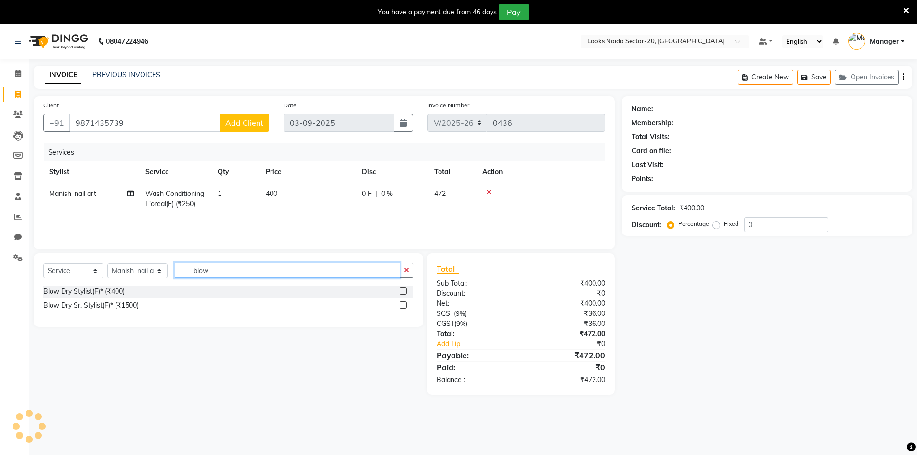
type input "blow"
click at [150, 269] on select "Select Stylist Aarti Sharma Adil Amit_pdct Counter_Sales Fardeen Mahfoos Mahi M…" at bounding box center [137, 270] width 60 height 15
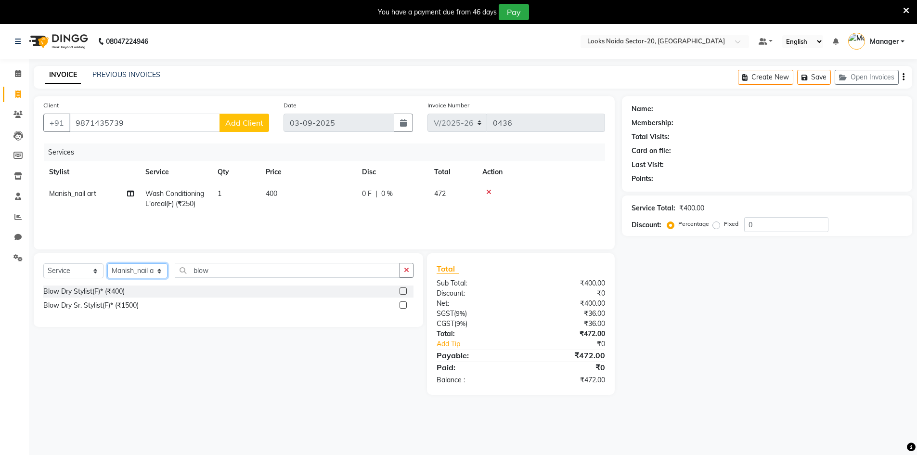
select select "86762"
click at [107, 263] on select "Select Stylist Aarti Sharma Adil Amit_pdct Counter_Sales Fardeen Mahfoos Mahi M…" at bounding box center [137, 270] width 60 height 15
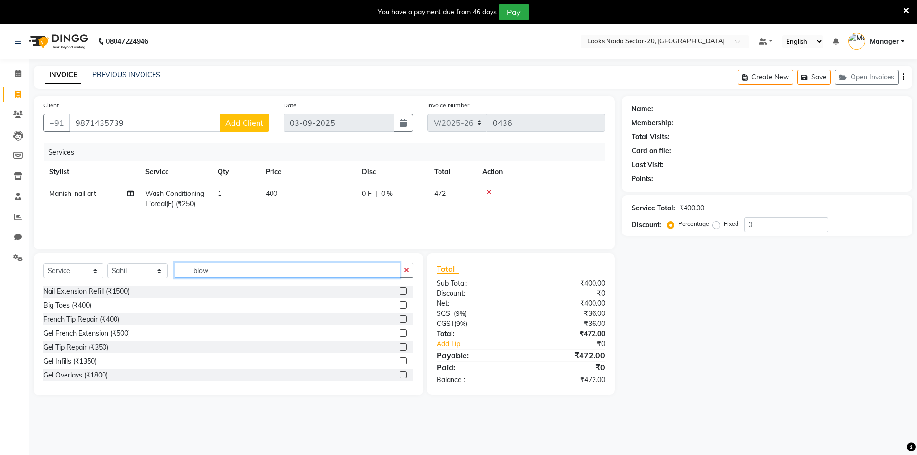
click at [247, 268] on input "blow" at bounding box center [287, 270] width 225 height 15
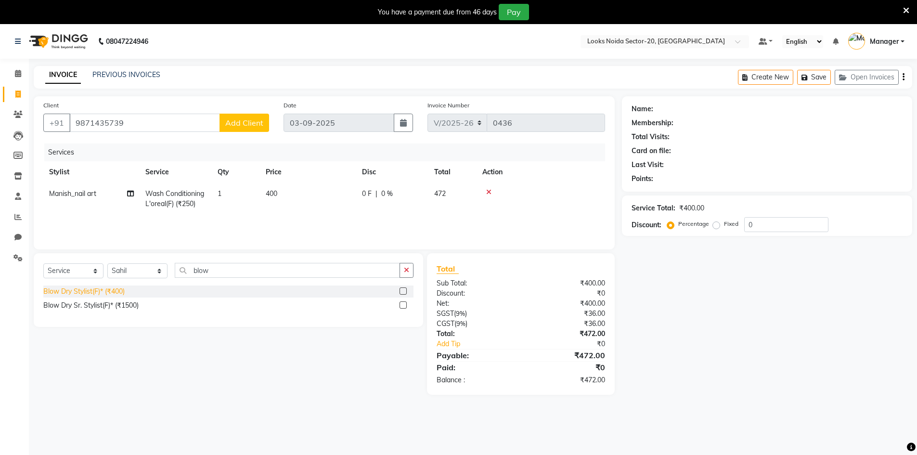
click at [88, 289] on div "Blow Dry Stylist(F)* (₹400)" at bounding box center [83, 291] width 81 height 10
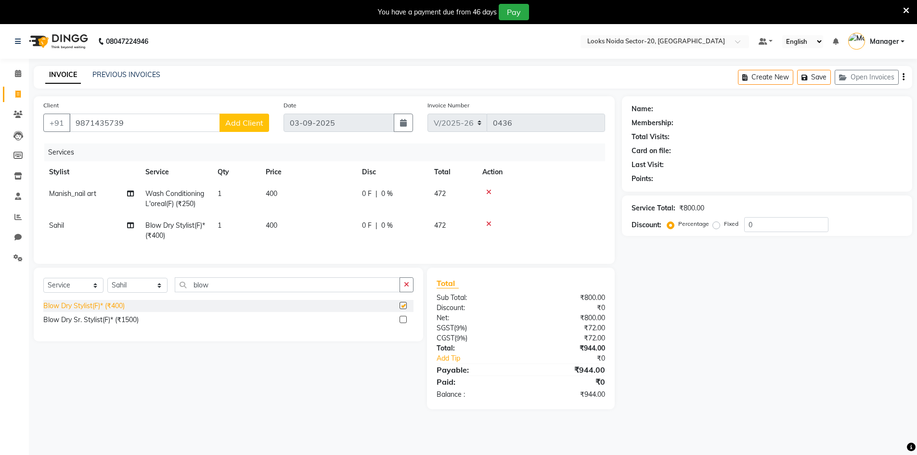
checkbox input "false"
click at [281, 225] on td "400" at bounding box center [308, 231] width 96 height 32
select select "86762"
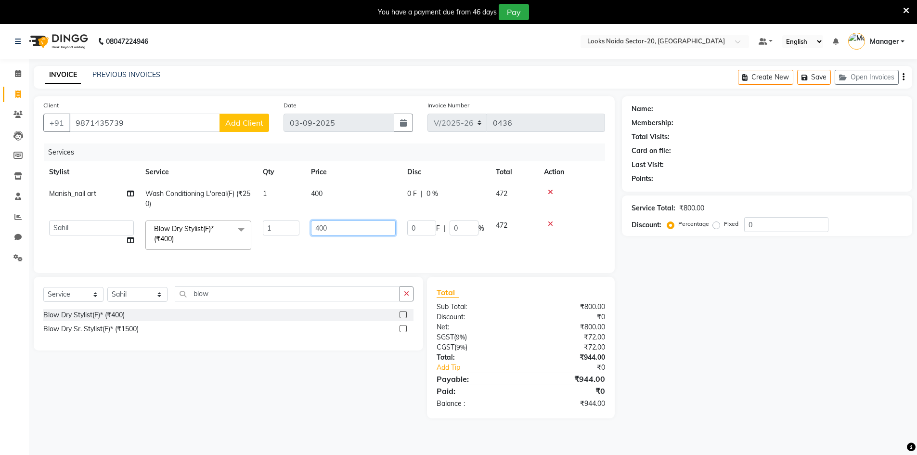
click at [338, 229] on input "400" at bounding box center [353, 227] width 85 height 15
type input "500"
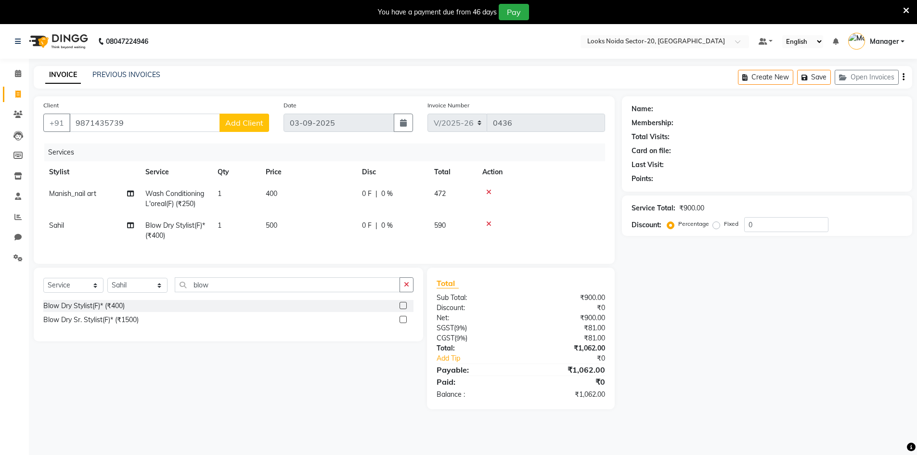
click at [361, 248] on div "Services Stylist Service Qty Price Disc Total Action Manish_nail art Wash Condi…" at bounding box center [323, 198] width 561 height 111
click at [240, 122] on span "Add Client" at bounding box center [244, 123] width 38 height 10
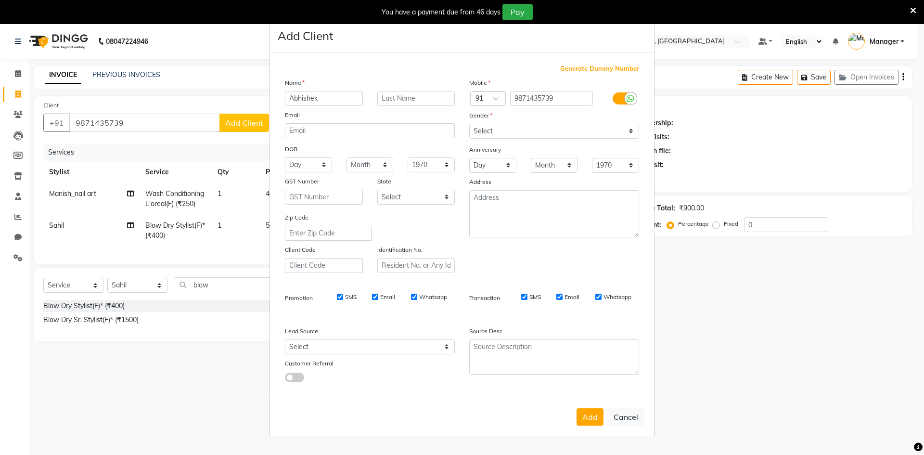
type input "Abhishek"
click at [534, 132] on select "Select Male Female Other Prefer Not To Say" at bounding box center [554, 131] width 170 height 15
select select "male"
click at [469, 124] on select "Select Male Female Other Prefer Not To Say" at bounding box center [554, 131] width 170 height 15
click at [589, 419] on button "Add" at bounding box center [589, 416] width 27 height 17
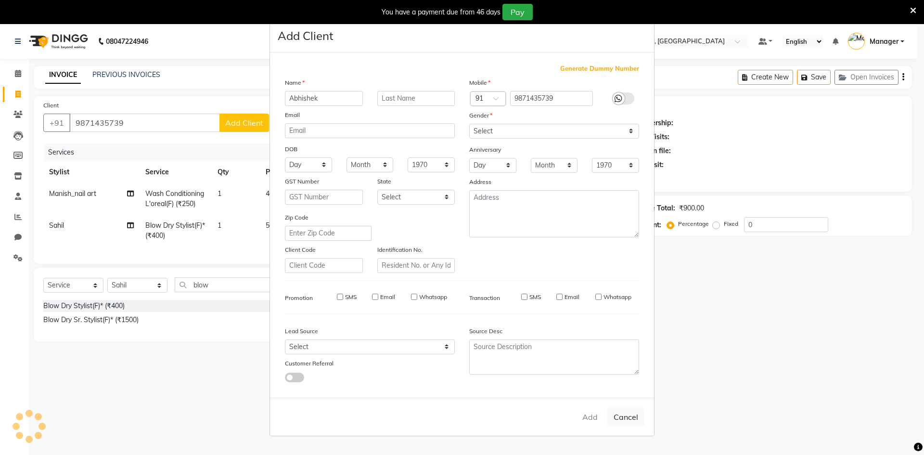
select select
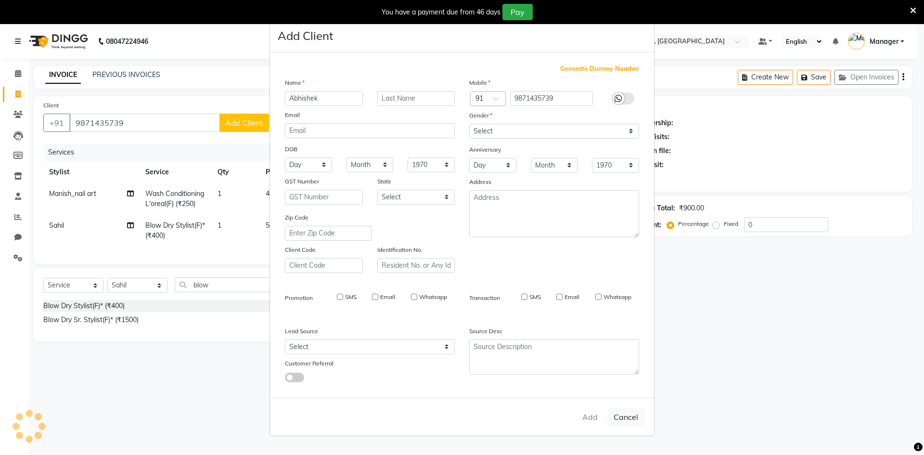
select select
checkbox input "false"
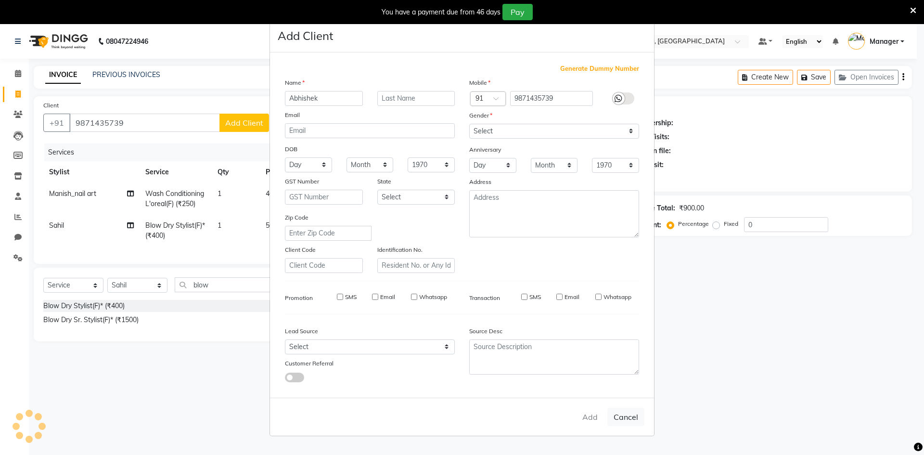
checkbox input "false"
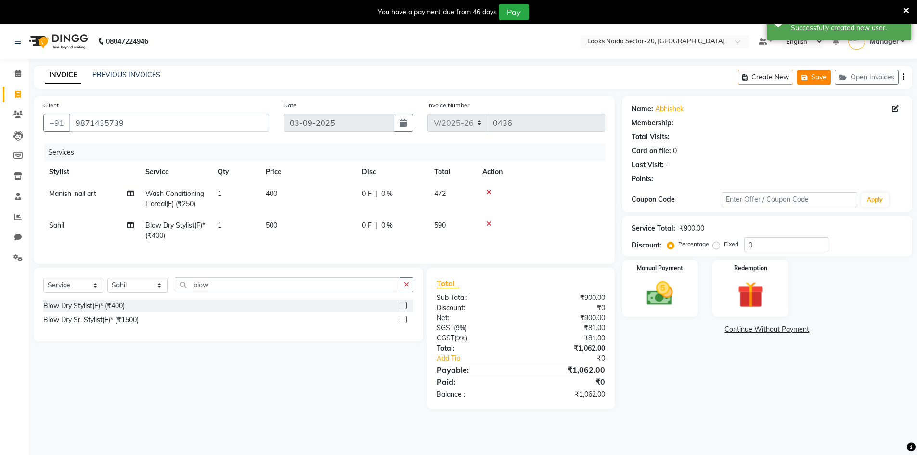
select select "1: Object"
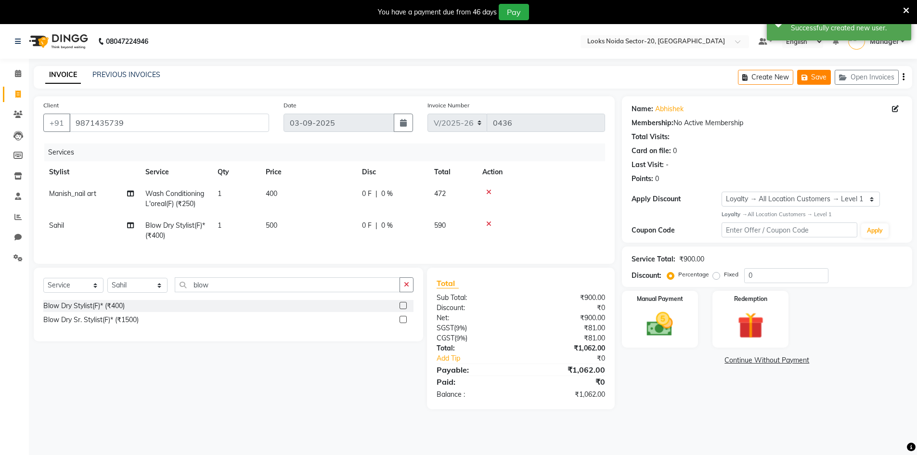
click at [812, 74] on button "Save" at bounding box center [814, 77] width 34 height 15
drag, startPoint x: 213, startPoint y: 118, endPoint x: 0, endPoint y: 133, distance: 213.7
click at [0, 133] on app-home "08047224946 Select Location × Looks Noida Sector-20, Noida Default Panel My Pan…" at bounding box center [458, 223] width 917 height 399
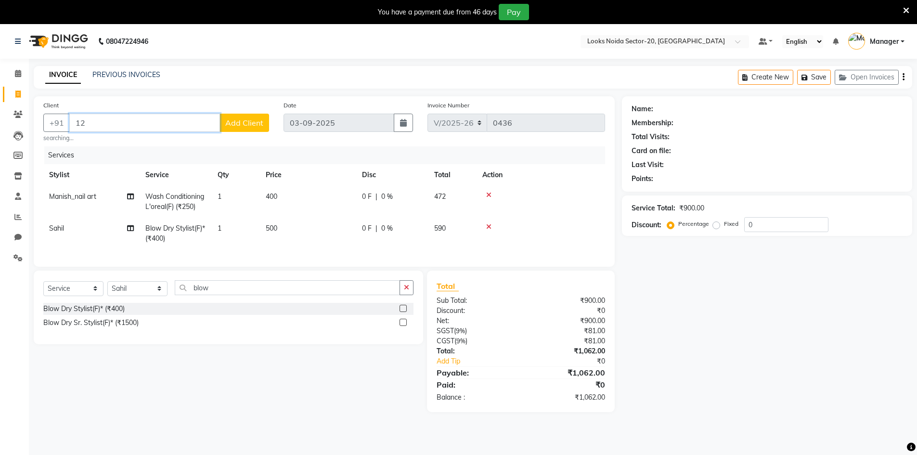
type input "1"
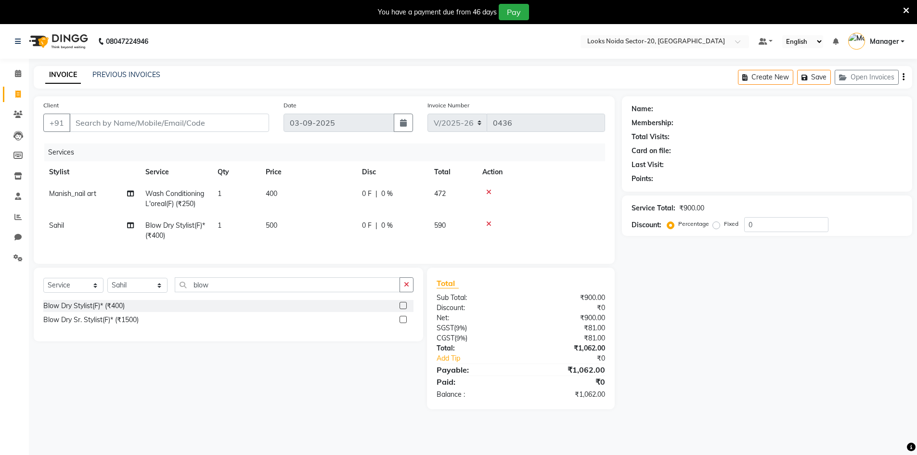
drag, startPoint x: 216, startPoint y: 140, endPoint x: 216, endPoint y: 130, distance: 9.6
click at [216, 137] on div "Client +91 Date 03-09-2025 Invoice Number V/2025 V/2025-26 0436 Services Stylis…" at bounding box center [324, 179] width 581 height 167
click at [216, 130] on input "Client" at bounding box center [169, 123] width 200 height 18
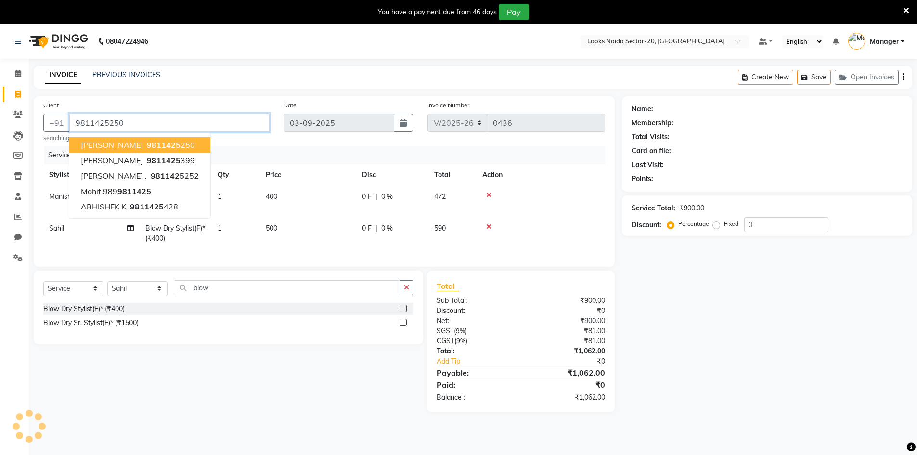
type input "9811425250"
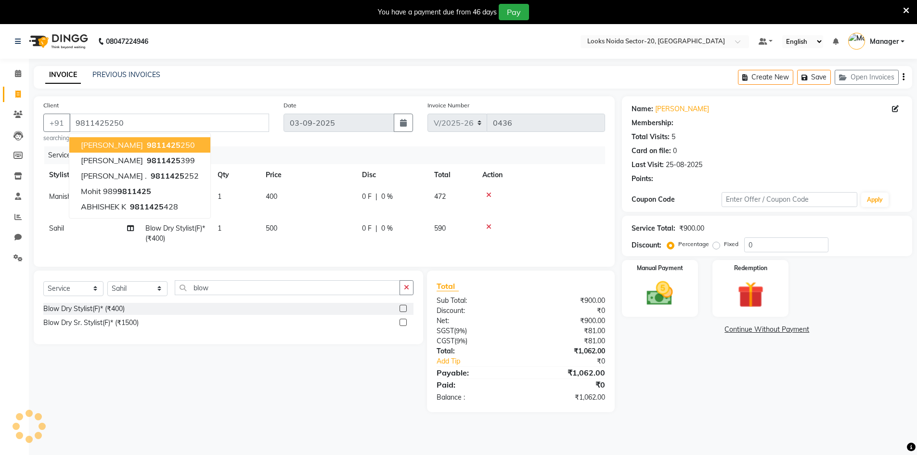
select select "1: Object"
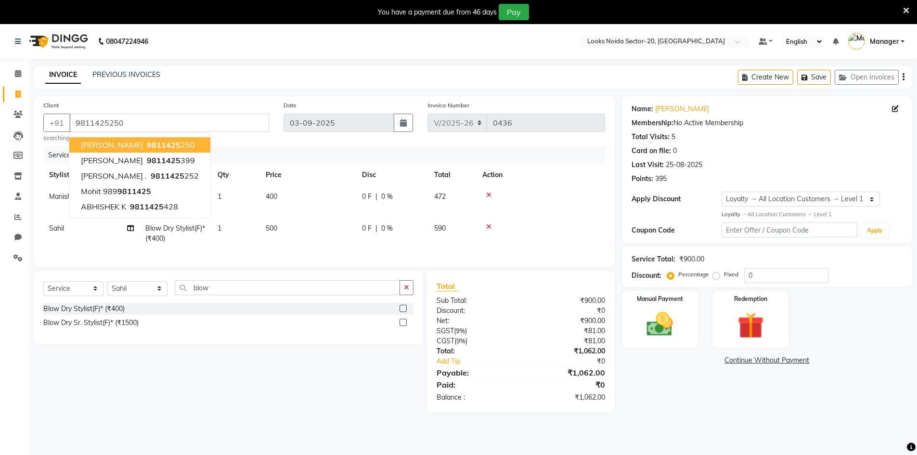
click at [682, 369] on div "Name: Deepti Mam Membership: No Active Membership Total Visits: 5 Card on file:…" at bounding box center [770, 254] width 297 height 316
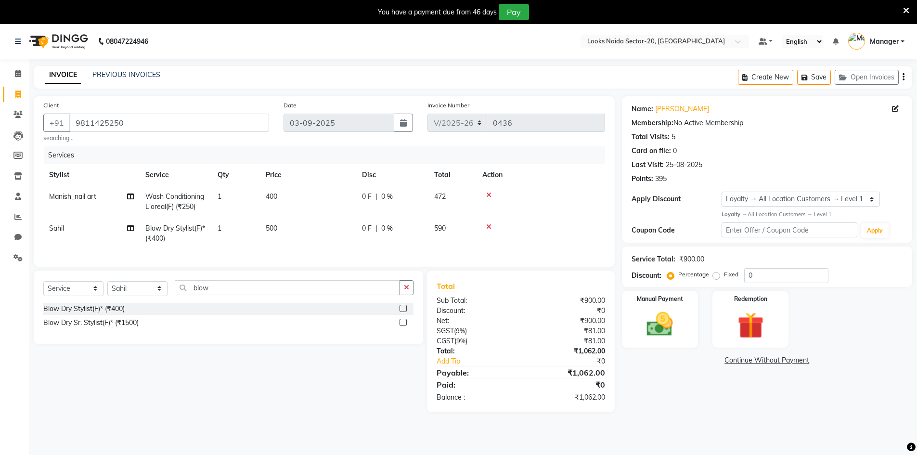
click at [487, 226] on icon at bounding box center [488, 226] width 5 height 7
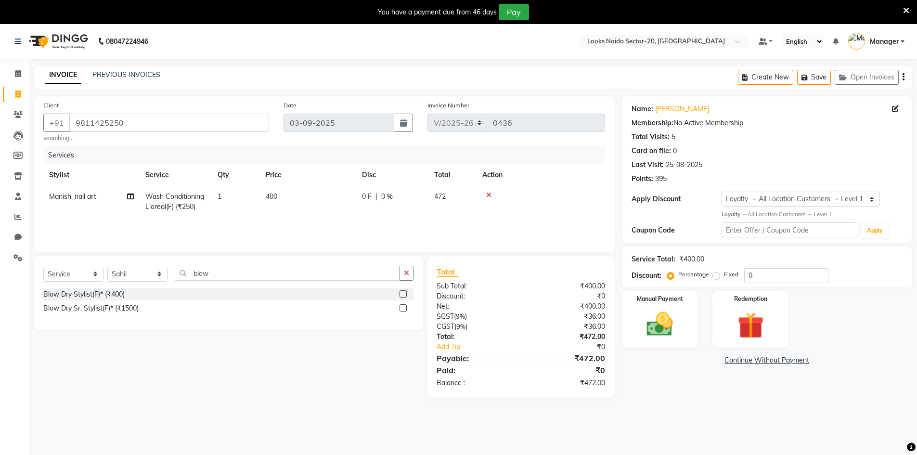
click at [711, 398] on main "INVOICE PREVIOUS INVOICES Create New Save Open Invoices Client +91 9811425250 s…" at bounding box center [473, 239] width 888 height 346
click at [143, 274] on select "Select Stylist Aarti Sharma Adil Amit_pdct Counter_Sales Fardeen Mahfoos Mahi M…" at bounding box center [137, 274] width 60 height 15
click at [204, 218] on div "Services Stylist Service Qty Price Disc Total Action Manish_nail art Wash Condi…" at bounding box center [323, 194] width 561 height 96
click at [658, 318] on img at bounding box center [659, 323] width 44 height 31
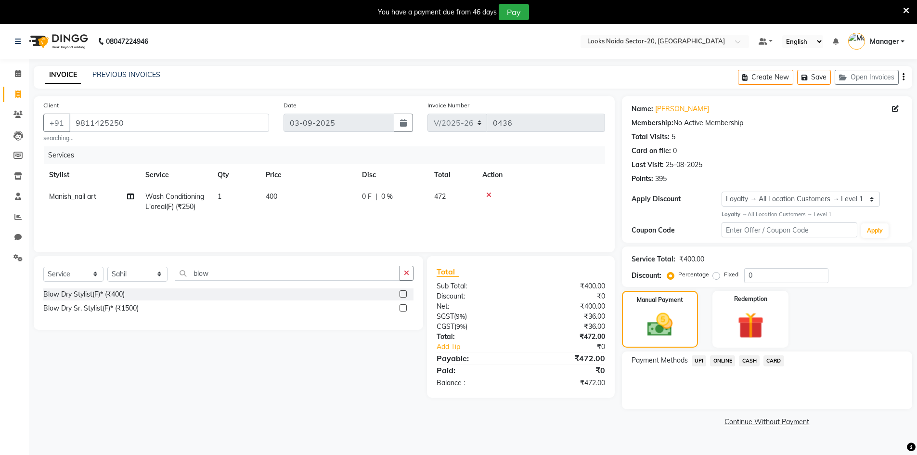
click at [753, 360] on span "CASH" at bounding box center [748, 360] width 21 height 11
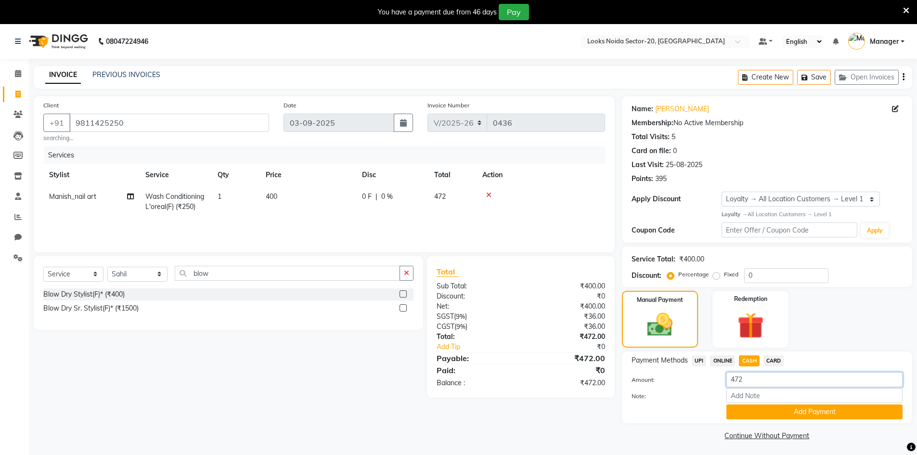
click at [755, 380] on input "472" at bounding box center [814, 379] width 176 height 15
click at [761, 411] on button "Add Payment" at bounding box center [814, 411] width 176 height 15
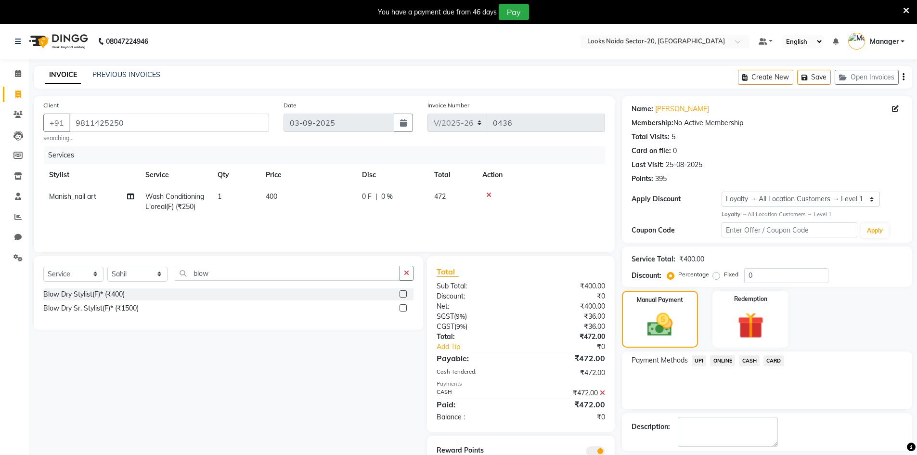
scroll to position [43, 0]
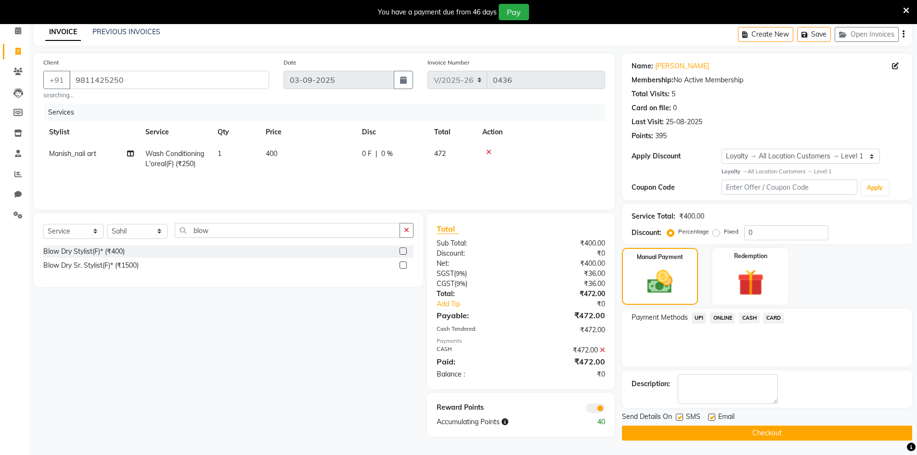
click at [591, 408] on span at bounding box center [595, 408] width 19 height 10
click at [605, 409] on input "checkbox" at bounding box center [605, 409] width 0 height 0
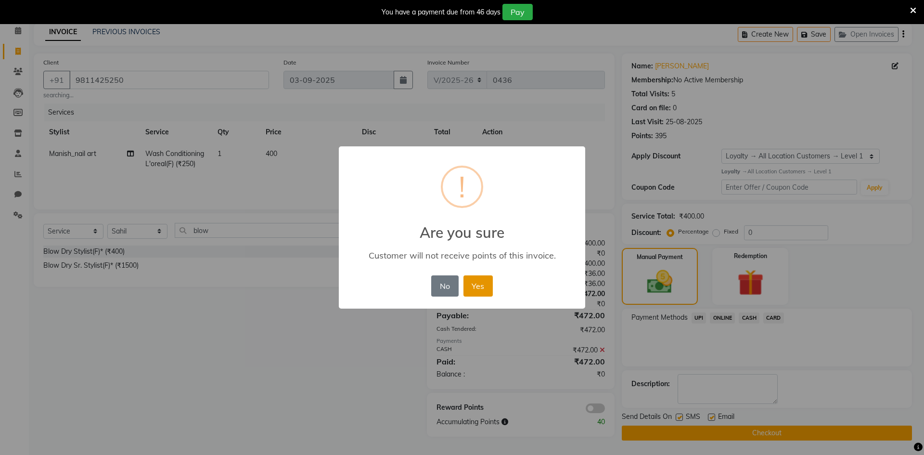
click at [474, 288] on button "Yes" at bounding box center [477, 285] width 29 height 21
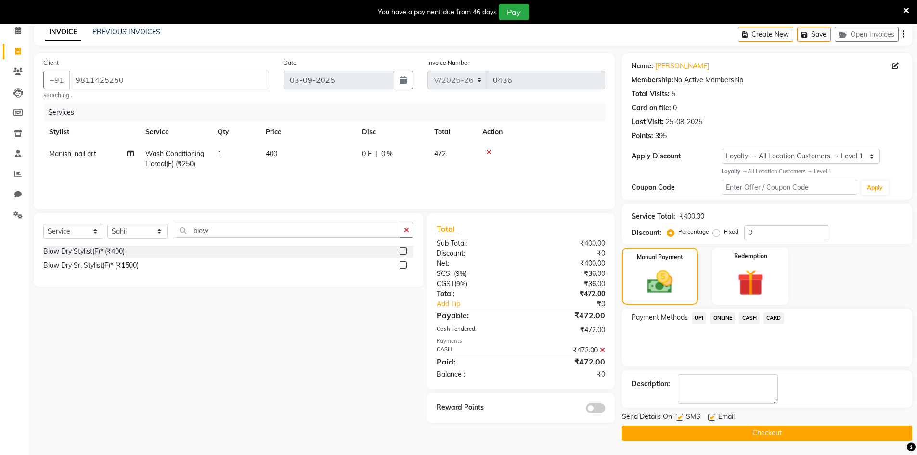
click at [676, 432] on button "Checkout" at bounding box center [767, 432] width 290 height 15
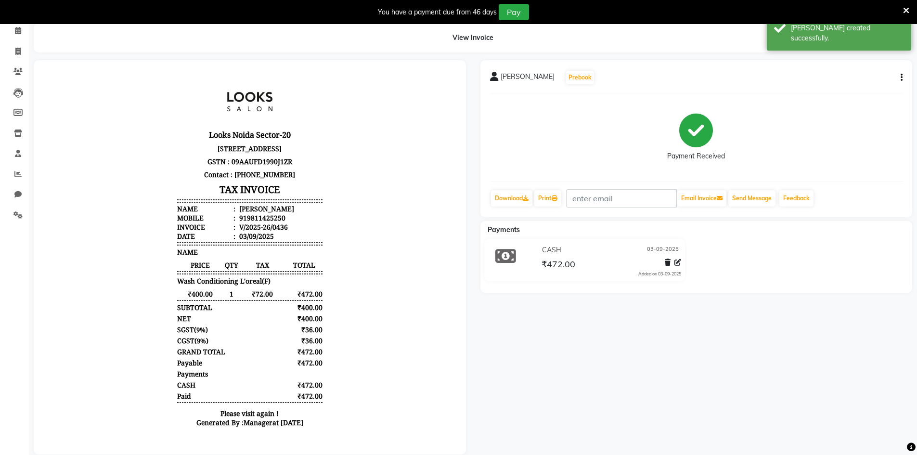
click at [906, 12] on icon at bounding box center [906, 10] width 6 height 9
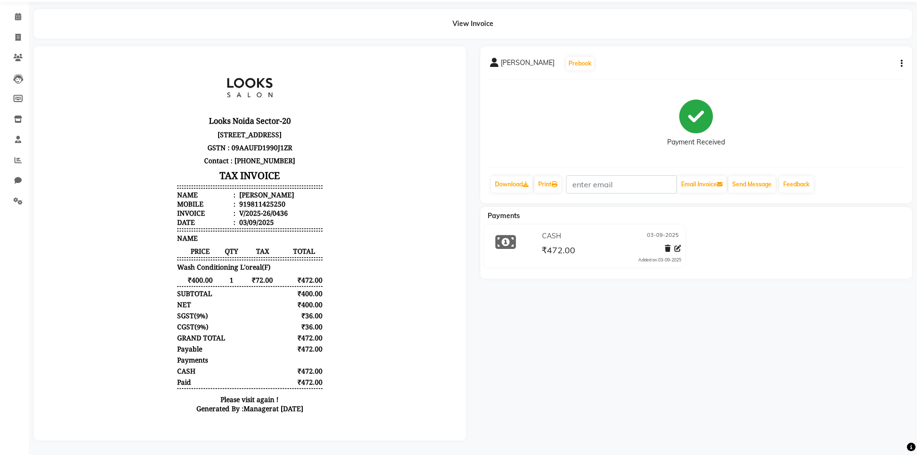
scroll to position [40, 0]
click at [18, 34] on icon at bounding box center [17, 37] width 5 height 7
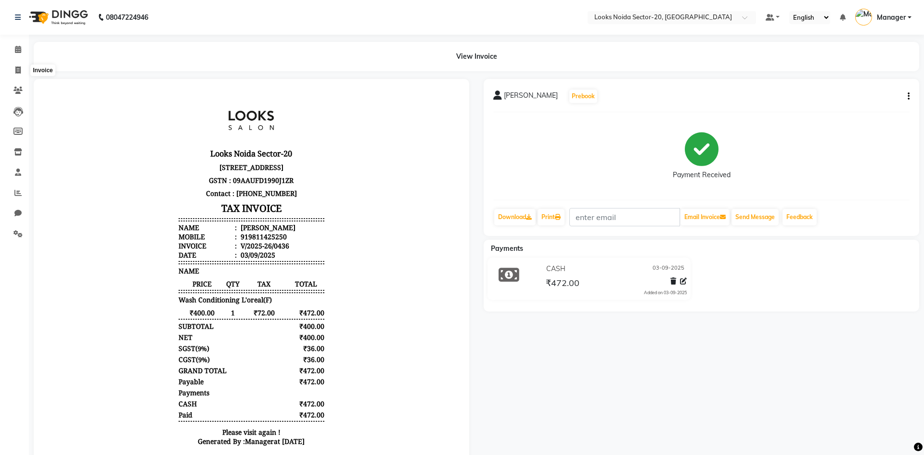
select select "service"
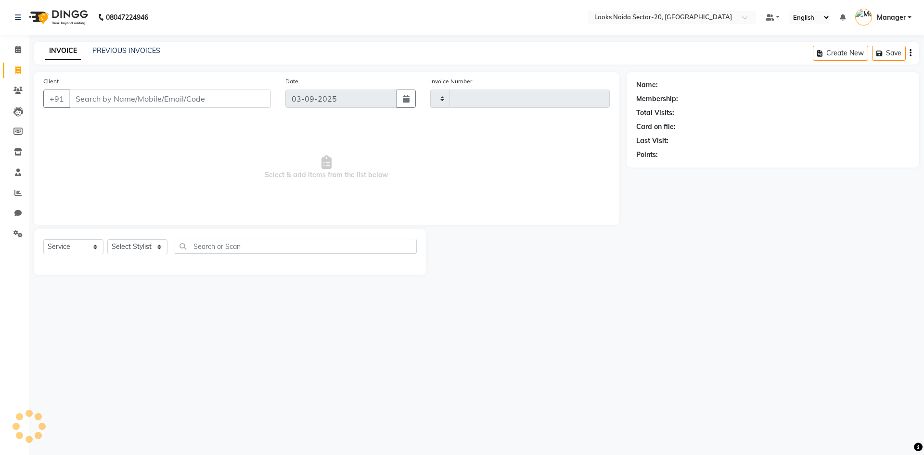
type input "0437"
select select "8646"
click at [534, 245] on div at bounding box center [526, 252] width 200 height 46
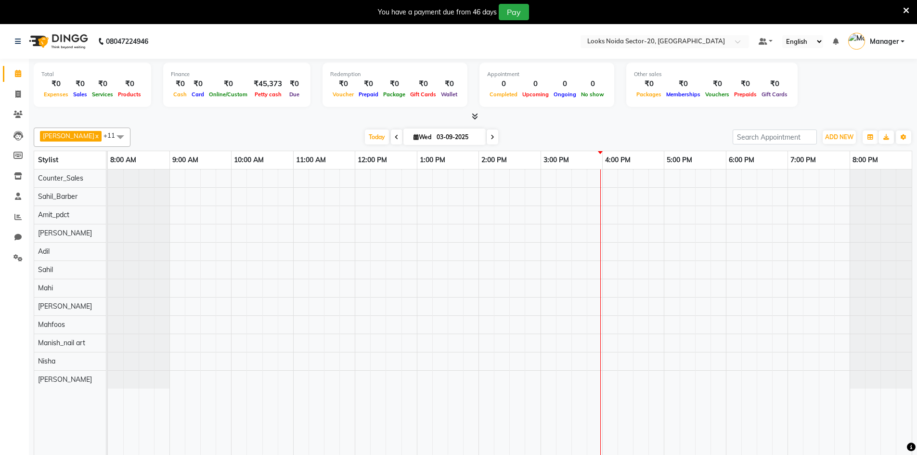
drag, startPoint x: 355, startPoint y: 111, endPoint x: 265, endPoint y: 107, distance: 90.0
click at [265, 107] on div "Total ₹0 Expenses ₹0 Sales ₹0 Services ₹0 Products Finance ₹0 Cash ₹0 Card ₹0 O…" at bounding box center [473, 86] width 878 height 47
